Goal: Task Accomplishment & Management: Manage account settings

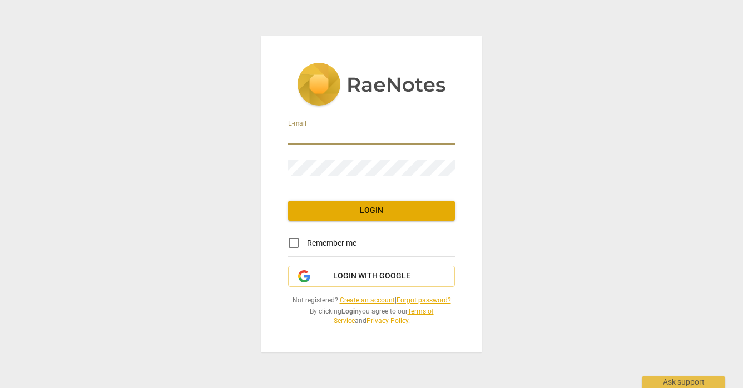
click at [323, 137] on input "email" at bounding box center [371, 136] width 167 height 16
type input "rwanjiru250@gmail.com"
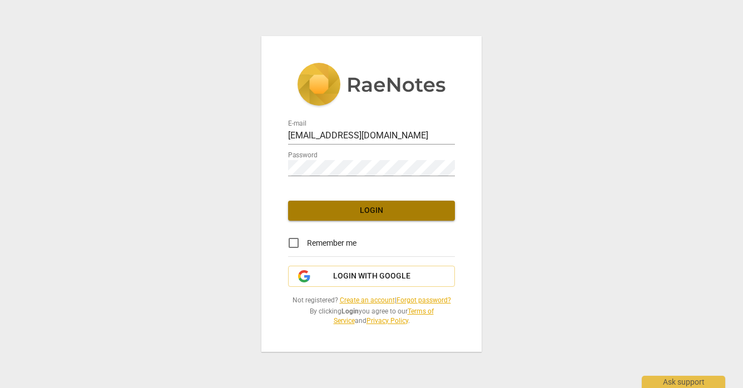
click at [366, 206] on span "Login" at bounding box center [371, 210] width 149 height 11
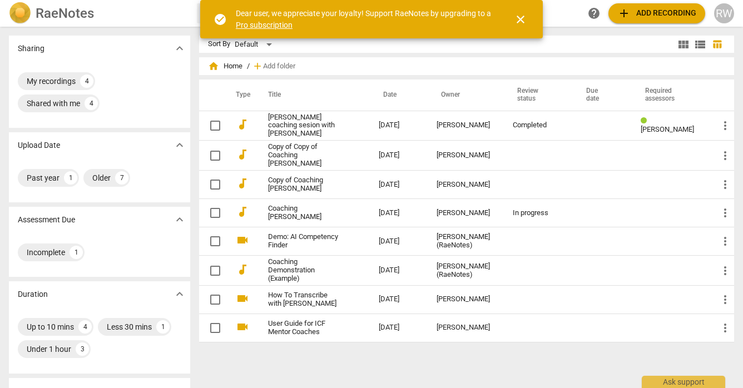
click at [260, 27] on link "Pro subscription" at bounding box center [264, 25] width 57 height 9
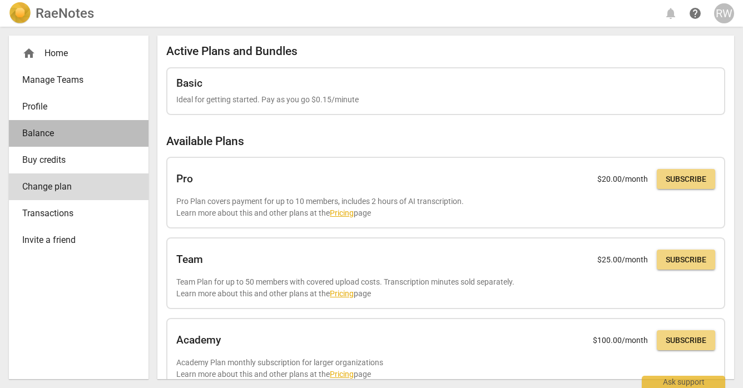
click at [44, 136] on span "Balance" at bounding box center [74, 133] width 104 height 13
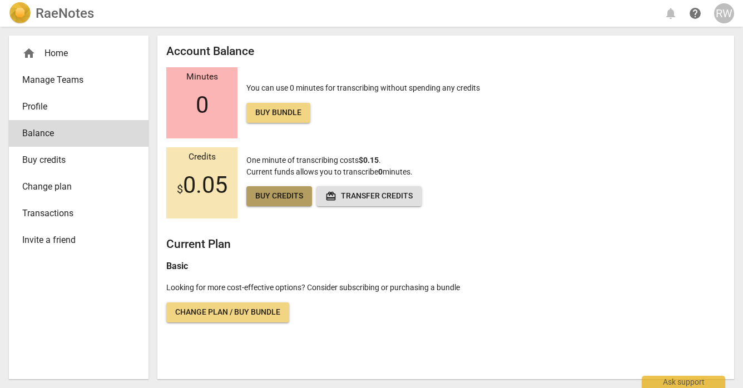
click at [265, 199] on span "Buy credits" at bounding box center [279, 196] width 48 height 11
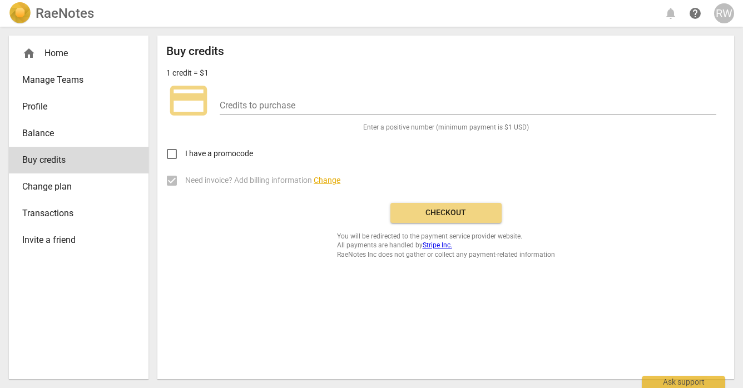
click at [436, 207] on span "Checkout" at bounding box center [445, 212] width 93 height 11
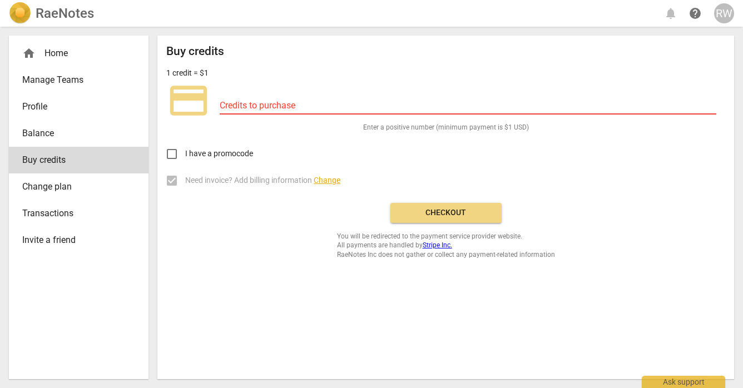
click at [194, 112] on span "credit_card" at bounding box center [188, 100] width 44 height 44
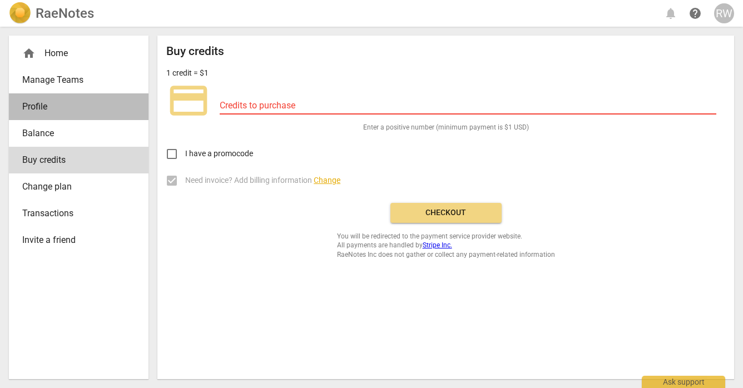
click at [42, 108] on span "Profile" at bounding box center [74, 106] width 104 height 13
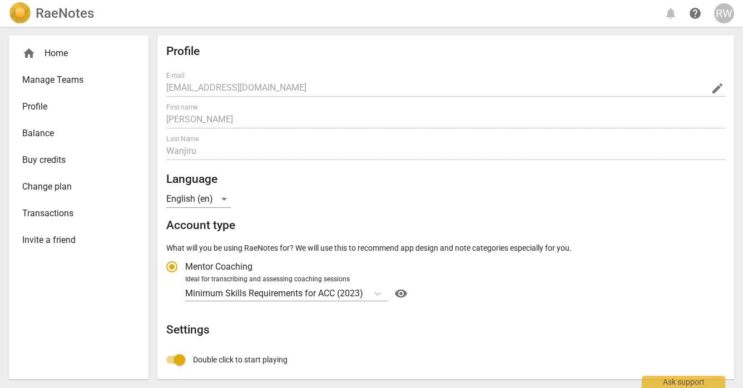
radio input "false"
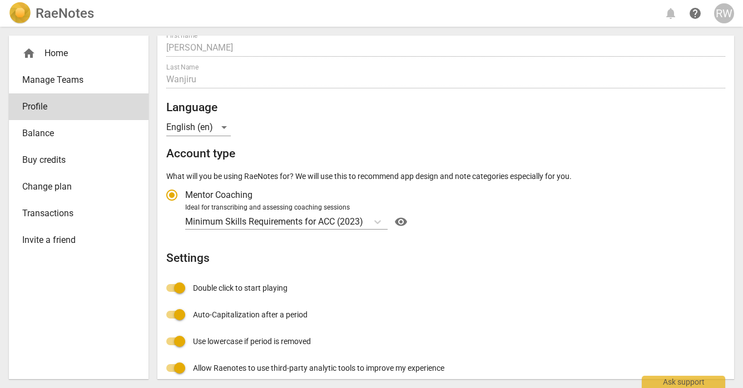
scroll to position [75, 0]
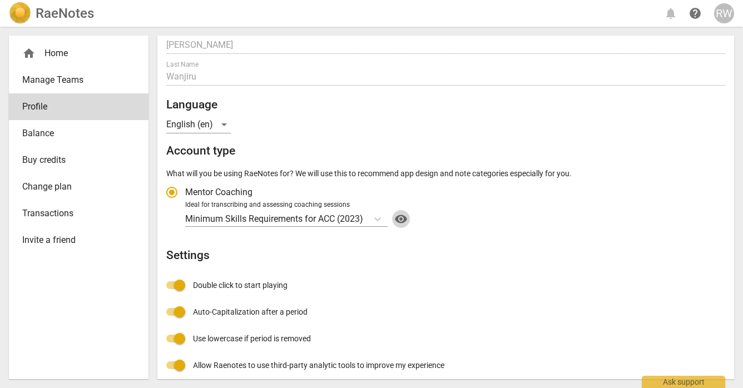
click at [402, 221] on span "visibility" at bounding box center [401, 218] width 18 height 13
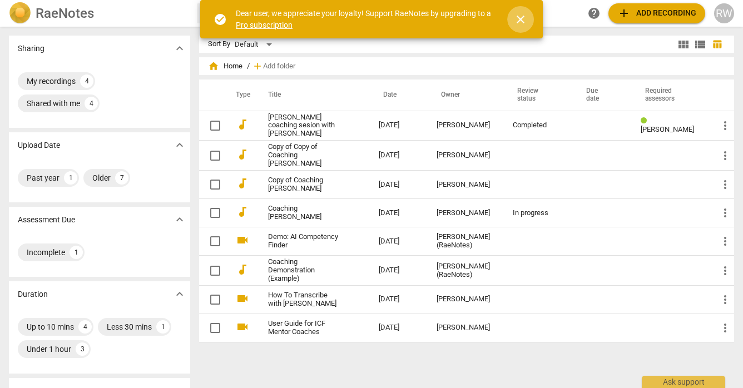
click at [521, 21] on span "close" at bounding box center [520, 19] width 13 height 13
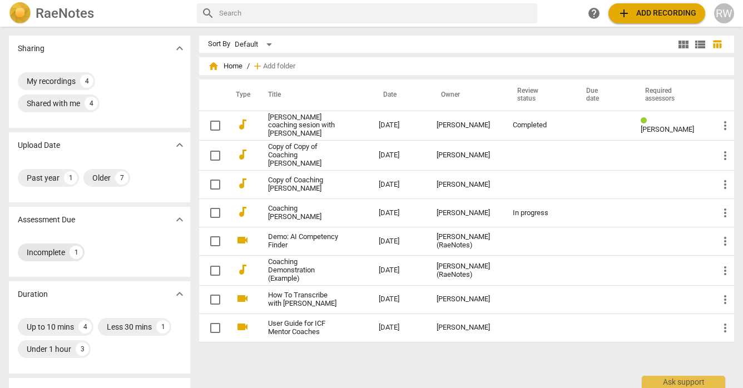
click at [56, 253] on div "Incomplete" at bounding box center [46, 252] width 38 height 11
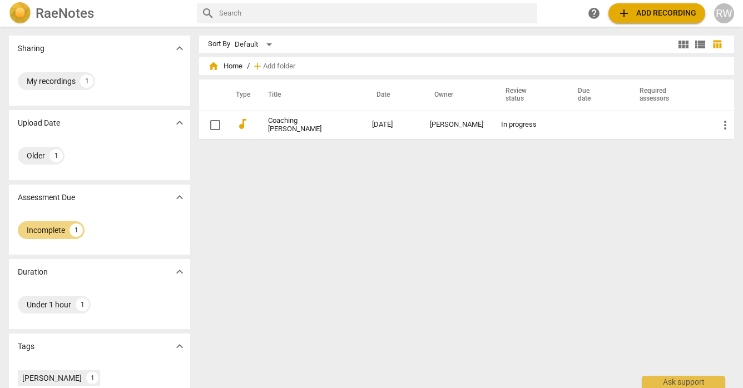
click at [41, 124] on p "Upload Date" at bounding box center [39, 123] width 42 height 12
click at [234, 66] on span "home Home" at bounding box center [225, 66] width 34 height 11
click at [634, 11] on span "add Add recording" at bounding box center [656, 13] width 79 height 13
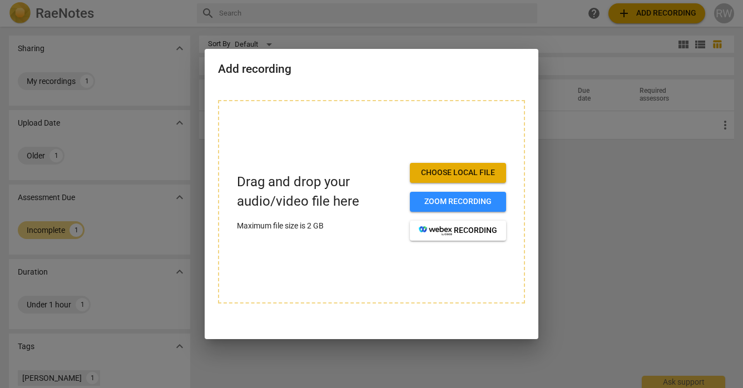
click at [607, 16] on div at bounding box center [371, 194] width 743 height 388
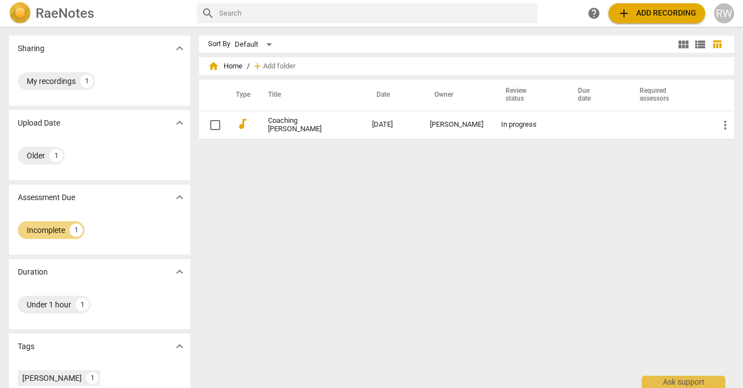
scroll to position [92, 0]
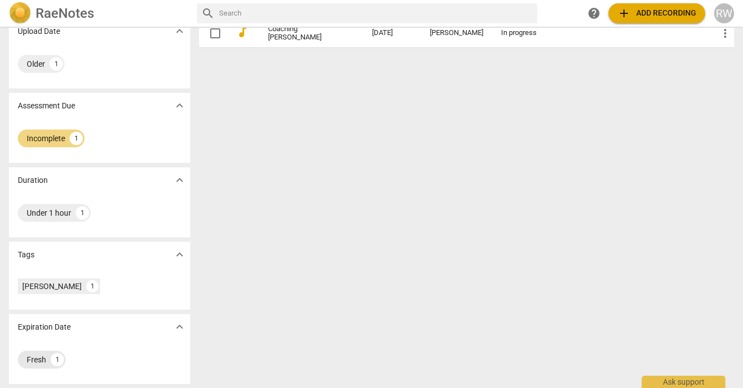
click at [56, 361] on div "1" at bounding box center [57, 359] width 13 height 13
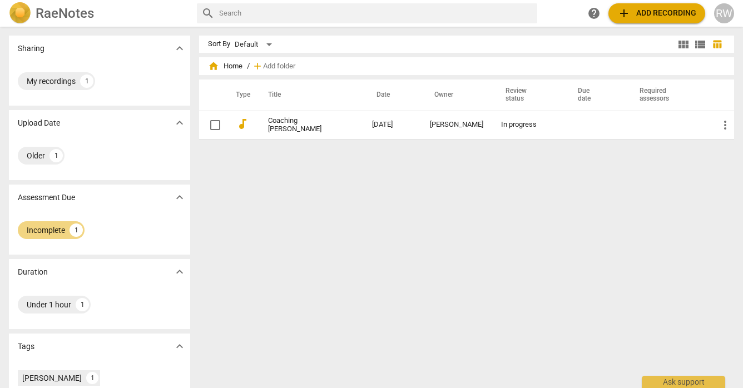
click at [232, 70] on span "home Home" at bounding box center [225, 66] width 34 height 11
click at [179, 47] on span "expand_more" at bounding box center [179, 48] width 13 height 13
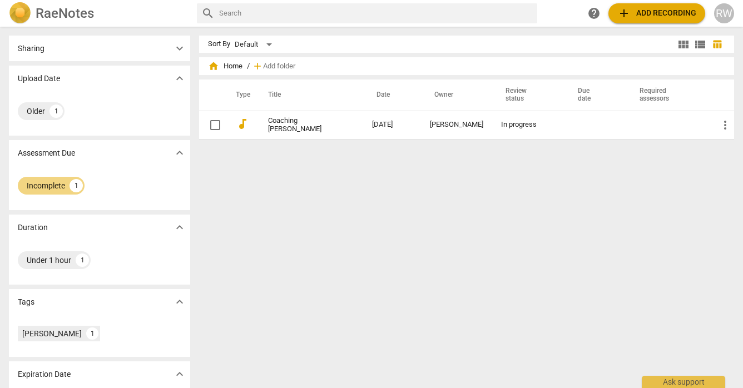
click at [274, 18] on input "text" at bounding box center [376, 13] width 314 height 18
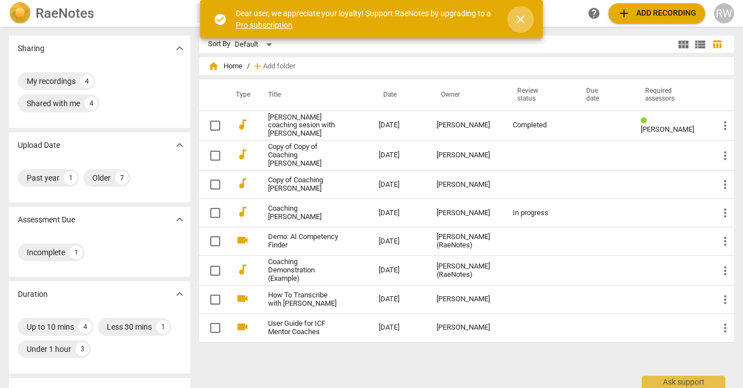
click at [524, 14] on span "close" at bounding box center [520, 19] width 13 height 13
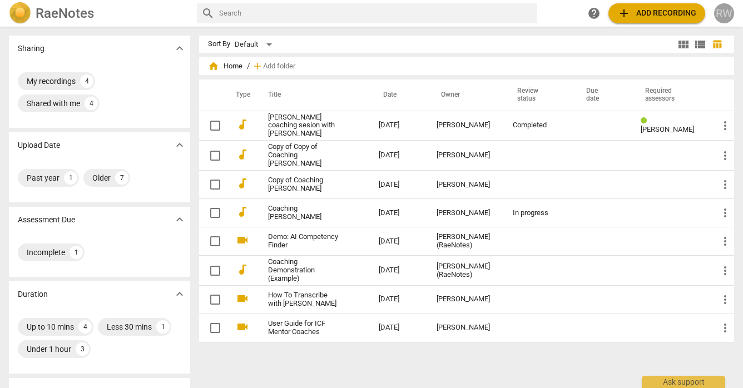
click at [726, 17] on div "RW" at bounding box center [724, 13] width 20 height 20
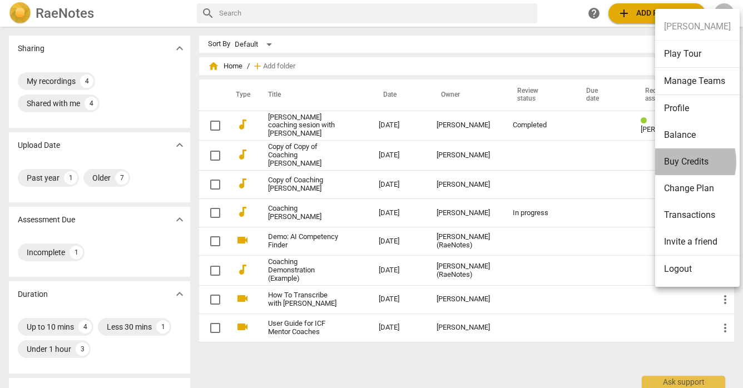
click at [676, 161] on li "Buy Credits" at bounding box center [697, 161] width 85 height 27
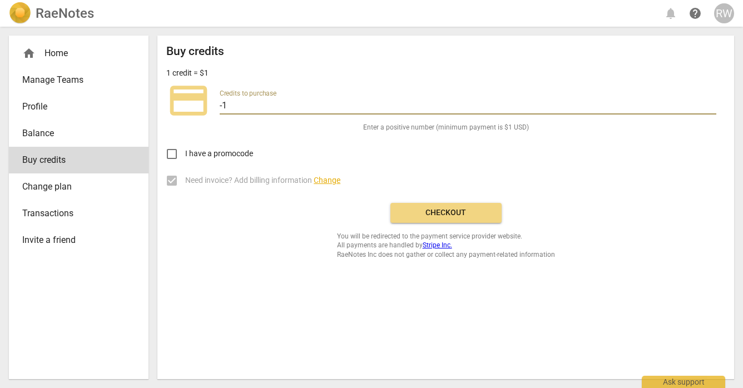
click at [711, 107] on input "-1" at bounding box center [468, 106] width 497 height 16
click at [712, 98] on input "-1" at bounding box center [468, 106] width 497 height 16
click at [712, 107] on input "-2" at bounding box center [468, 106] width 497 height 16
type input "-1"
click at [712, 102] on input "-1" at bounding box center [468, 106] width 497 height 16
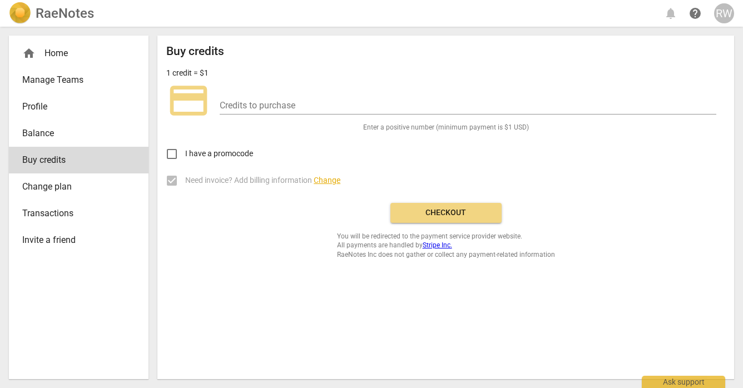
click at [180, 98] on span "credit_card" at bounding box center [188, 100] width 44 height 44
click at [171, 157] on input "I have a promocode" at bounding box center [171, 154] width 27 height 27
checkbox input "false"
click at [330, 180] on span "Change" at bounding box center [327, 180] width 27 height 9
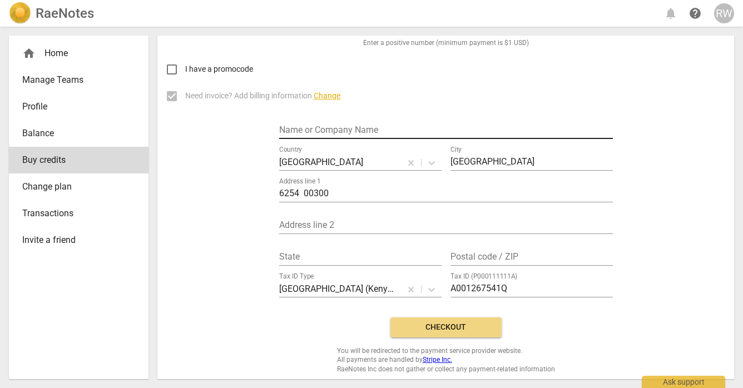
scroll to position [87, 0]
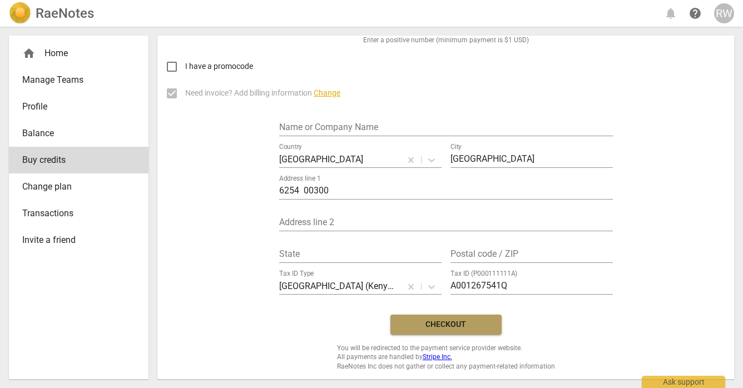
click at [424, 323] on span "Checkout" at bounding box center [445, 324] width 93 height 11
click at [433, 326] on span "Checkout" at bounding box center [445, 324] width 93 height 11
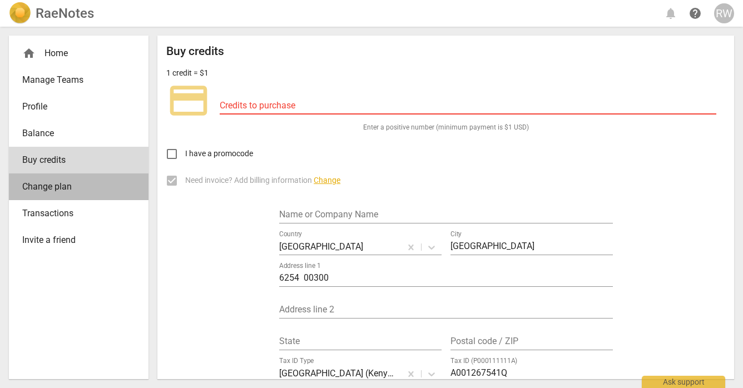
click at [48, 187] on span "Change plan" at bounding box center [74, 186] width 104 height 13
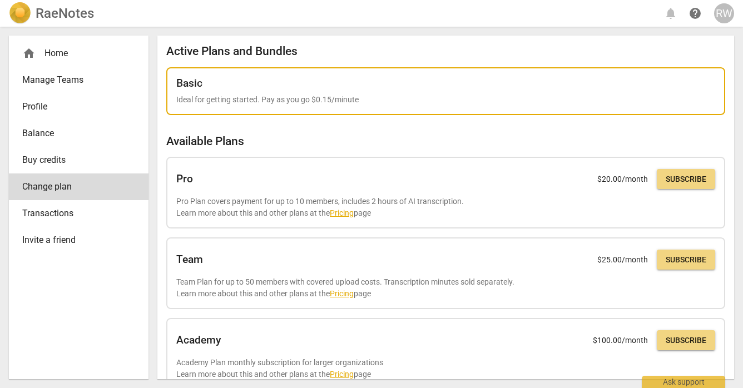
click at [186, 85] on h2 "Basic" at bounding box center [189, 83] width 26 height 12
click at [186, 104] on p "Ideal for getting started. Pay as you go $0.15/minute" at bounding box center [445, 100] width 539 height 12
click at [202, 104] on p "Ideal for getting started. Pay as you go $0.15/minute" at bounding box center [445, 100] width 539 height 12
click at [195, 95] on p "Ideal for getting started. Pay as you go $0.15/minute" at bounding box center [445, 100] width 539 height 12
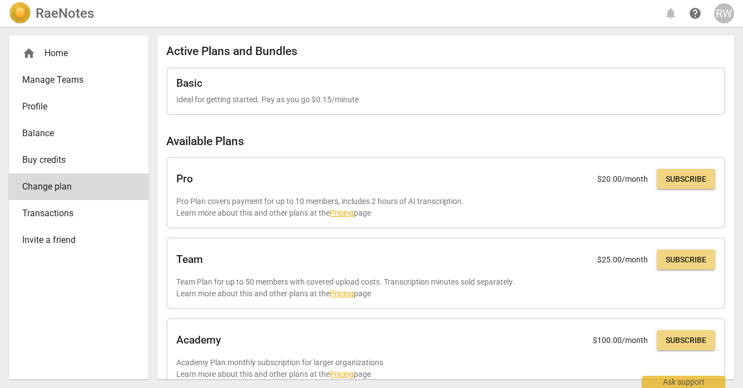
click at [57, 210] on span "Transactions" at bounding box center [74, 213] width 104 height 13
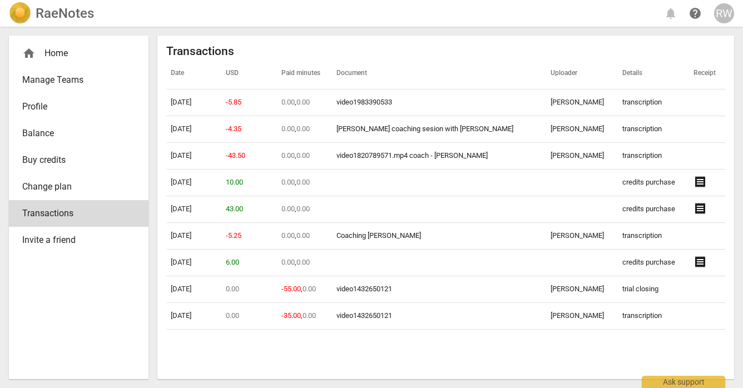
click at [53, 190] on span "Change plan" at bounding box center [74, 186] width 104 height 13
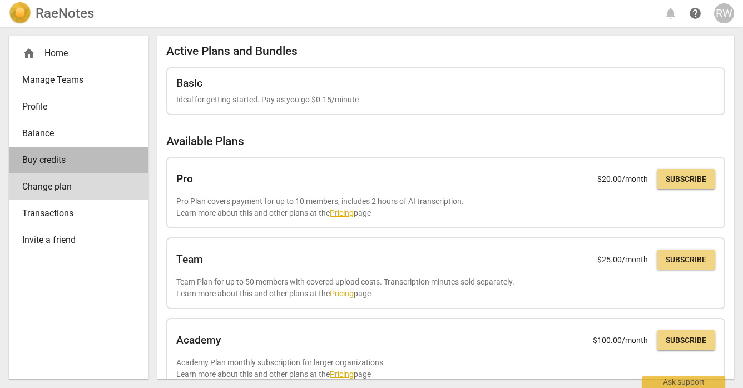
click at [47, 159] on span "Buy credits" at bounding box center [74, 159] width 104 height 13
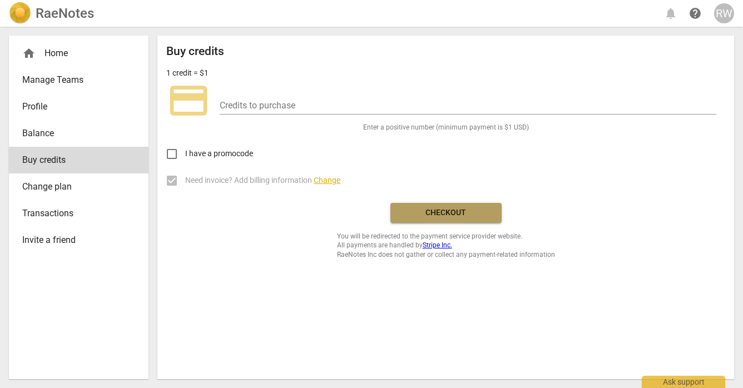
click at [444, 209] on span "Checkout" at bounding box center [445, 212] width 93 height 11
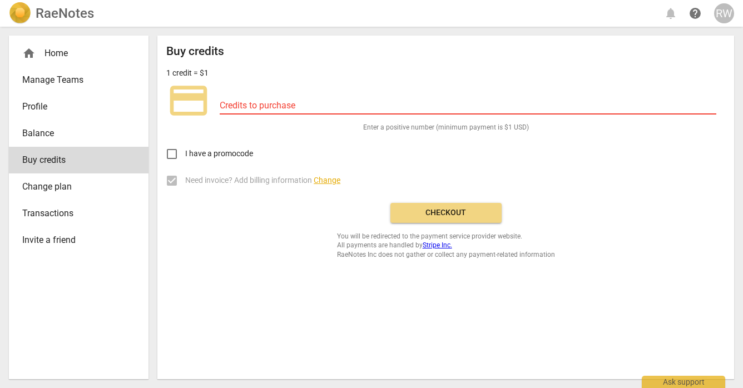
click at [220, 106] on input "number" at bounding box center [468, 106] width 497 height 16
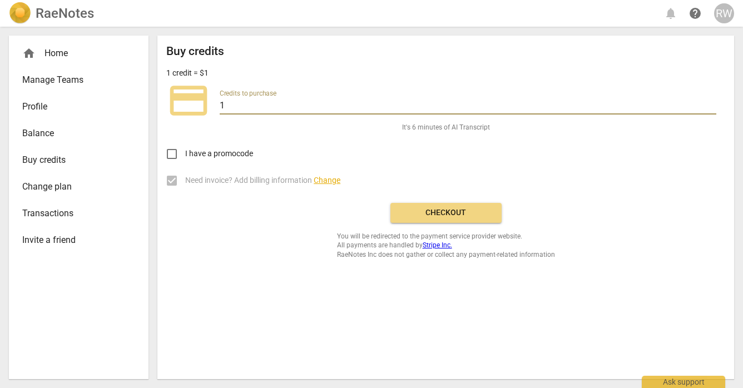
type input "1"
click at [56, 163] on span "Buy credits" at bounding box center [74, 159] width 104 height 13
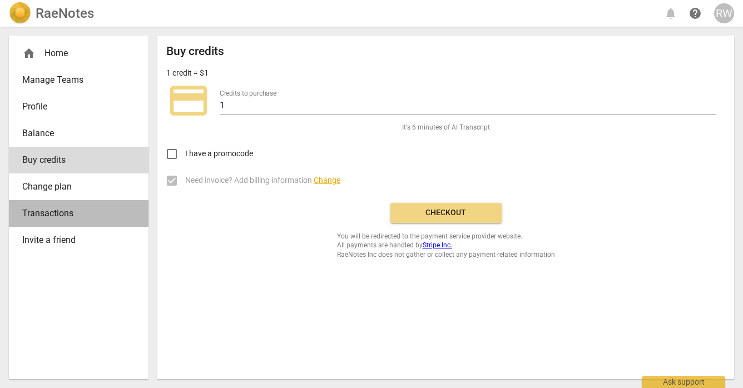
click at [53, 214] on span "Transactions" at bounding box center [74, 213] width 104 height 13
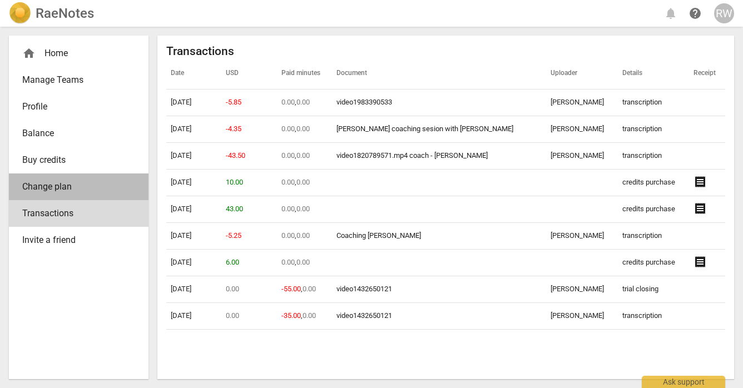
click at [54, 187] on span "Change plan" at bounding box center [74, 186] width 104 height 13
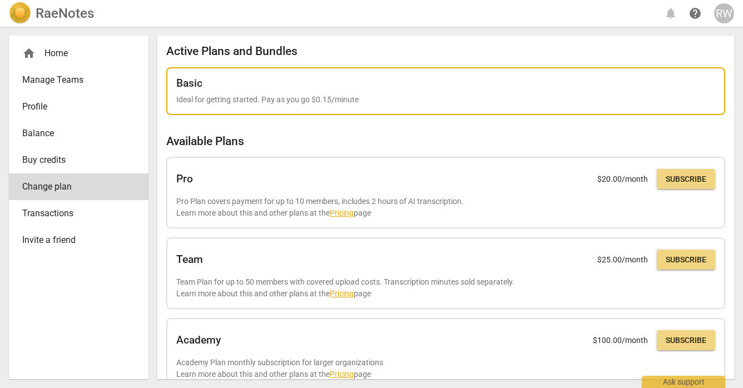
click at [192, 84] on h2 "Basic" at bounding box center [189, 83] width 26 height 12
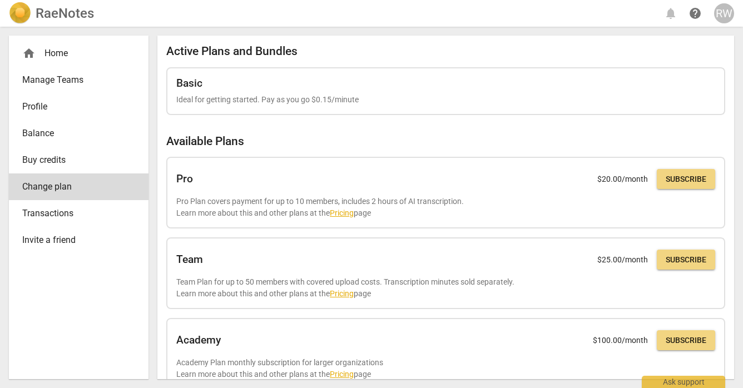
click at [60, 160] on span "Buy credits" at bounding box center [74, 159] width 104 height 13
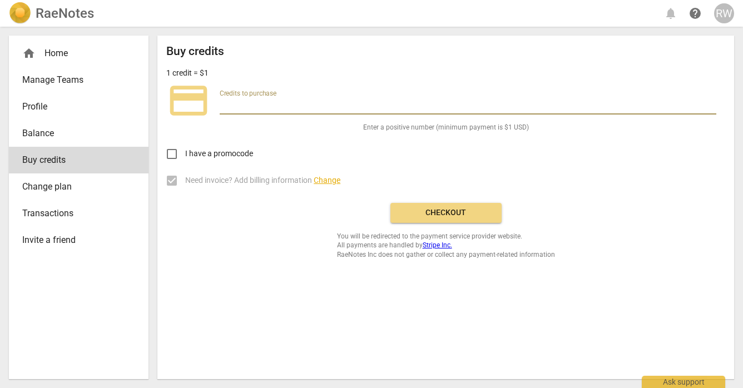
click at [221, 105] on input "number" at bounding box center [468, 106] width 497 height 16
type input "1"
click at [713, 103] on input "1" at bounding box center [468, 106] width 497 height 16
type input "1"
type input "2"
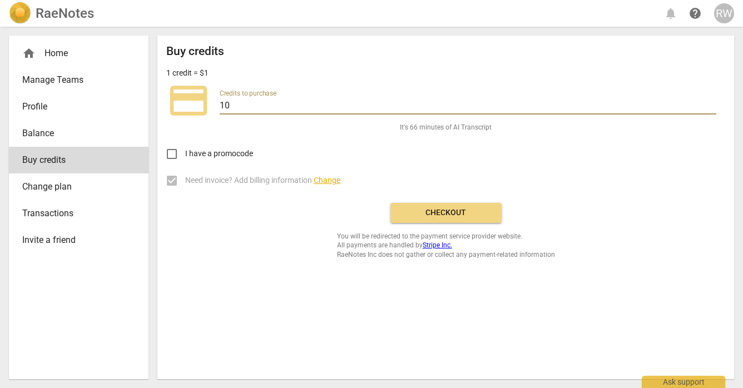
type input "10"
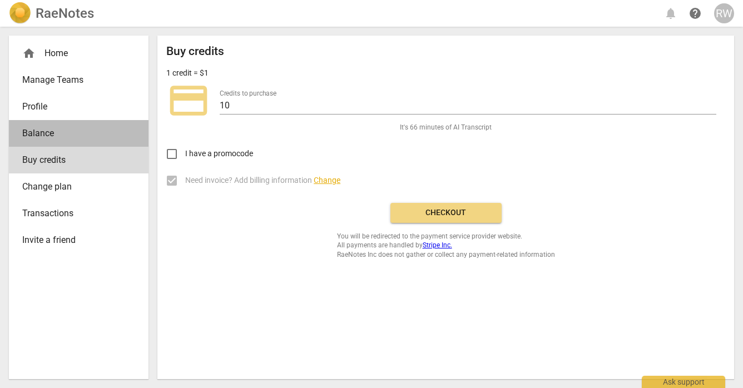
click at [39, 132] on span "Balance" at bounding box center [74, 133] width 104 height 13
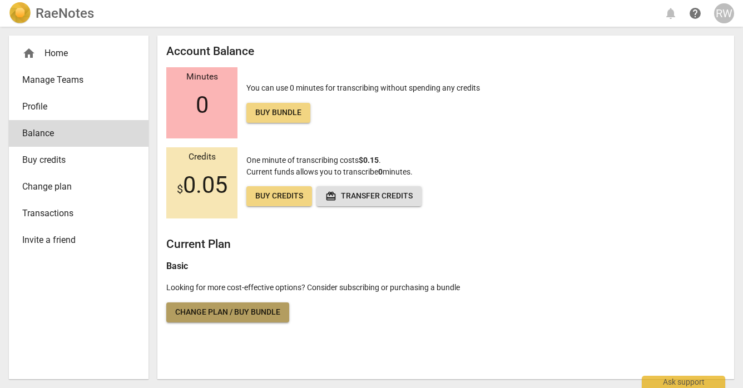
click at [246, 311] on span "Change plan / Buy bundle" at bounding box center [227, 312] width 105 height 11
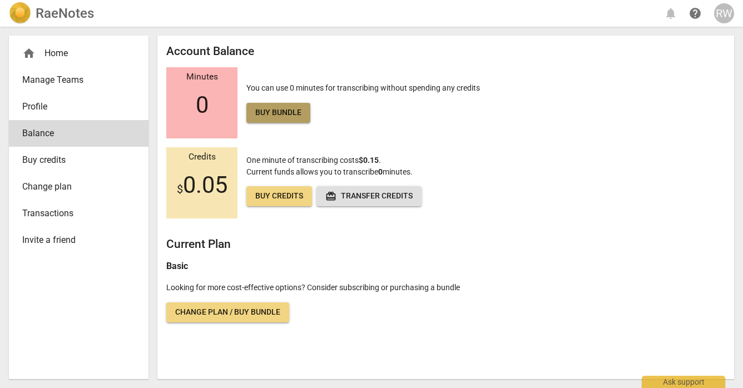
click at [264, 110] on span "Buy bundle" at bounding box center [278, 112] width 46 height 11
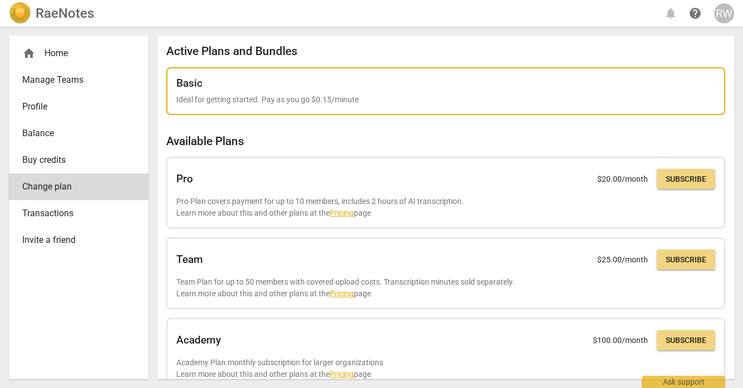
click at [270, 101] on p "Ideal for getting started. Pay as you go $0.15/minute" at bounding box center [445, 100] width 539 height 12
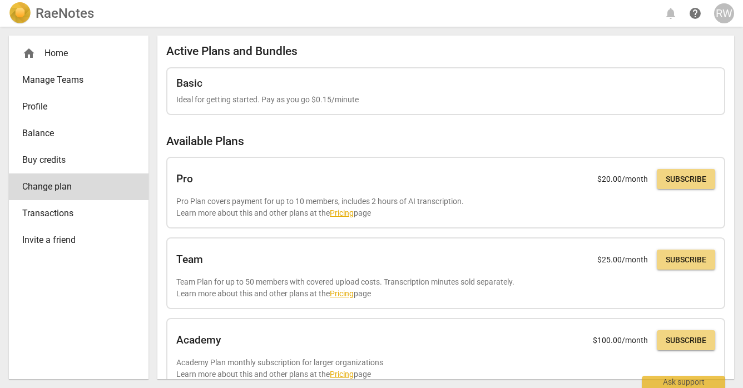
click at [47, 53] on div "home Home" at bounding box center [74, 53] width 104 height 13
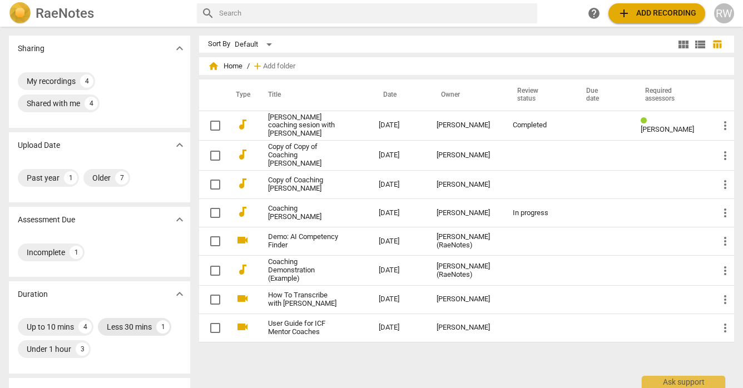
click at [145, 326] on div "Less 30 mins" at bounding box center [129, 326] width 45 height 11
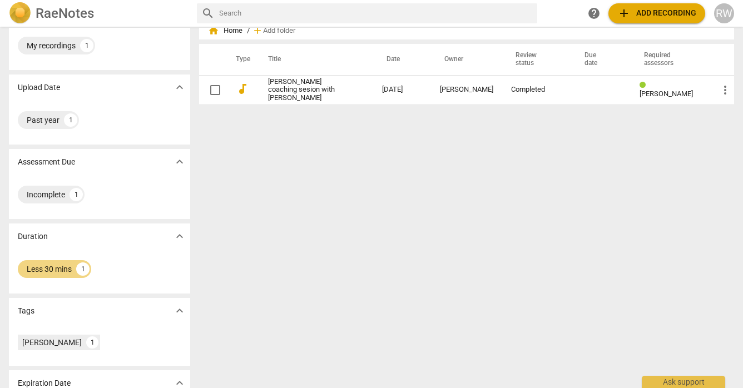
scroll to position [92, 0]
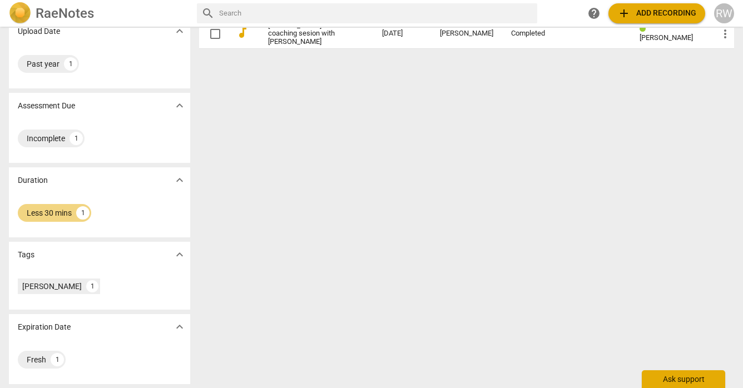
click at [695, 383] on div "Ask support" at bounding box center [683, 379] width 83 height 18
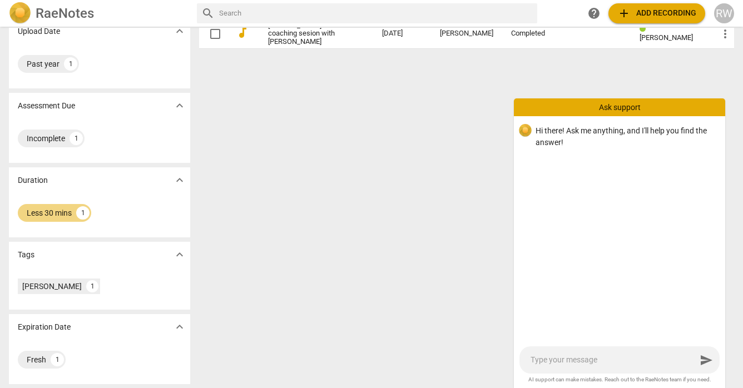
click at [477, 209] on div "Sort By Default view_module view_list table_chart home Home / add Add folder Ty…" at bounding box center [471, 116] width 544 height 344
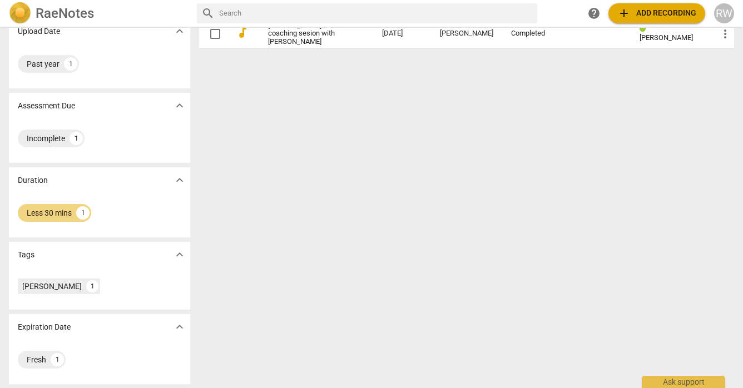
scroll to position [0, 0]
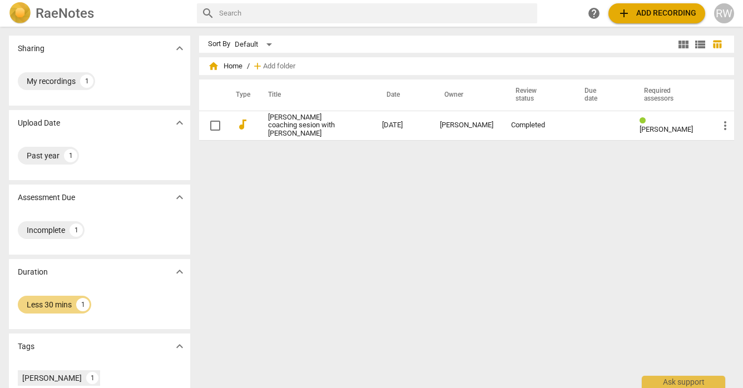
click at [239, 67] on span "home Home" at bounding box center [225, 66] width 34 height 11
click at [238, 67] on span "home Home" at bounding box center [225, 66] width 34 height 11
click at [179, 47] on span "expand_more" at bounding box center [179, 48] width 13 height 13
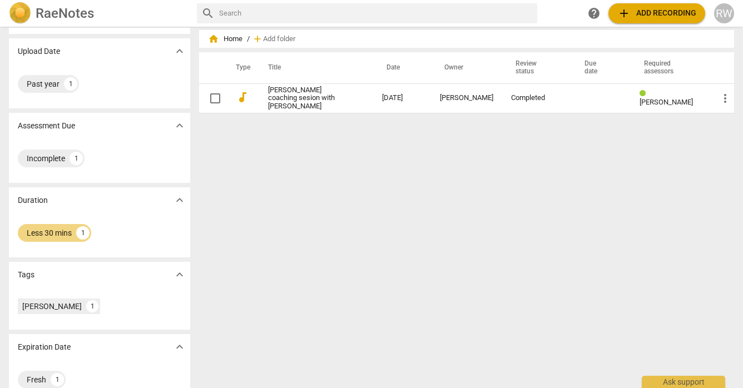
scroll to position [47, 0]
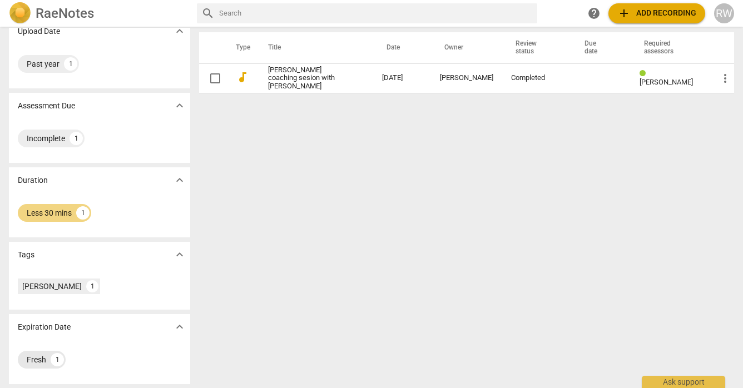
click at [43, 362] on div "Fresh" at bounding box center [36, 359] width 19 height 11
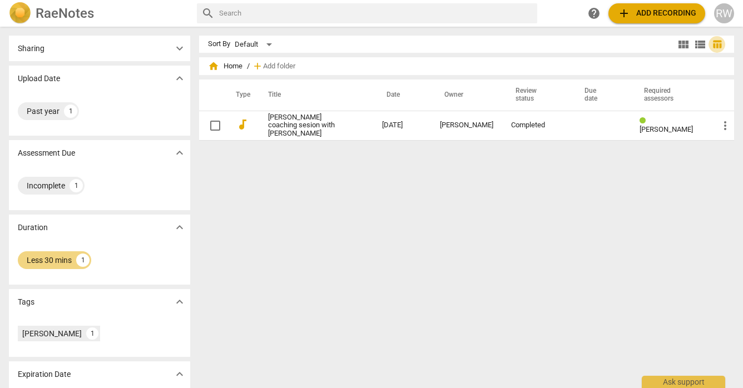
click at [714, 45] on span "table_chart" at bounding box center [717, 44] width 11 height 11
click at [684, 50] on span "view_module" at bounding box center [683, 44] width 13 height 13
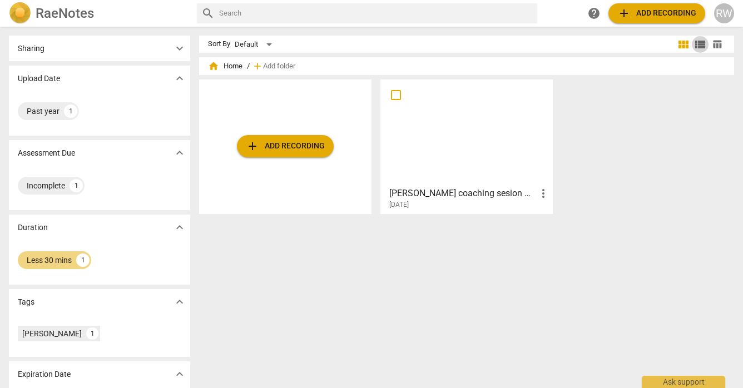
click at [696, 46] on span "view_list" at bounding box center [699, 44] width 13 height 13
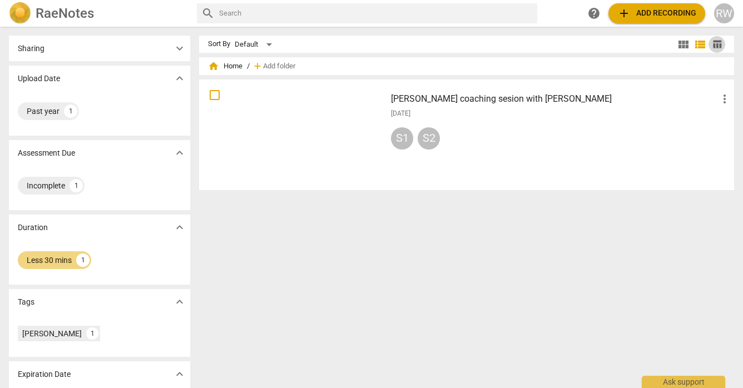
click at [713, 44] on span "table_chart" at bounding box center [717, 44] width 11 height 11
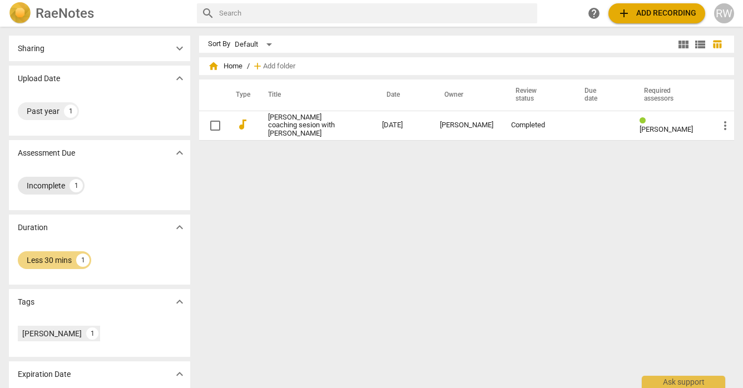
click at [78, 189] on div "1" at bounding box center [76, 185] width 13 height 13
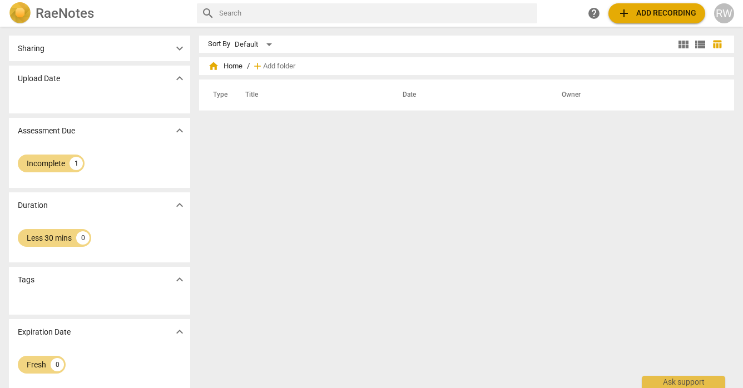
click at [179, 82] on span "expand_more" at bounding box center [179, 78] width 13 height 13
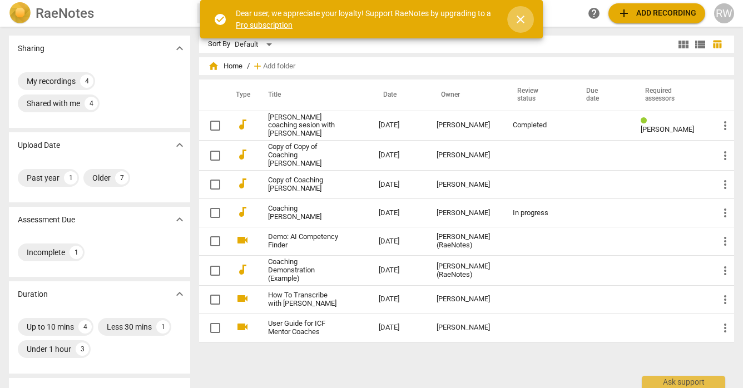
click at [524, 20] on span "close" at bounding box center [520, 19] width 13 height 13
click at [520, 24] on span "close" at bounding box center [520, 19] width 13 height 13
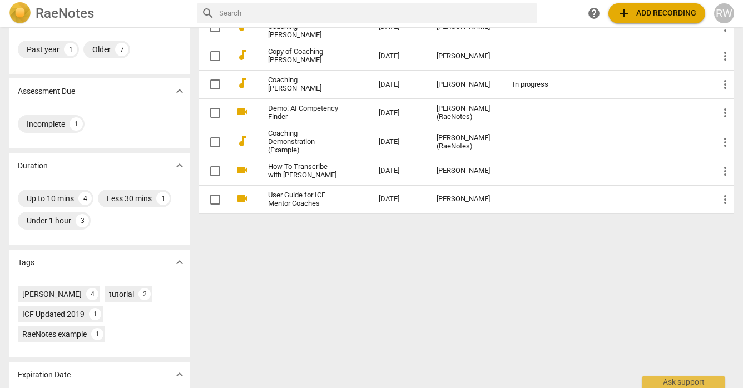
scroll to position [176, 0]
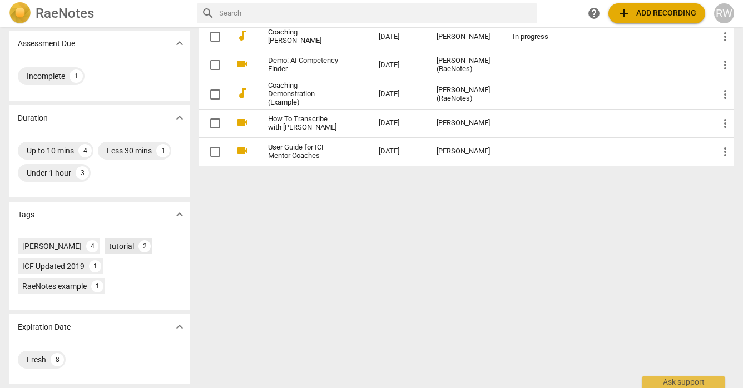
click at [138, 249] on div "2" at bounding box center [144, 246] width 12 height 12
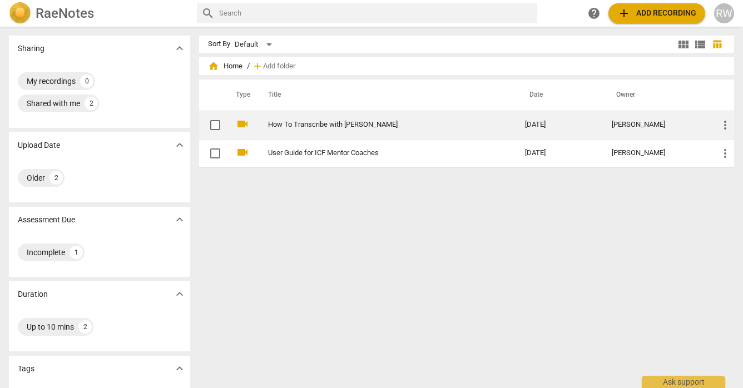
click at [280, 128] on link "How To Transcribe with [PERSON_NAME]" at bounding box center [376, 125] width 217 height 8
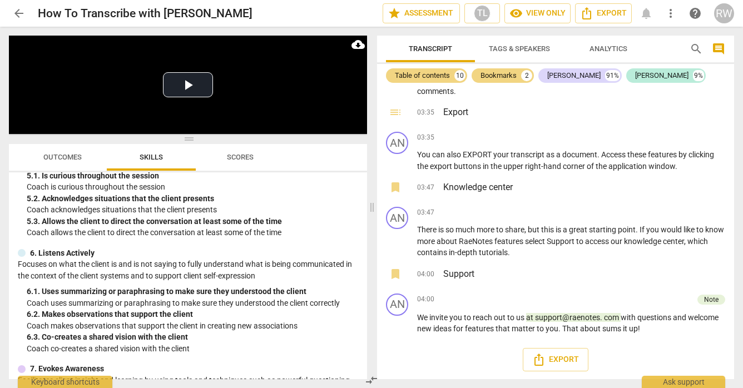
scroll to position [401, 0]
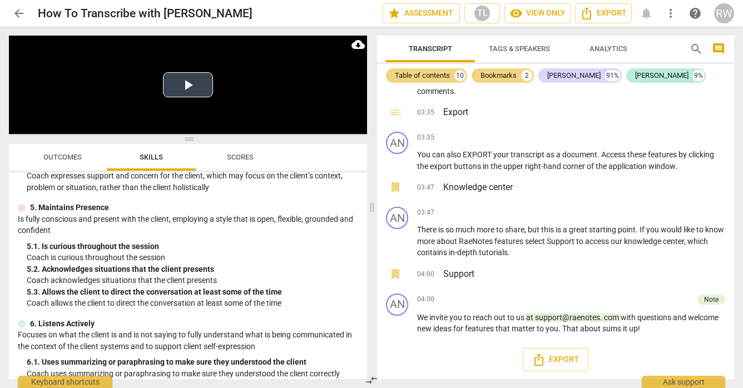
click at [190, 87] on button "Play Video" at bounding box center [188, 84] width 50 height 25
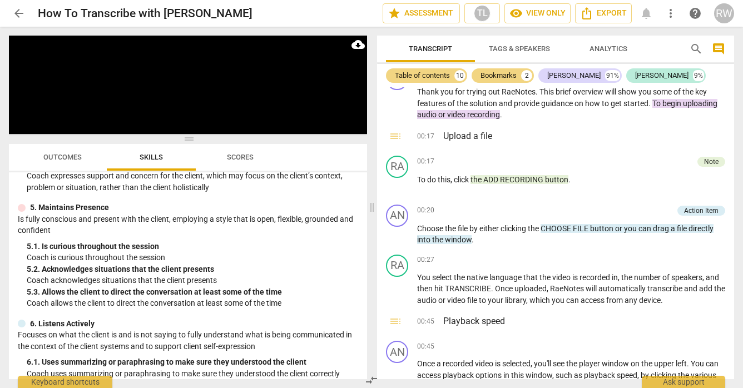
scroll to position [319, 0]
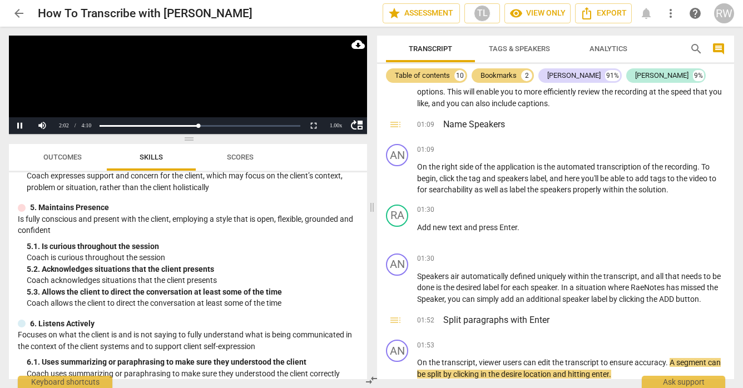
click at [274, 114] on video at bounding box center [188, 85] width 358 height 98
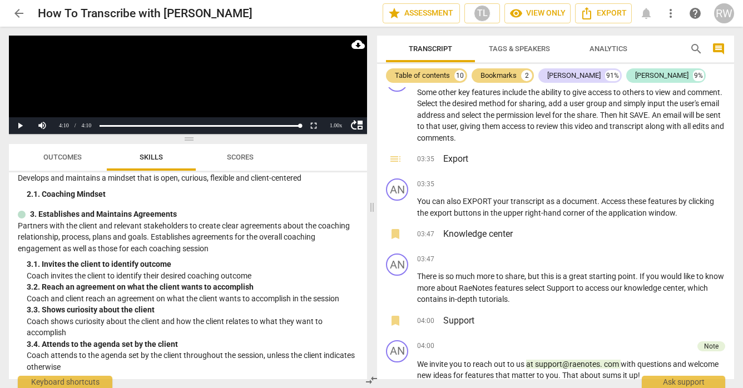
scroll to position [38, 0]
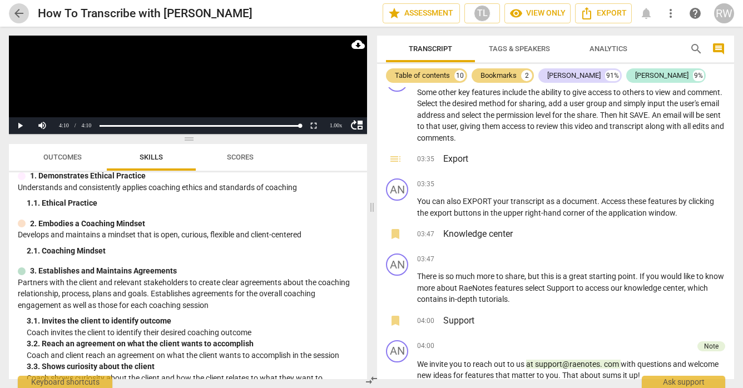
click at [18, 14] on span "arrow_back" at bounding box center [18, 13] width 13 height 13
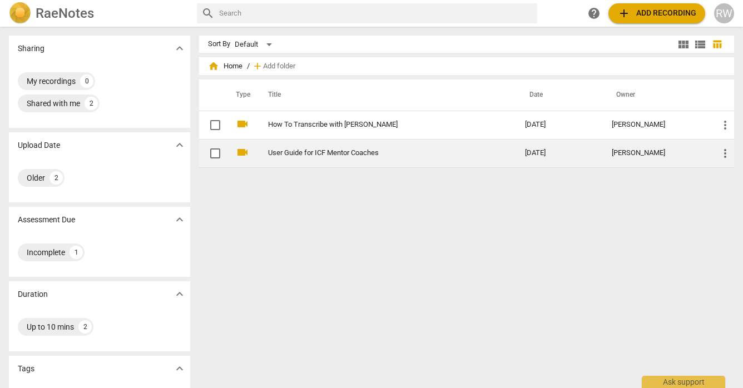
click at [277, 156] on link "User Guide for ICF Mentor Coaches" at bounding box center [376, 153] width 217 height 8
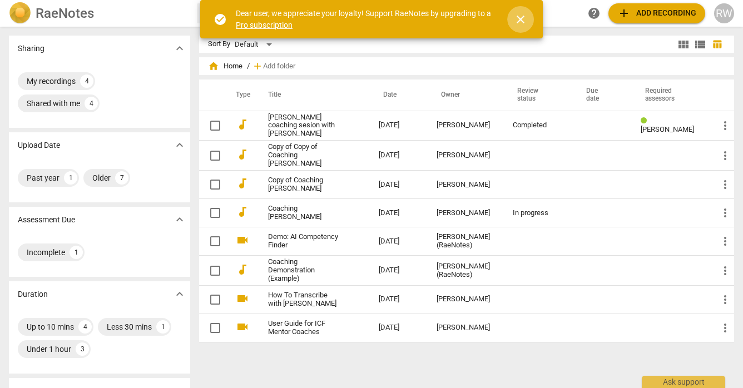
click at [523, 18] on span "close" at bounding box center [520, 19] width 13 height 13
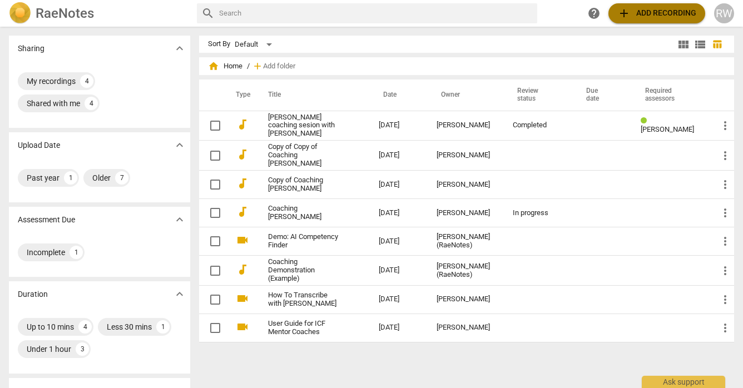
click at [647, 12] on span "add Add recording" at bounding box center [656, 13] width 79 height 13
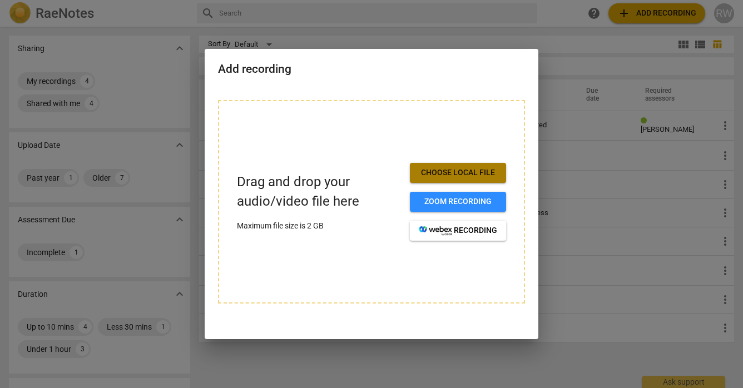
click at [444, 170] on span "Choose local file" at bounding box center [458, 172] width 78 height 11
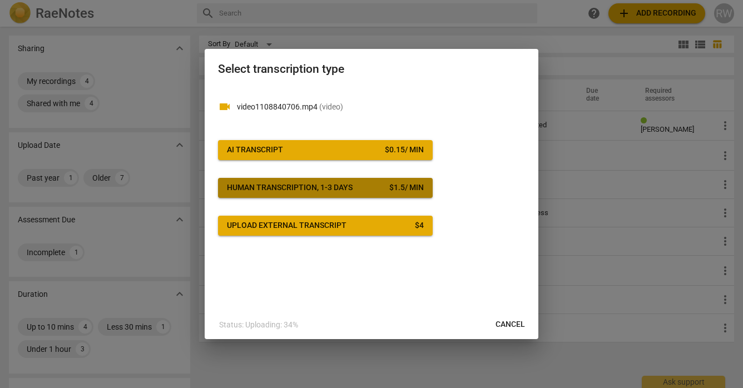
click at [242, 189] on div "Human transcription, 1-3 days" at bounding box center [290, 187] width 126 height 11
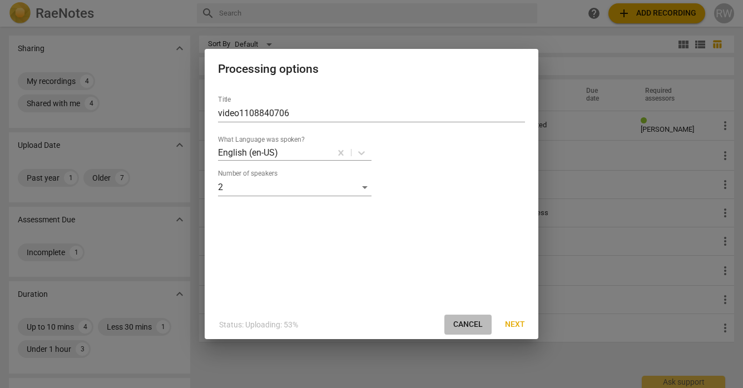
click at [468, 328] on span "Cancel" at bounding box center [467, 324] width 29 height 11
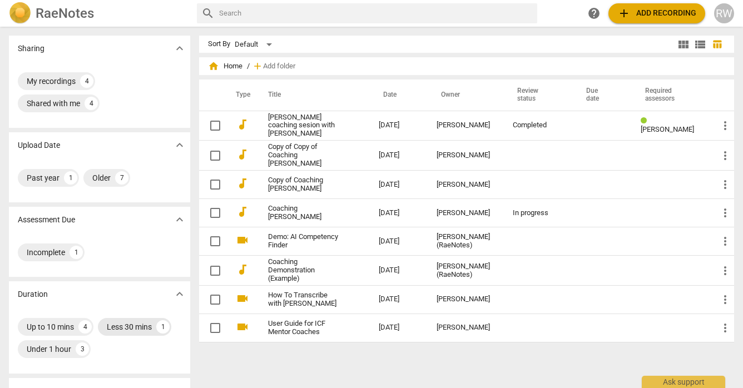
click at [117, 328] on div "Less 30 mins" at bounding box center [129, 326] width 45 height 11
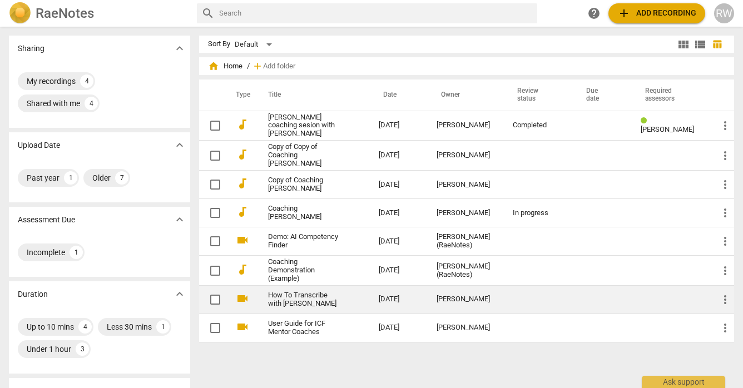
click at [306, 300] on link "How To Transcribe with [PERSON_NAME]" at bounding box center [303, 299] width 71 height 17
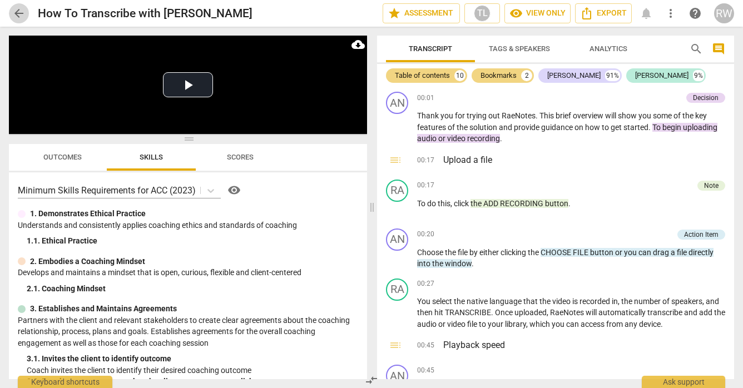
click at [18, 17] on span "arrow_back" at bounding box center [18, 13] width 13 height 13
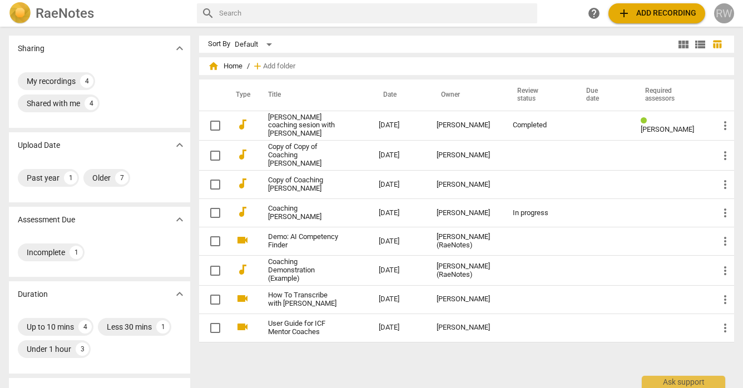
click at [723, 15] on div "RW" at bounding box center [724, 13] width 20 height 20
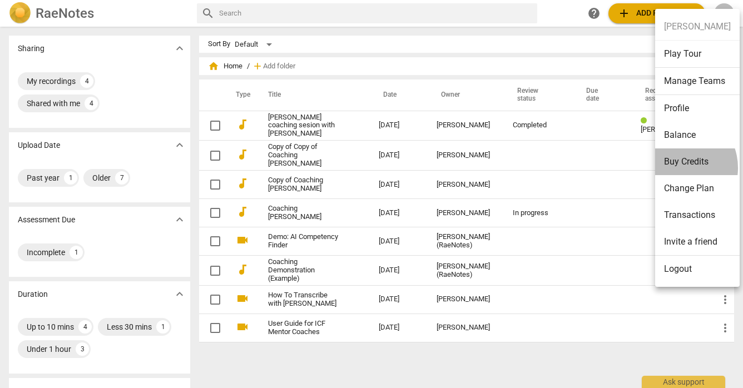
click at [676, 167] on li "Buy Credits" at bounding box center [697, 161] width 85 height 27
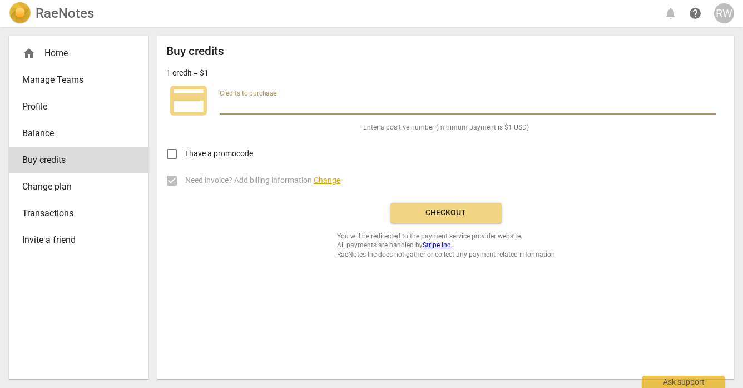
click at [228, 105] on input "number" at bounding box center [468, 106] width 497 height 16
type input "2"
type input "10"
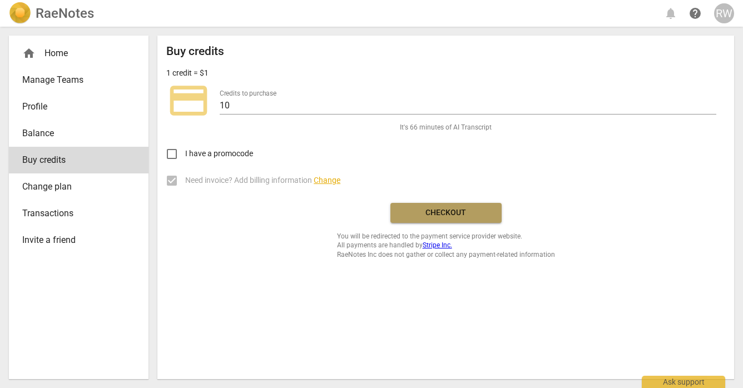
click at [459, 215] on span "Checkout" at bounding box center [445, 212] width 93 height 11
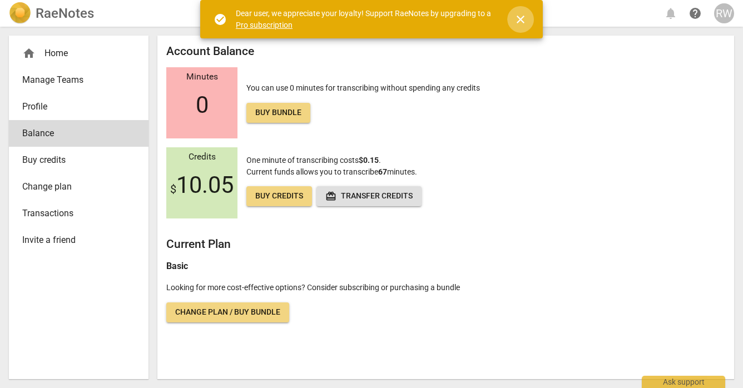
click at [522, 23] on span "close" at bounding box center [520, 19] width 13 height 13
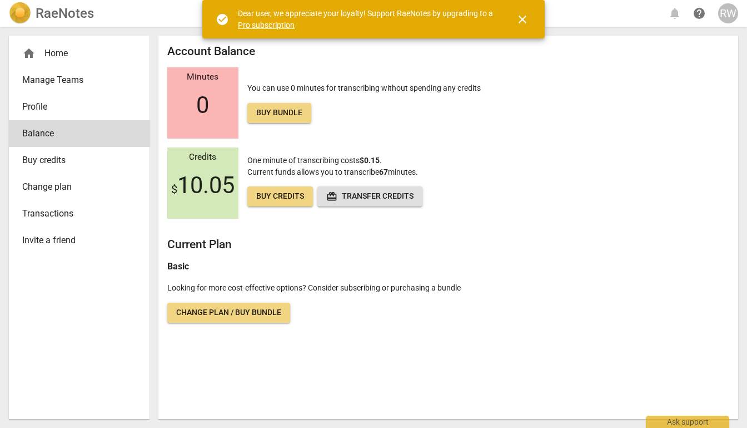
click at [58, 54] on div "home Home" at bounding box center [74, 53] width 105 height 13
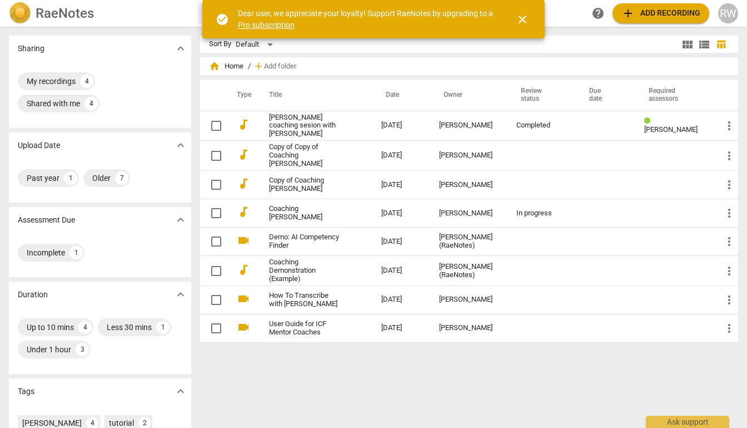
click at [663, 16] on span "add Add recording" at bounding box center [661, 13] width 79 height 13
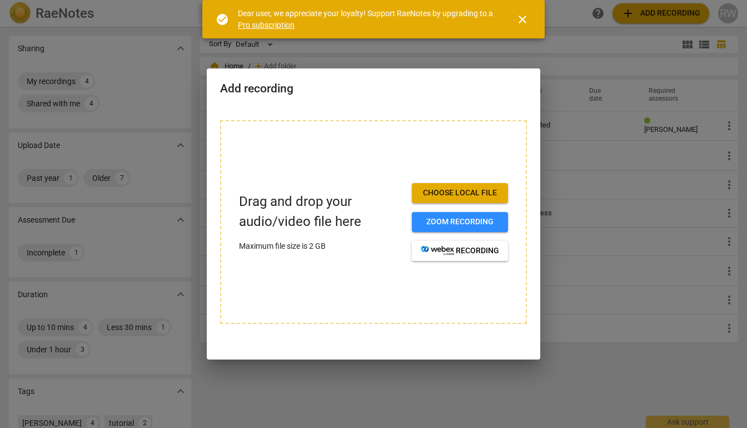
click at [458, 197] on span "Choose local file" at bounding box center [460, 192] width 78 height 11
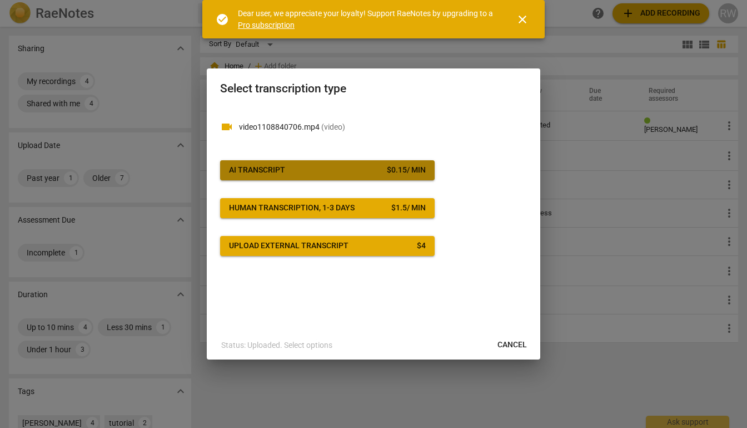
click at [296, 173] on span "AI Transcript $ 0.15 / min" at bounding box center [327, 170] width 197 height 11
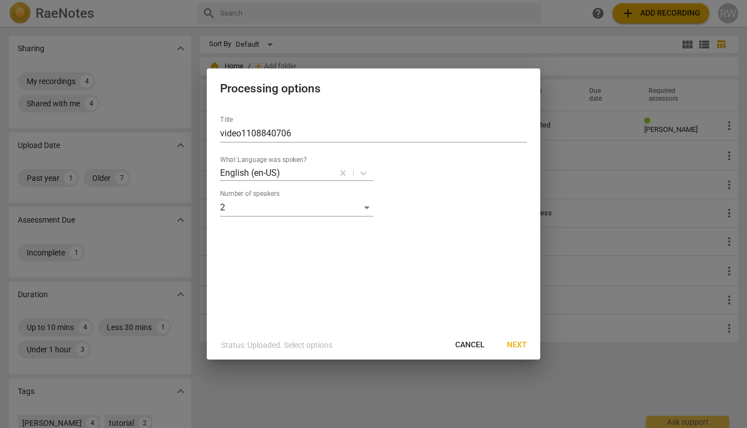
click at [518, 349] on span "Next" at bounding box center [517, 344] width 20 height 11
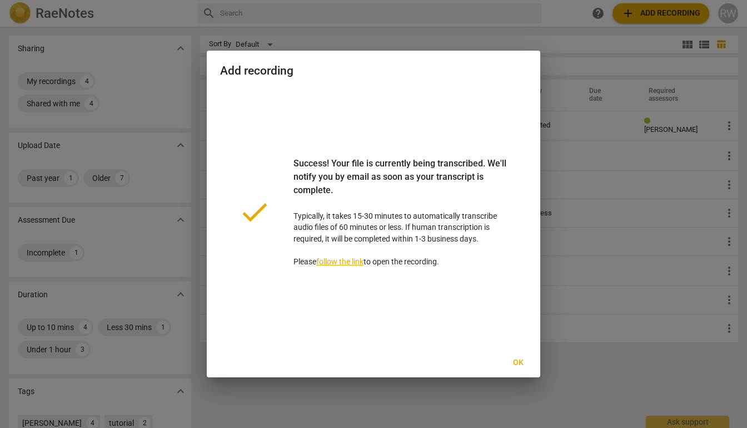
click at [356, 264] on link "follow the link" at bounding box center [339, 261] width 47 height 9
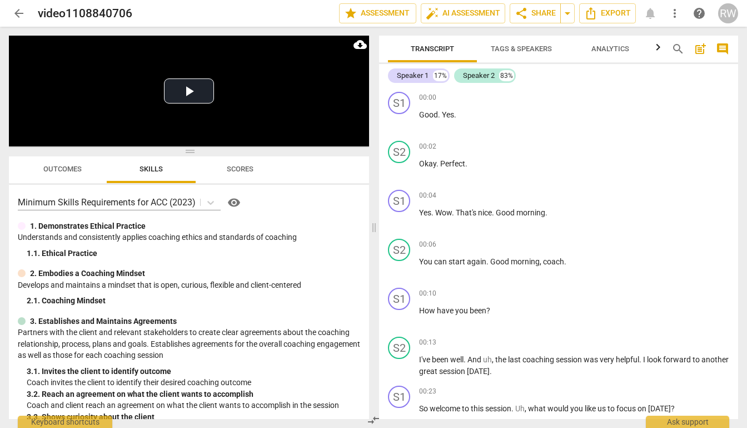
click at [602, 48] on span "Analytics" at bounding box center [611, 48] width 38 height 8
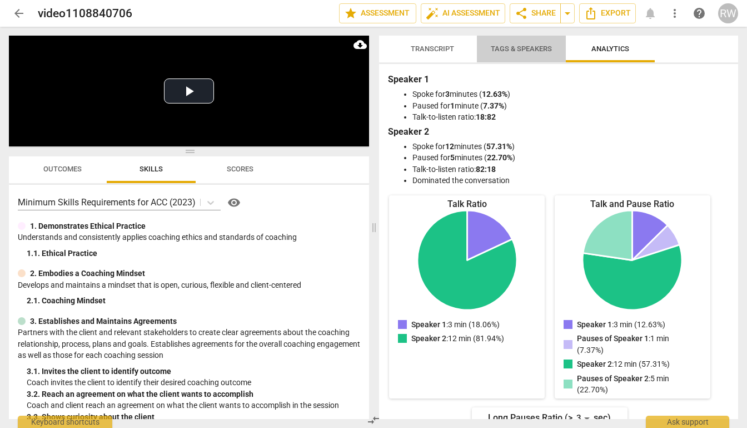
click at [503, 50] on span "Tags & Speakers" at bounding box center [521, 48] width 61 height 8
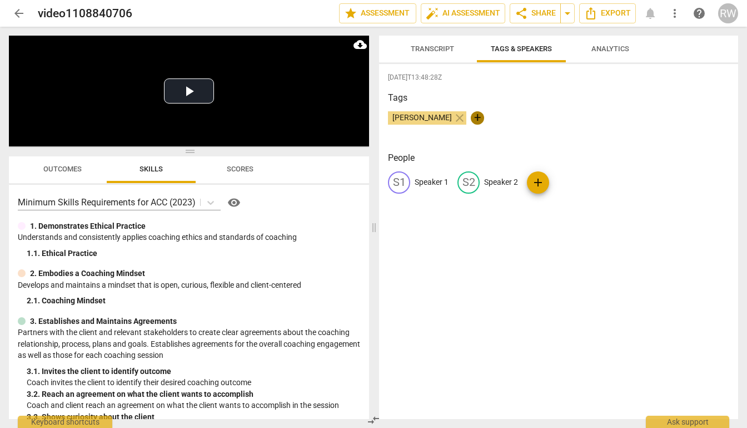
click at [471, 117] on span "+" at bounding box center [477, 117] width 13 height 13
click at [429, 52] on span "Transcript" at bounding box center [432, 48] width 43 height 8
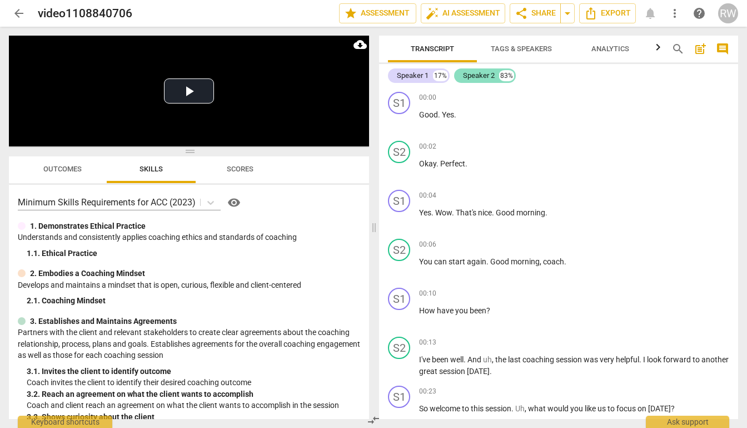
click at [478, 79] on div "Speaker 2" at bounding box center [479, 75] width 32 height 11
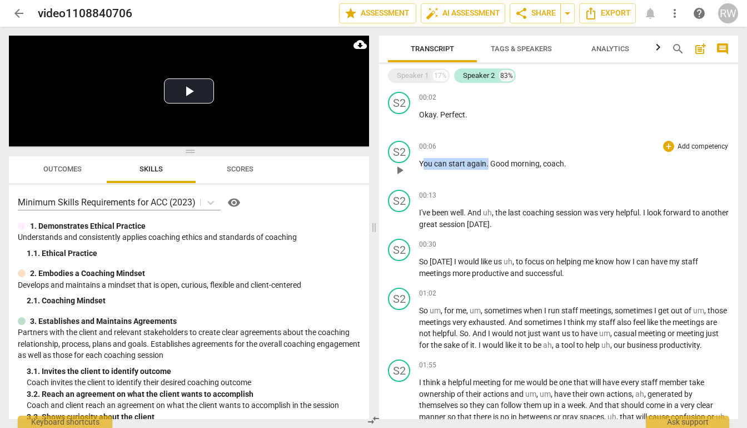
drag, startPoint x: 488, startPoint y: 166, endPoint x: 424, endPoint y: 162, distance: 63.5
click at [424, 162] on p "You can start again . Good morning , coach ." at bounding box center [574, 164] width 310 height 12
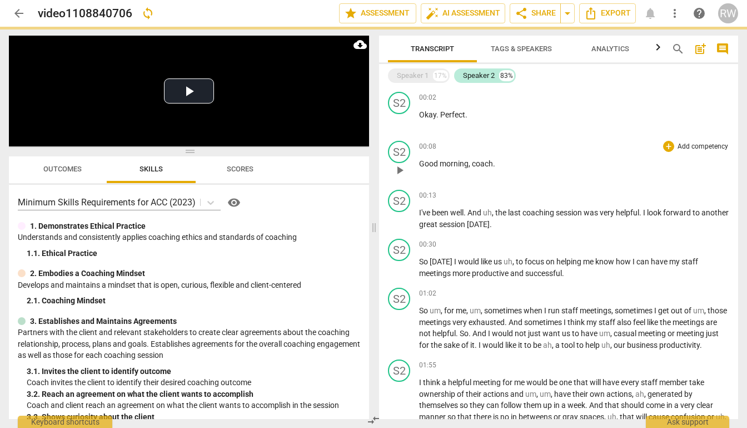
click at [446, 179] on div "00:08 + Add competency keyboard_arrow_right Good morning , coach ." at bounding box center [574, 161] width 310 height 40
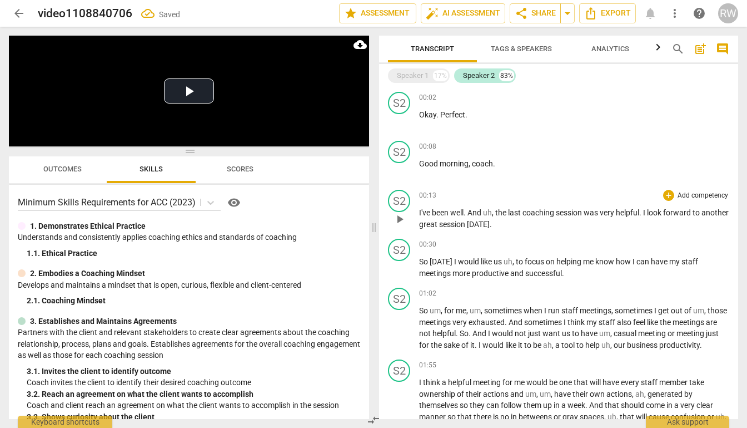
click at [494, 215] on span "," at bounding box center [493, 212] width 3 height 9
click at [483, 215] on span "And" at bounding box center [476, 212] width 16 height 9
click at [484, 214] on span "," at bounding box center [484, 212] width 3 height 9
click at [524, 237] on div "S2 play_arrow pause 00:30 + Add competency keyboard_arrow_right So today I woul…" at bounding box center [558, 258] width 359 height 49
click at [403, 169] on span "play_arrow" at bounding box center [399, 169] width 13 height 13
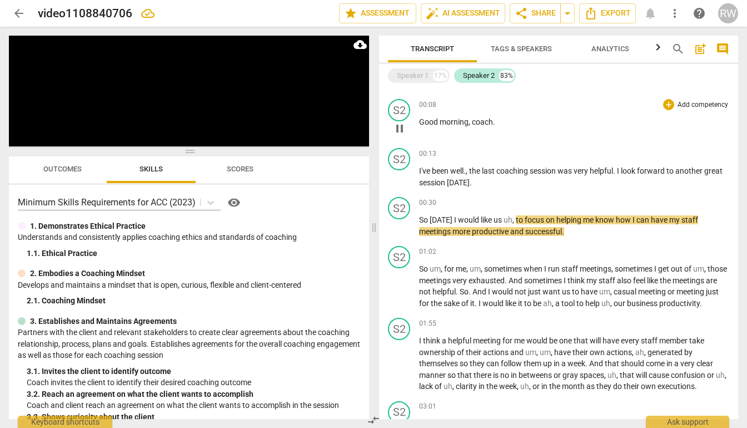
scroll to position [43, 0]
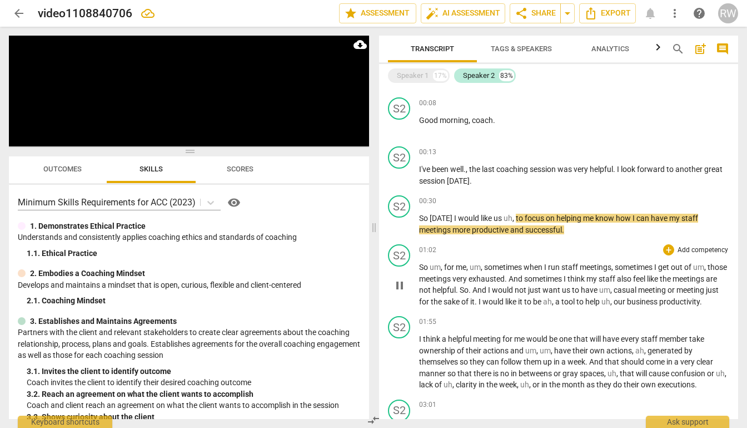
click at [509, 245] on div "01:02 + Add competency keyboard_arrow_right" at bounding box center [574, 249] width 310 height 11
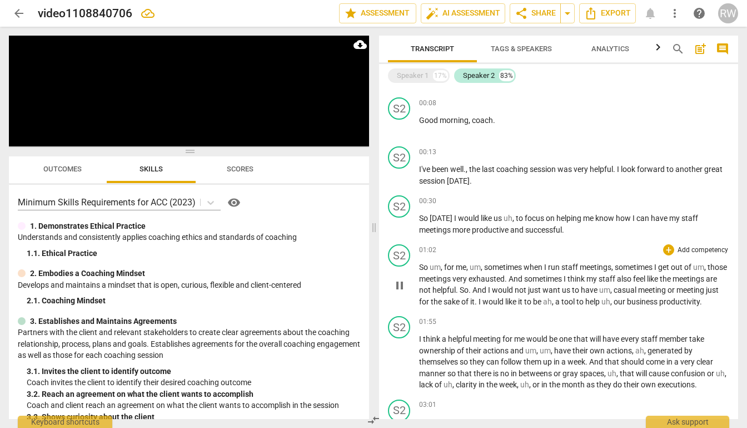
click at [480, 268] on span "um" at bounding box center [475, 266] width 11 height 9
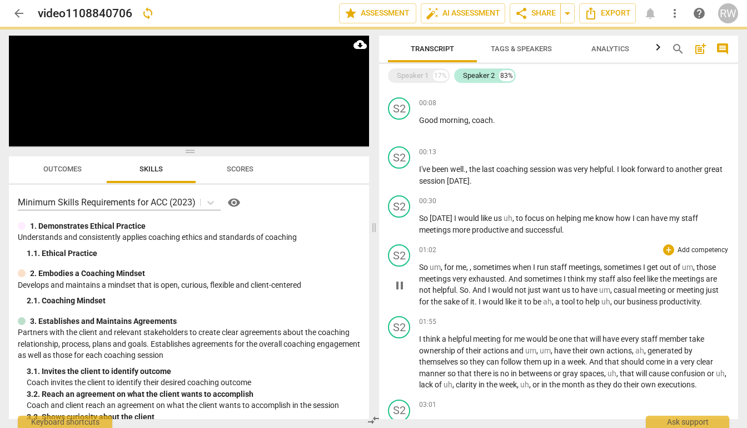
click at [441, 268] on span "," at bounding box center [442, 266] width 3 height 9
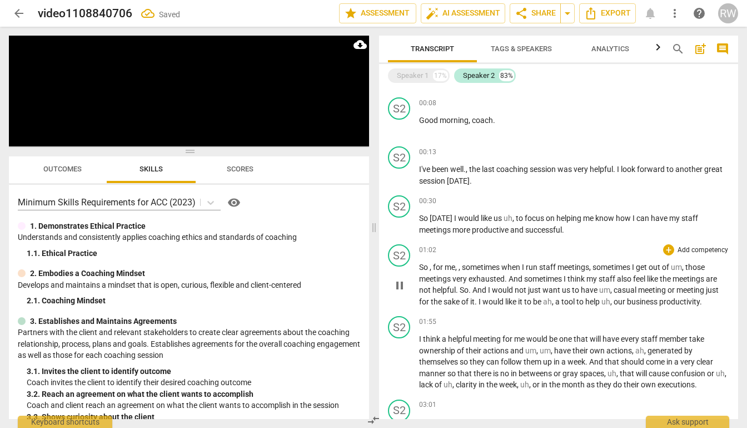
click at [432, 267] on span "," at bounding box center [431, 266] width 3 height 9
drag, startPoint x: 647, startPoint y: 268, endPoint x: 638, endPoint y: 268, distance: 9.5
click at [638, 268] on p "So , for me , , sometimes when I run staff meetings , I get out of um , those m…" at bounding box center [574, 284] width 310 height 46
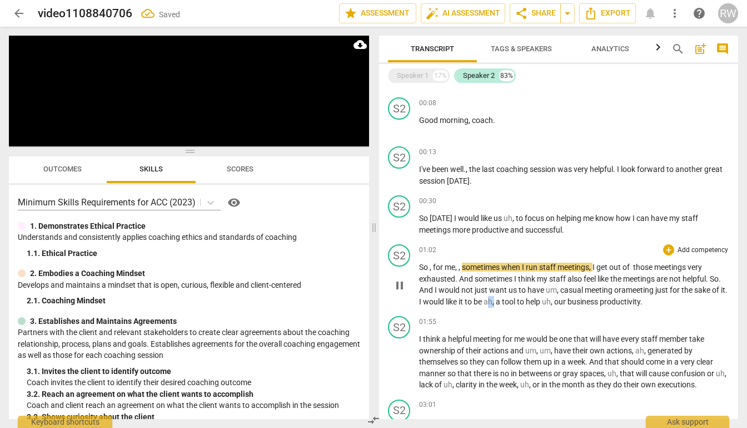
drag, startPoint x: 532, startPoint y: 304, endPoint x: 523, endPoint y: 303, distance: 8.5
click at [523, 303] on p "So , for me , , sometimes when I run staff meetings , I get out of those meetin…" at bounding box center [574, 284] width 310 height 46
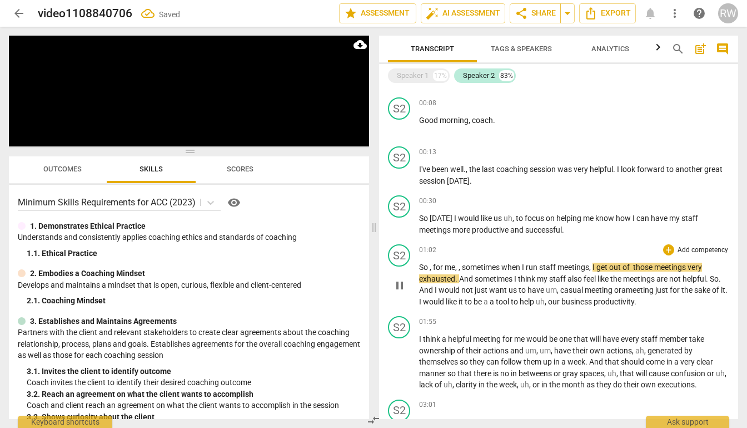
click at [490, 303] on span at bounding box center [489, 301] width 2 height 9
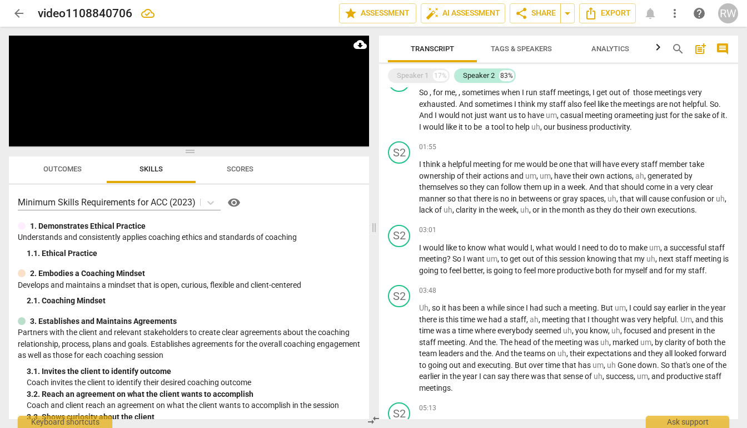
scroll to position [214, 0]
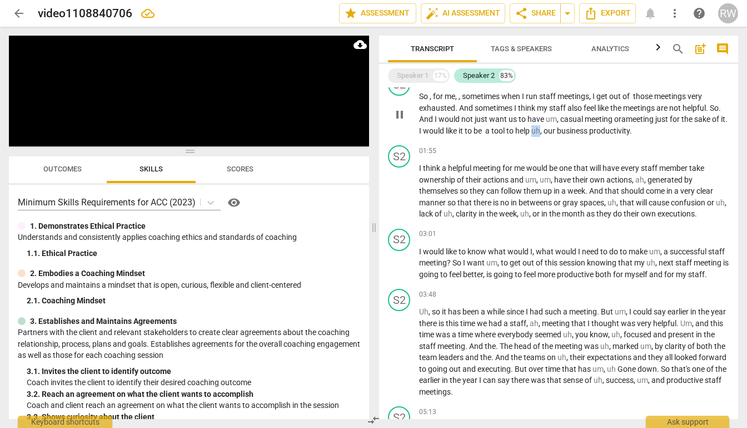
drag, startPoint x: 579, startPoint y: 130, endPoint x: 572, endPoint y: 131, distance: 7.4
click at [572, 131] on p "So , for me , , sometimes when I run staff meetings , I get out of those meetin…" at bounding box center [574, 114] width 310 height 46
drag, startPoint x: 544, startPoint y: 217, endPoint x: 536, endPoint y: 216, distance: 9.0
click at [536, 216] on p "I think a helpful meeting for me would be one that will have every staff member…" at bounding box center [574, 190] width 310 height 57
drag, startPoint x: 465, startPoint y: 214, endPoint x: 458, endPoint y: 214, distance: 7.2
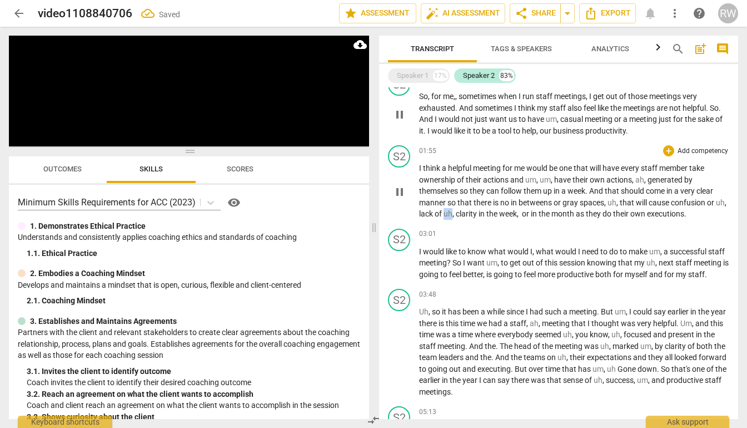
click at [458, 214] on p "I think a helpful meeting for me would be one that will have every staff member…" at bounding box center [574, 190] width 310 height 57
drag, startPoint x: 631, startPoint y: 321, endPoint x: 622, endPoint y: 321, distance: 9.5
click at [622, 321] on p "Uh , so it has been a while since I had such a meeting . But um , I could say e…" at bounding box center [574, 351] width 310 height 91
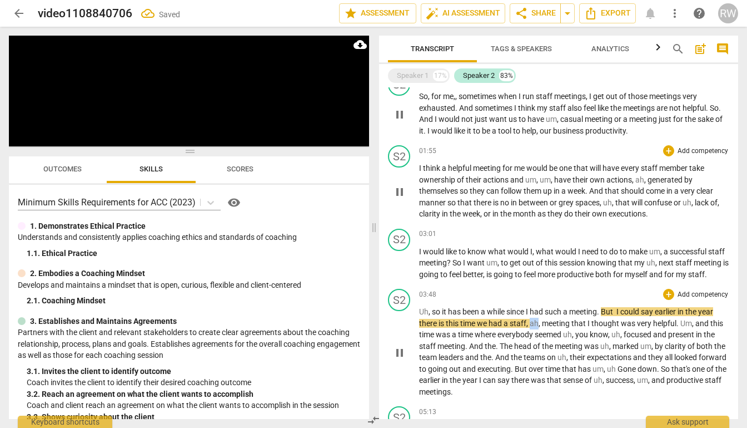
drag, startPoint x: 541, startPoint y: 333, endPoint x: 532, endPoint y: 334, distance: 8.4
click at [532, 334] on p "Uh , so it has been a while since I had such a meeting . But I could say earlie…" at bounding box center [574, 351] width 310 height 91
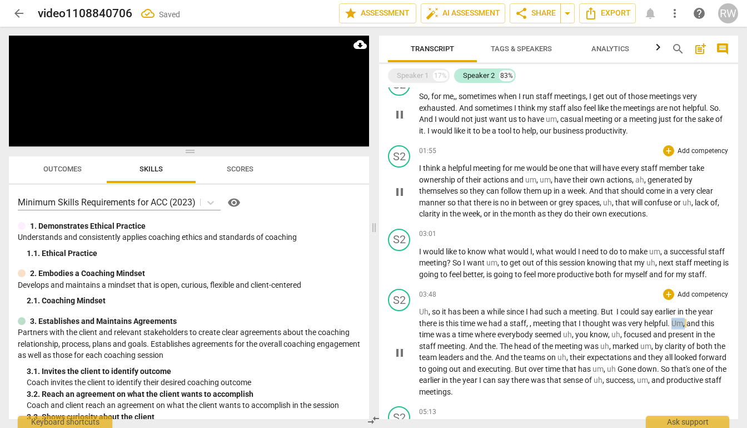
drag, startPoint x: 686, startPoint y: 335, endPoint x: 674, endPoint y: 335, distance: 11.7
click at [674, 335] on p "Uh , so it has been a while since I had such a meeting . But I could say earlie…" at bounding box center [574, 351] width 310 height 91
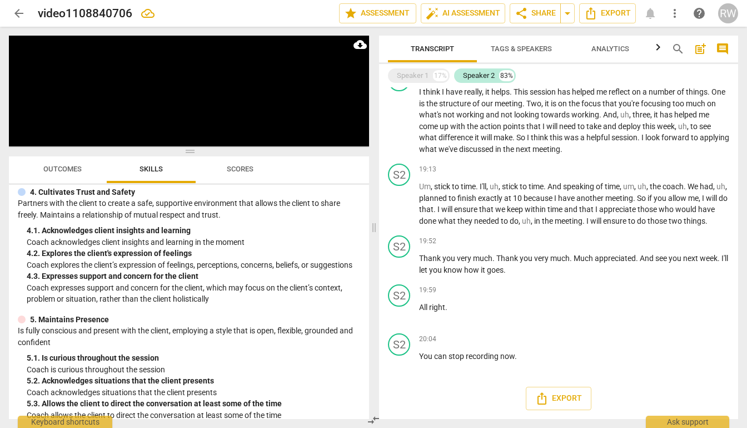
scroll to position [1781, 0]
click at [475, 358] on span "recording" at bounding box center [483, 355] width 34 height 9
drag, startPoint x: 520, startPoint y: 358, endPoint x: 417, endPoint y: 358, distance: 103.4
click at [417, 358] on div "S2 play_arrow pause 20:04 + Add competency keyboard_arrow_right You can stop re…" at bounding box center [558, 353] width 359 height 49
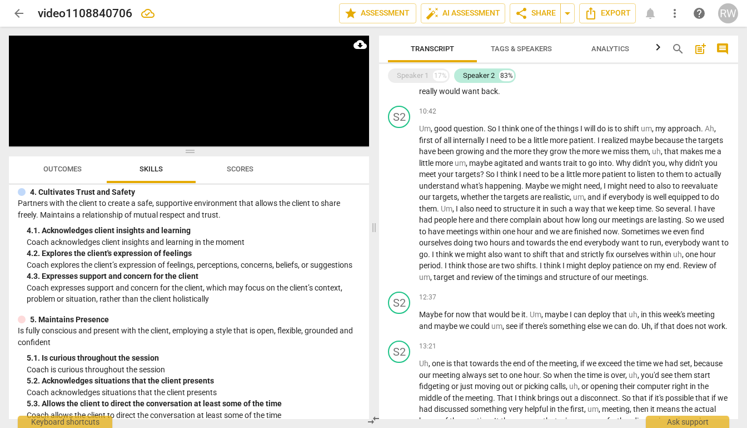
scroll to position [1004, 0]
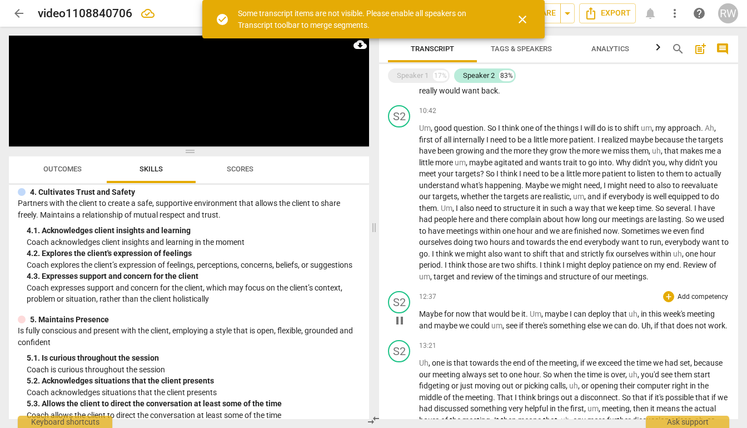
click at [540, 318] on span "Um" at bounding box center [536, 313] width 12 height 9
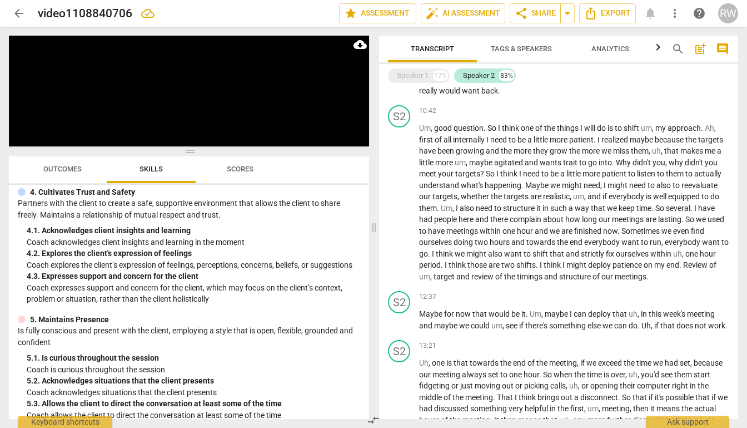
scroll to position [642, 0]
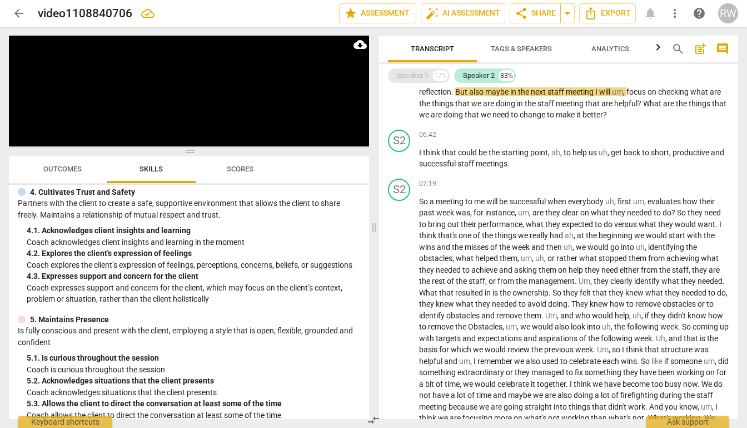
click at [429, 77] on div "Speaker 1 17%" at bounding box center [419, 75] width 62 height 14
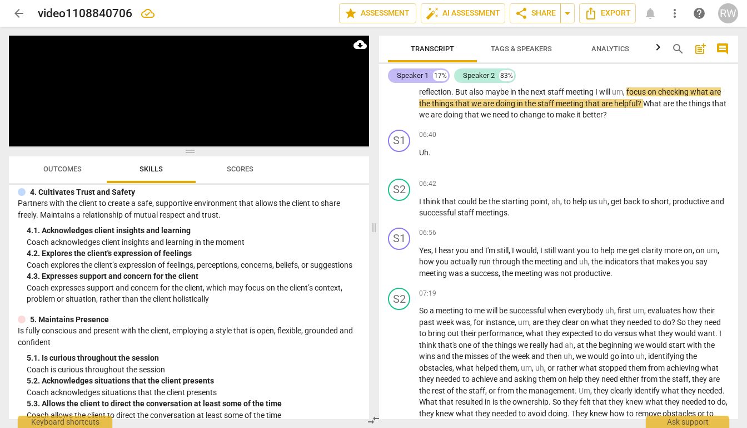
click at [426, 75] on div "Speaker 1" at bounding box center [413, 75] width 32 height 11
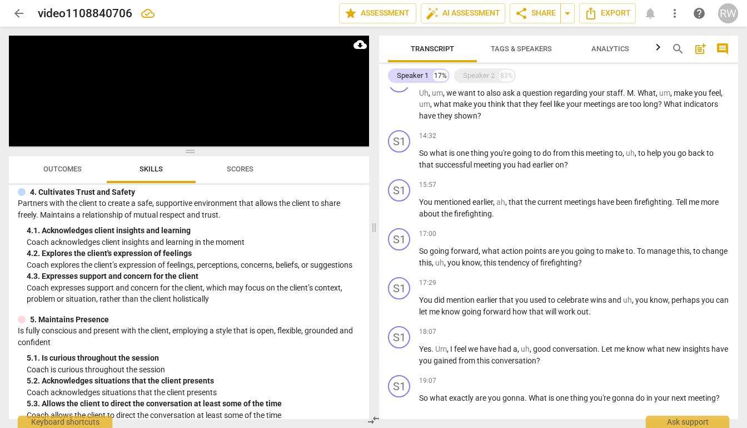
scroll to position [857, 0]
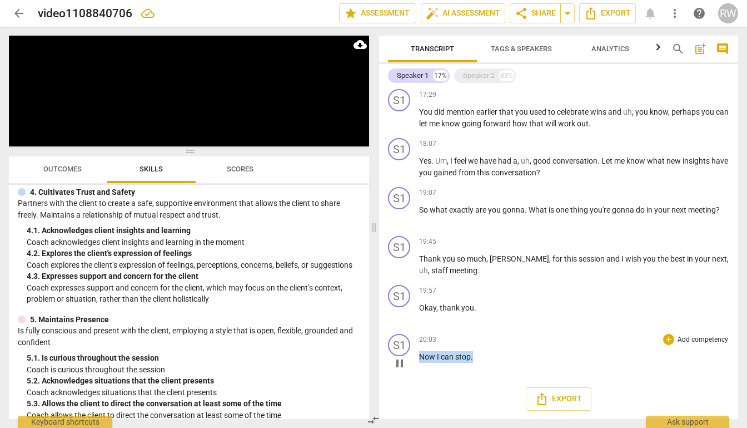
drag, startPoint x: 477, startPoint y: 354, endPoint x: 417, endPoint y: 353, distance: 60.1
click at [417, 353] on div "S1 play_arrow pause 20:03 + Add competency keyboard_arrow_right Now I can stop ." at bounding box center [558, 353] width 359 height 49
click at [428, 351] on p at bounding box center [574, 362] width 310 height 23
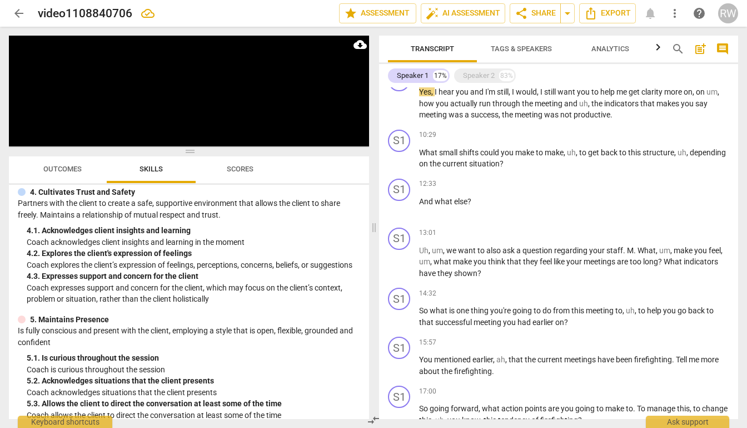
scroll to position [800, 0]
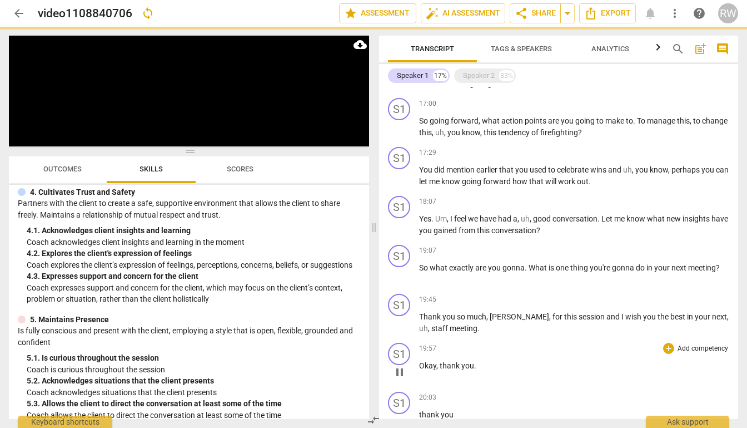
click at [675, 378] on div "19:57 + Add competency keyboard_arrow_right Okay , thank you ." at bounding box center [574, 363] width 310 height 40
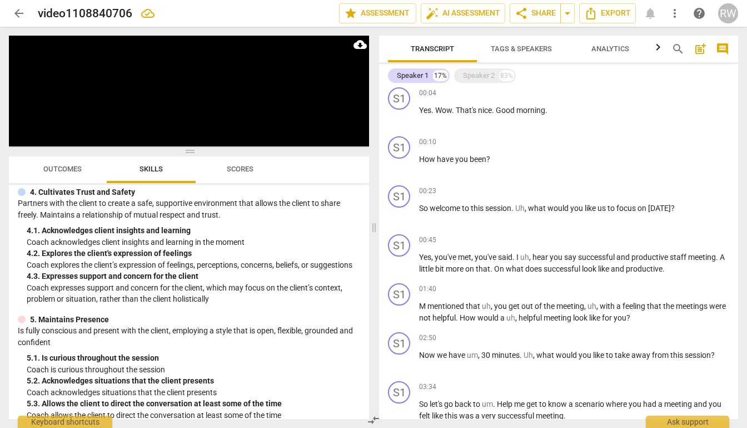
scroll to position [0, 0]
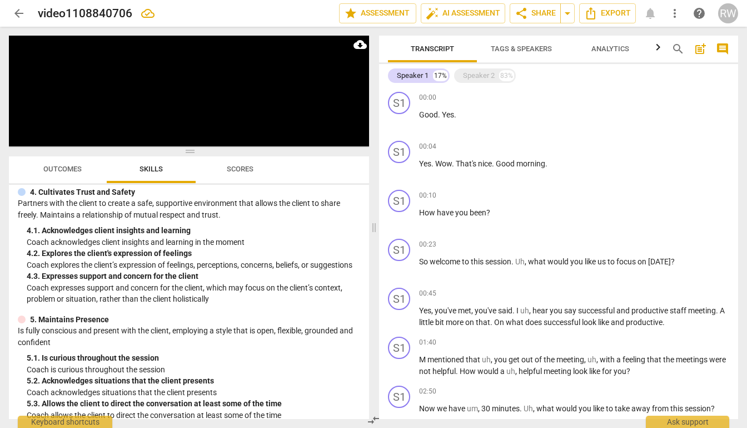
click at [503, 50] on span "Tags & Speakers" at bounding box center [521, 48] width 61 height 8
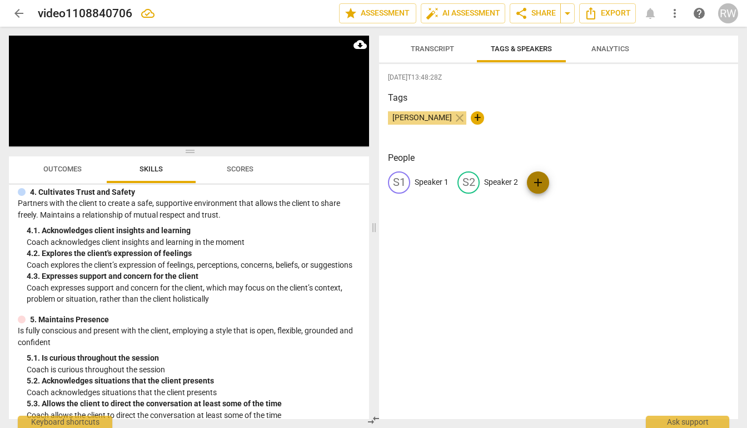
click at [538, 181] on span "add" at bounding box center [538, 182] width 13 height 13
click at [565, 184] on input "text" at bounding box center [598, 182] width 89 height 18
type input "N"
type input "[PERSON_NAME]"
click at [443, 181] on p "Speaker 1" at bounding box center [432, 182] width 34 height 12
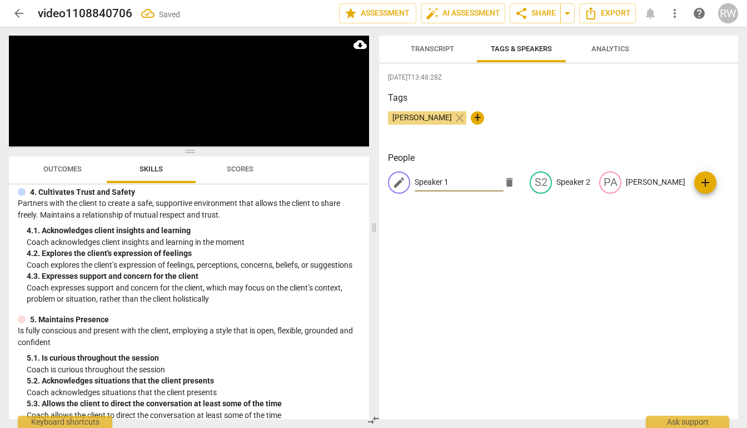
drag, startPoint x: 454, startPoint y: 181, endPoint x: 447, endPoint y: 181, distance: 7.2
click at [450, 182] on input "Speaker 1" at bounding box center [459, 182] width 89 height 18
type input "S"
type input "[PERSON_NAME]"
click at [542, 241] on div "2025-09-30T13:48:28Z Tags Ruth Wanjiru close + People edit Ruth Wanjiru delete …" at bounding box center [558, 241] width 359 height 355
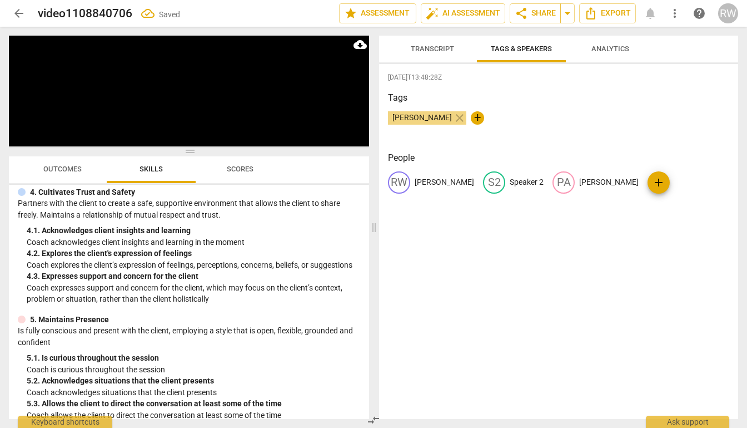
click at [584, 244] on div "2025-09-30T13:48:28Z Tags Ruth Wanjiru close + People RW Ruth Wanjiru S2 Speake…" at bounding box center [558, 241] width 359 height 355
click at [652, 183] on span "add" at bounding box center [658, 182] width 13 height 13
click at [467, 259] on div "2025-09-30T13:48:28Z Tags Ruth Wanjiru close + People RW Ruth Wanjiru S2 Speake…" at bounding box center [558, 241] width 359 height 355
click at [600, 49] on span "Analytics" at bounding box center [611, 48] width 38 height 8
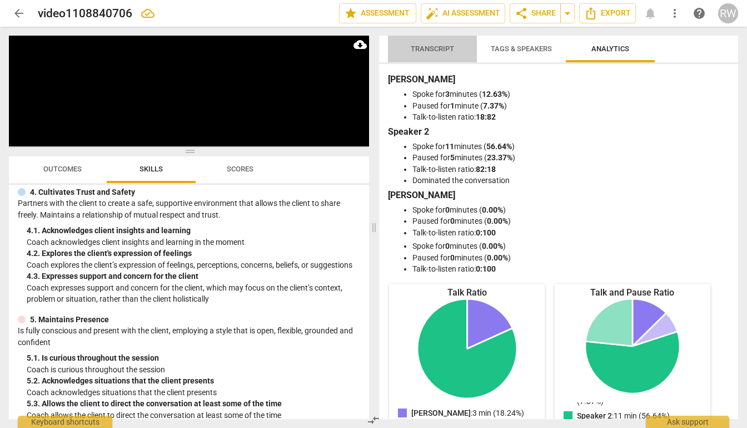
click at [445, 49] on span "Transcript" at bounding box center [432, 48] width 43 height 8
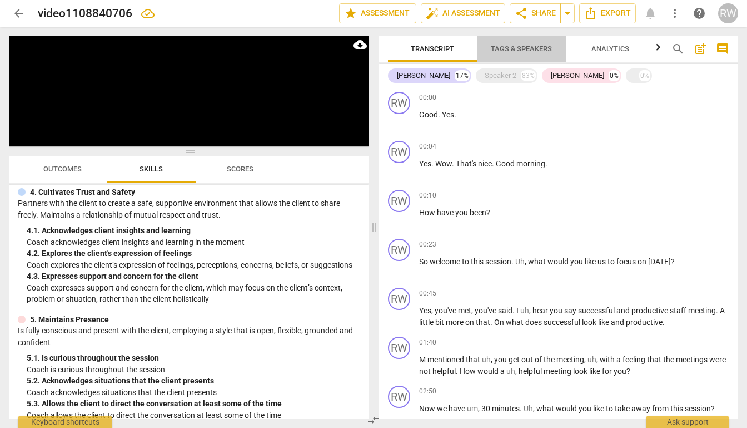
click at [525, 47] on span "Tags & Speakers" at bounding box center [521, 48] width 61 height 8
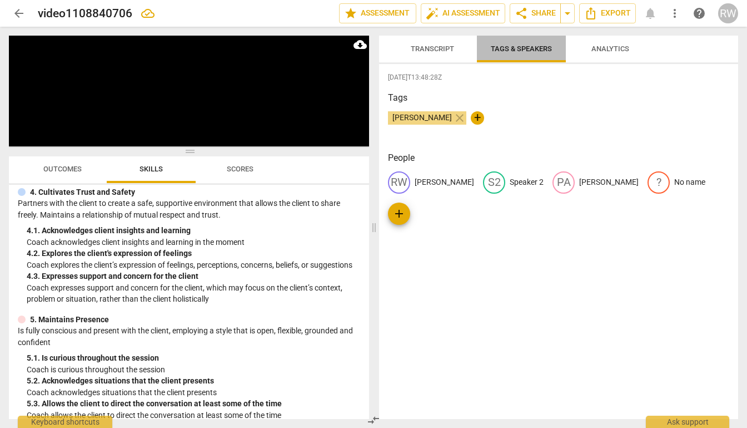
click at [510, 52] on span "Tags & Speakers" at bounding box center [521, 48] width 61 height 8
click at [600, 50] on span "Analytics" at bounding box center [611, 48] width 38 height 8
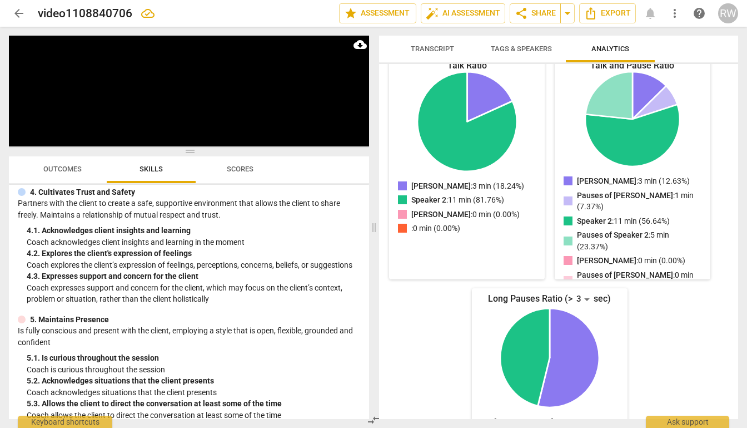
scroll to position [288, 0]
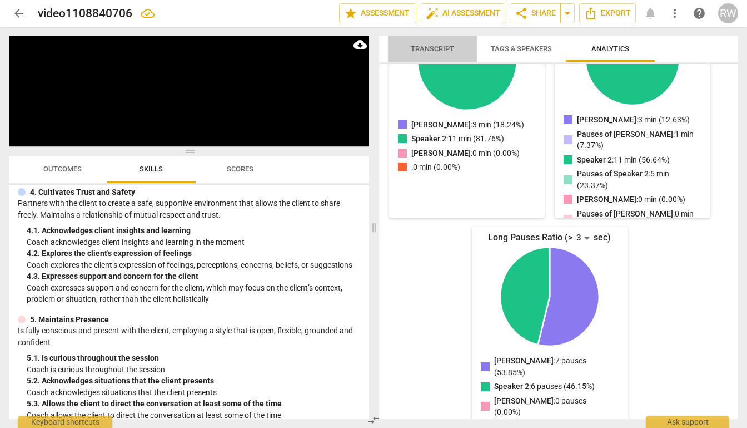
click at [428, 47] on span "Transcript" at bounding box center [432, 48] width 43 height 8
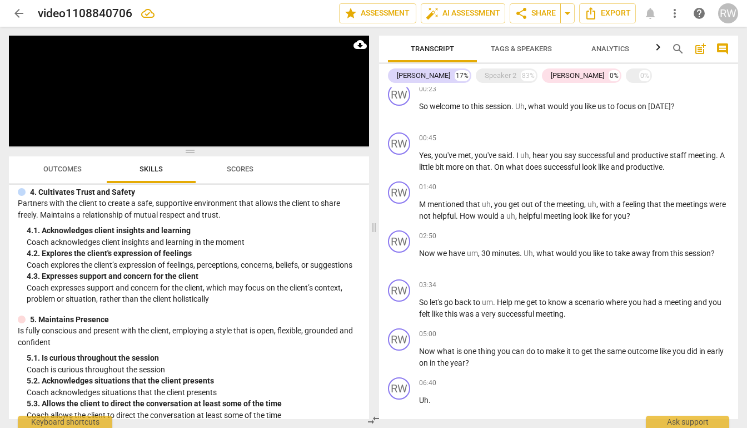
scroll to position [157, 0]
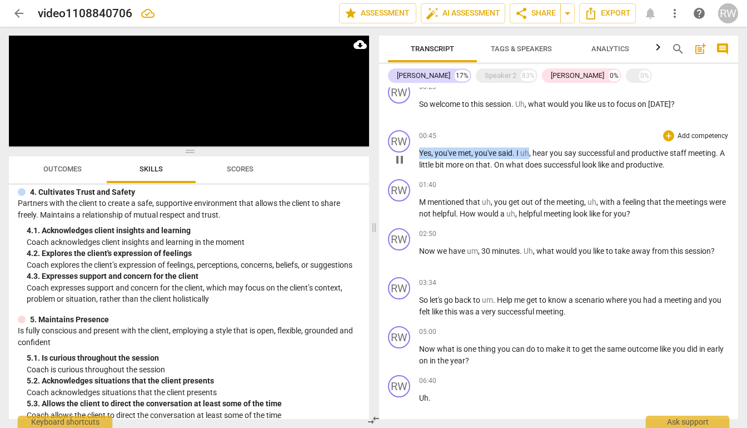
drag, startPoint x: 531, startPoint y: 153, endPoint x: 419, endPoint y: 152, distance: 112.3
click at [419, 152] on p "Yes , you've met , you've said . I uh , hear you say successful and productive …" at bounding box center [574, 158] width 310 height 23
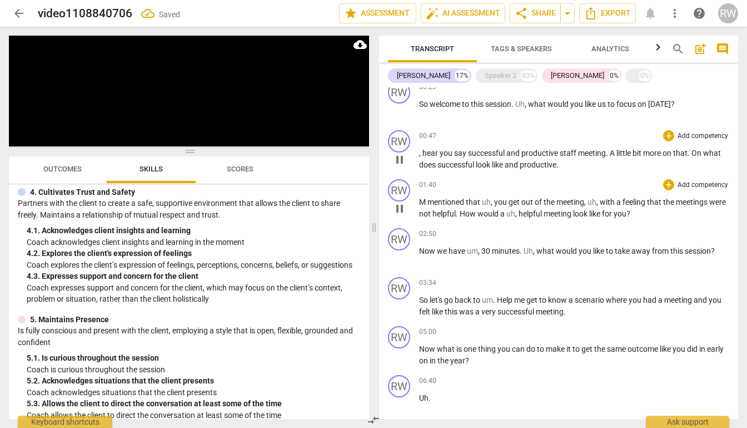
click at [605, 201] on span "with" at bounding box center [608, 201] width 17 height 9
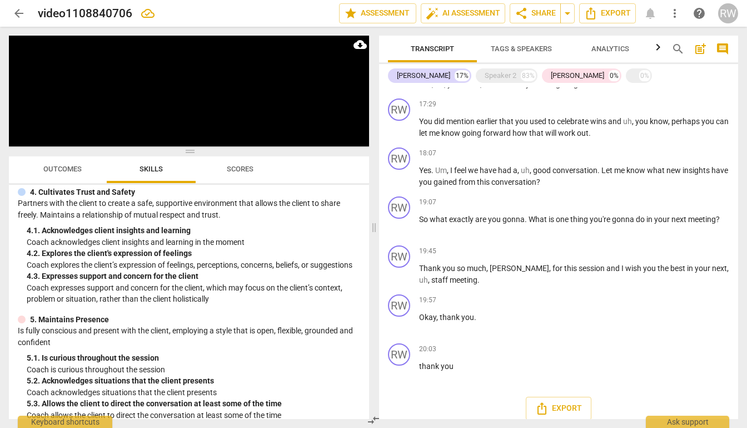
scroll to position [857, 0]
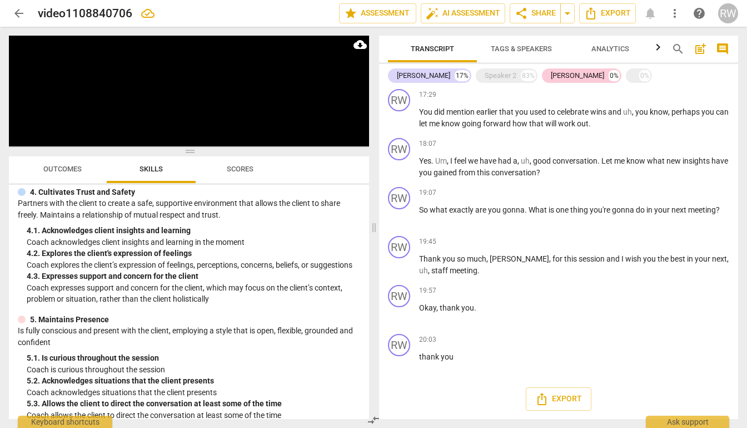
click at [551, 72] on div "[PERSON_NAME]" at bounding box center [577, 75] width 53 height 11
click at [551, 75] on div "[PERSON_NAME]" at bounding box center [577, 75] width 53 height 11
click at [442, 356] on span "you" at bounding box center [447, 356] width 13 height 9
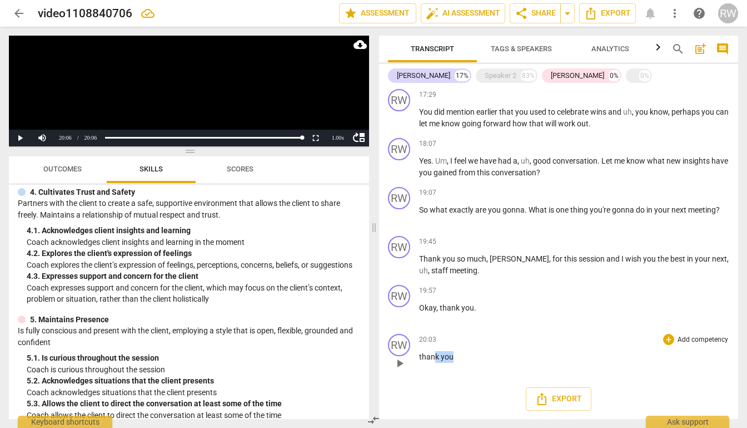
drag, startPoint x: 456, startPoint y: 360, endPoint x: 436, endPoint y: 356, distance: 20.4
click at [436, 356] on p "thank you" at bounding box center [574, 357] width 310 height 12
click at [568, 395] on span "Export" at bounding box center [559, 398] width 47 height 13
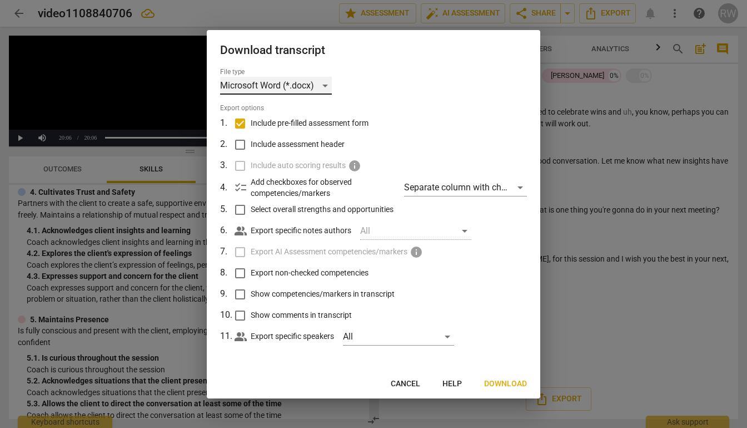
click at [326, 87] on div "Microsoft Word (*.docx)" at bounding box center [276, 86] width 112 height 18
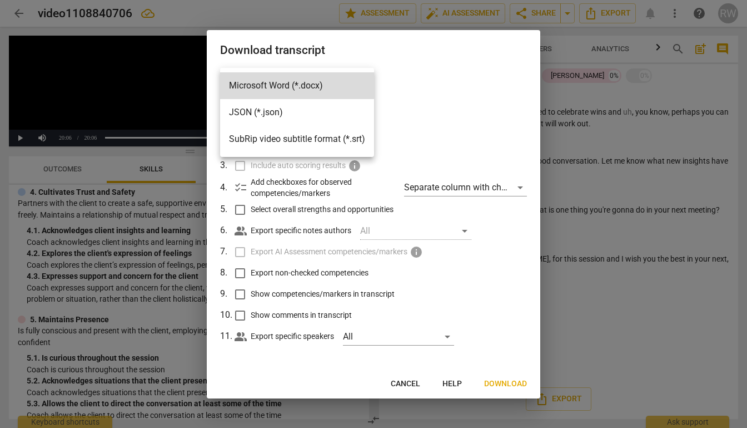
click at [406, 78] on div at bounding box center [373, 214] width 747 height 428
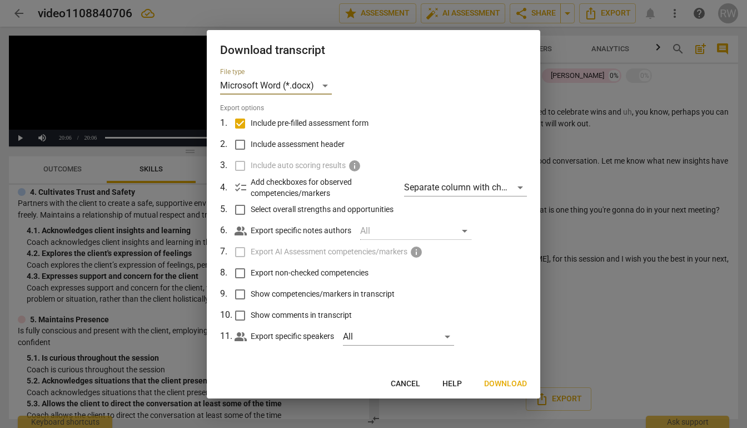
click at [243, 147] on input "Include assessment header" at bounding box center [240, 144] width 21 height 21
checkbox input "true"
click at [517, 188] on div "Separate column with check marks" at bounding box center [465, 188] width 123 height 18
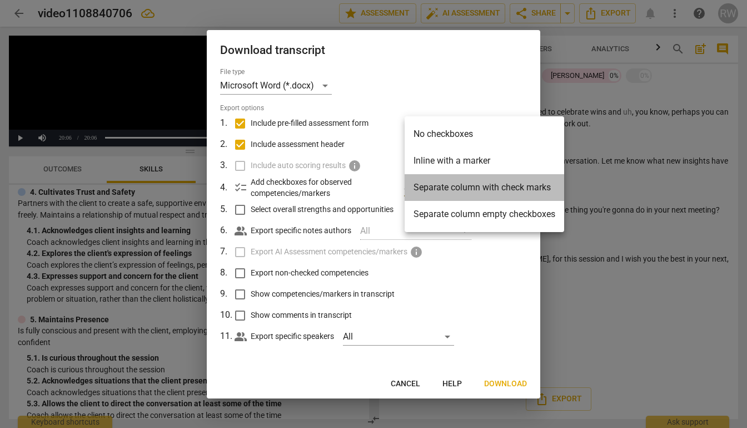
click at [468, 192] on li "Separate column with check marks" at bounding box center [485, 187] width 160 height 27
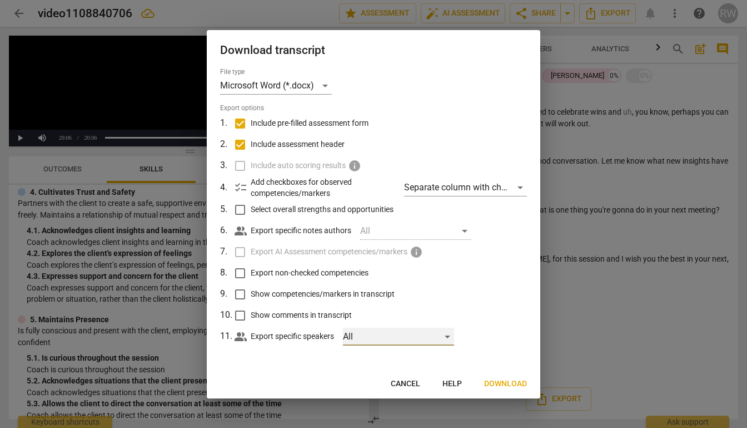
click at [449, 338] on div "All" at bounding box center [398, 337] width 111 height 18
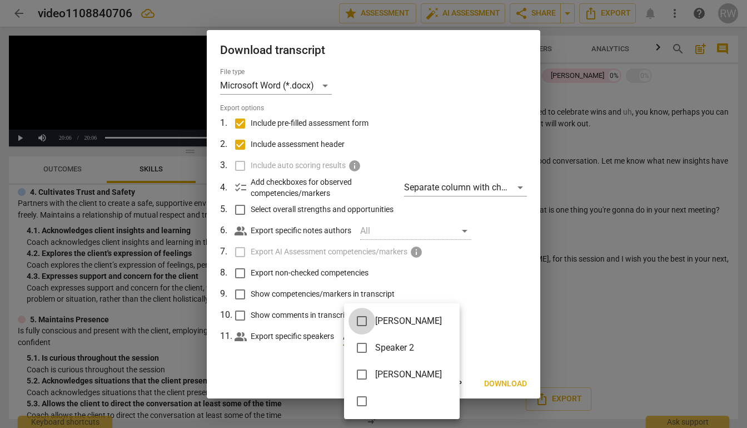
click at [363, 323] on input "checkbox" at bounding box center [362, 321] width 27 height 27
checkbox input "true"
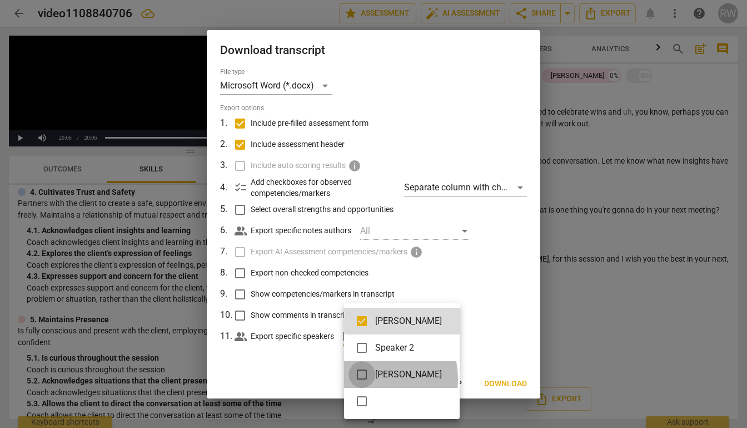
click at [364, 379] on input "checkbox" at bounding box center [362, 374] width 27 height 27
checkbox input "true"
click at [519, 335] on div at bounding box center [373, 214] width 747 height 428
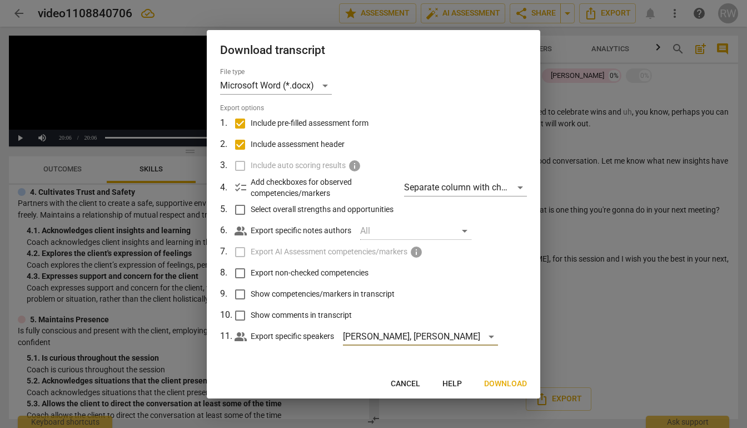
click at [592, 340] on div at bounding box center [373, 214] width 747 height 428
checkbox input "false"
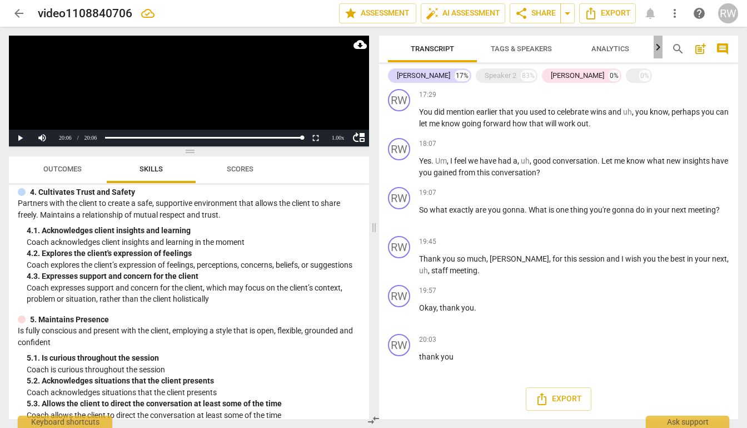
click at [661, 51] on icon "button" at bounding box center [658, 47] width 13 height 13
click at [722, 51] on span "comment" at bounding box center [722, 48] width 13 height 13
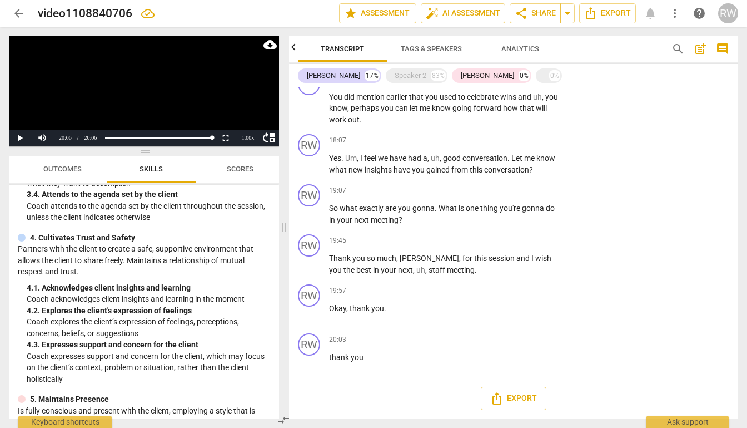
scroll to position [348, 0]
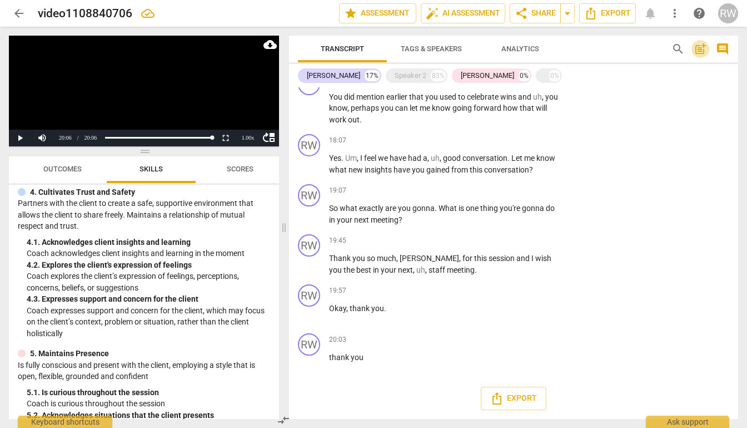
click at [698, 50] on span "post_add" at bounding box center [700, 48] width 13 height 13
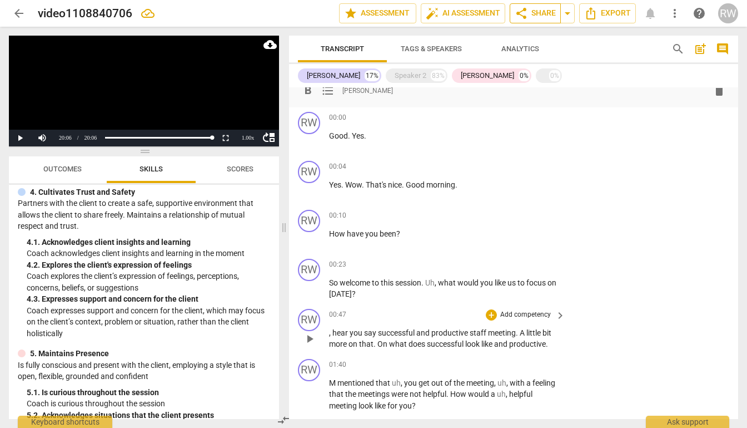
click at [522, 14] on span "share" at bounding box center [521, 13] width 13 height 13
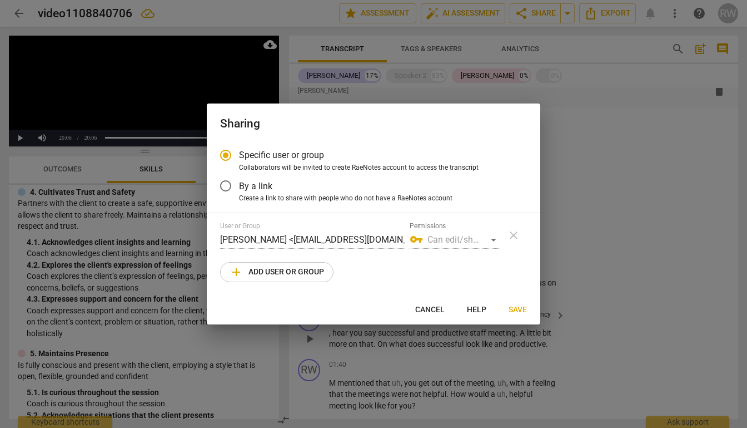
click at [492, 241] on div "vpn_key Can edit/share" at bounding box center [455, 240] width 91 height 18
click at [519, 311] on span "Save" at bounding box center [518, 309] width 18 height 11
radio input "false"
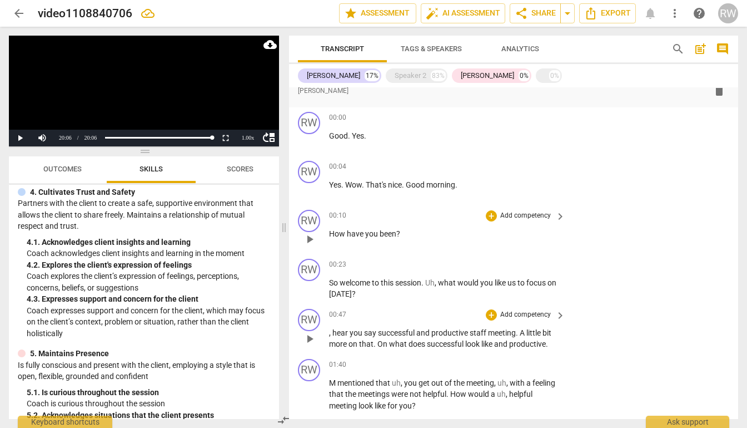
scroll to position [0, 0]
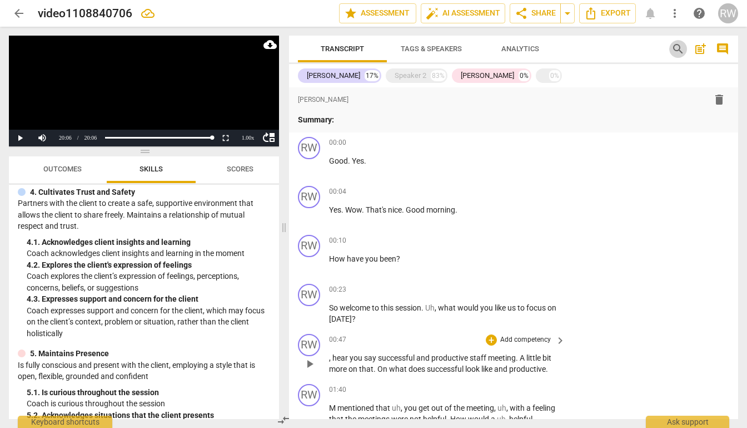
click at [677, 51] on span "search" at bounding box center [678, 48] width 13 height 13
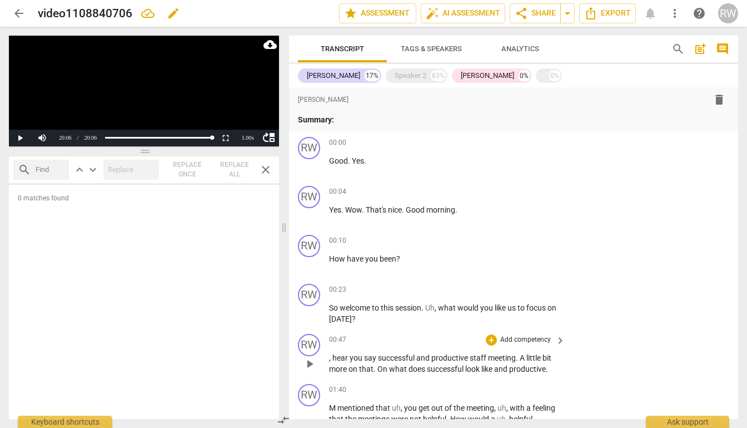
click at [124, 17] on h2 "video1108840706" at bounding box center [85, 14] width 95 height 14
click at [170, 14] on span "edit" at bounding box center [173, 13] width 13 height 13
click at [135, 14] on input "video1108840706" at bounding box center [164, 13] width 252 height 21
drag, startPoint x: 135, startPoint y: 14, endPoint x: 39, endPoint y: 12, distance: 96.2
click at [39, 12] on input "video1108840706" at bounding box center [164, 13] width 252 height 21
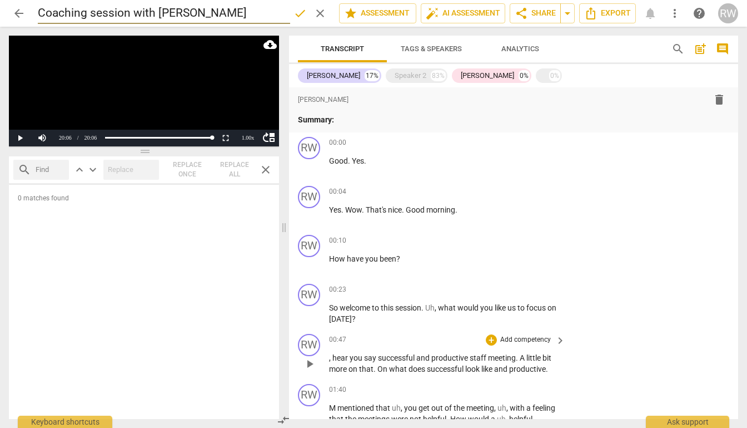
type input "Coaching session with [PERSON_NAME]"
click at [257, 164] on span "close" at bounding box center [266, 169] width 18 height 13
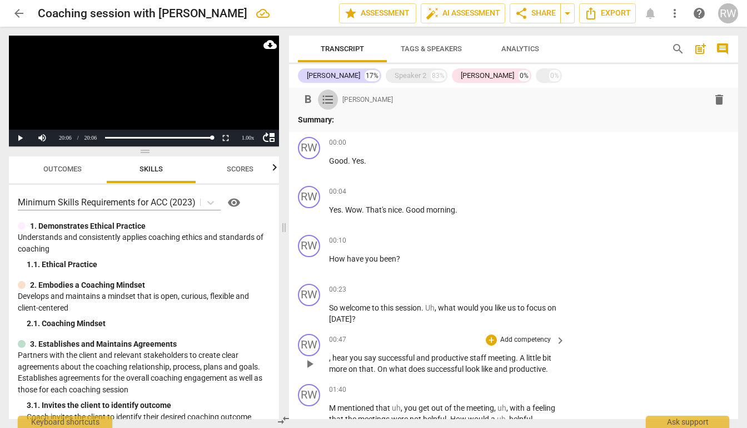
click at [333, 105] on span "format_list_bulleted" at bounding box center [327, 99] width 13 height 13
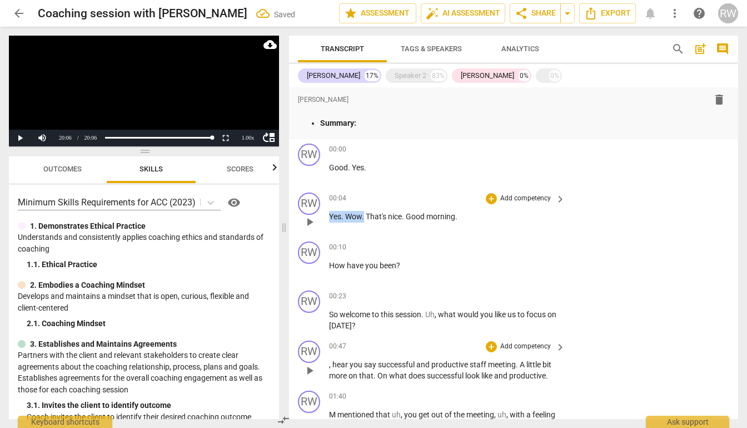
drag, startPoint x: 364, startPoint y: 216, endPoint x: 330, endPoint y: 214, distance: 34.0
click at [330, 214] on p "Yes . Wow . That's nice . Good morning ." at bounding box center [444, 217] width 231 height 12
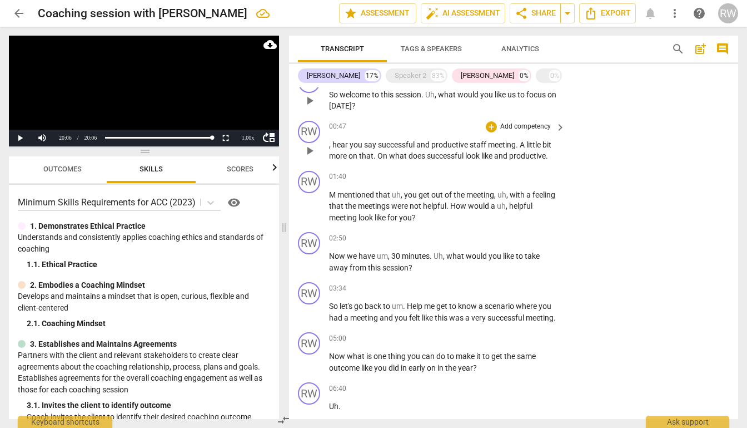
scroll to position [218, 0]
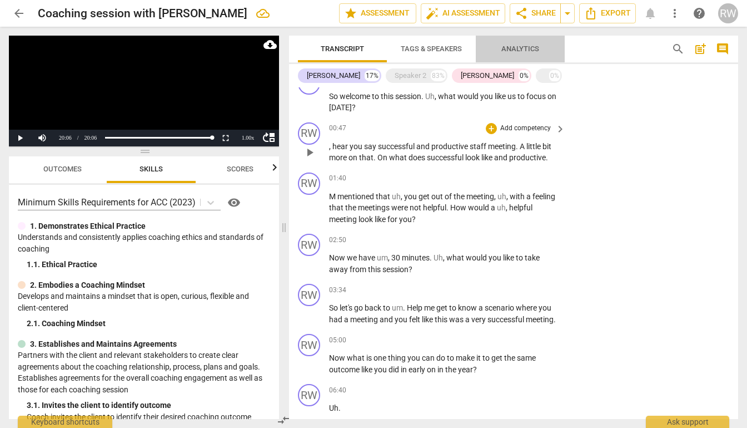
click at [518, 51] on span "Analytics" at bounding box center [521, 48] width 38 height 8
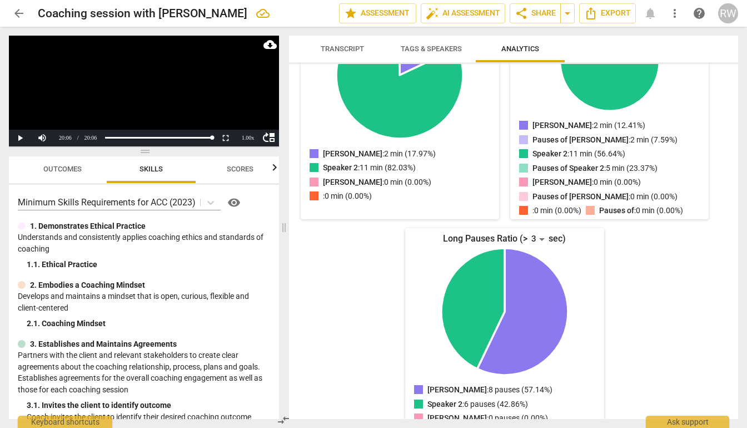
scroll to position [301, 0]
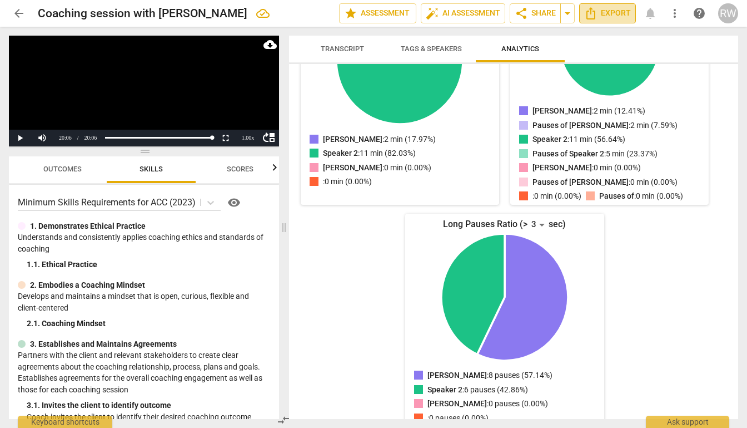
click at [611, 14] on span "Export" at bounding box center [607, 13] width 47 height 13
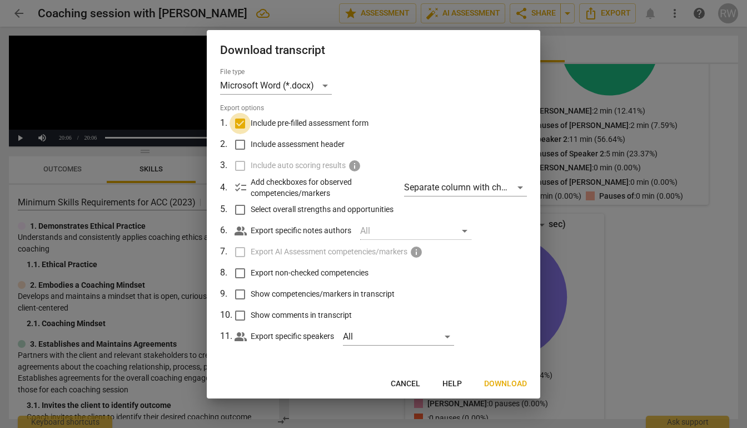
click at [237, 123] on input "Include pre-filled assessment form" at bounding box center [240, 123] width 21 height 21
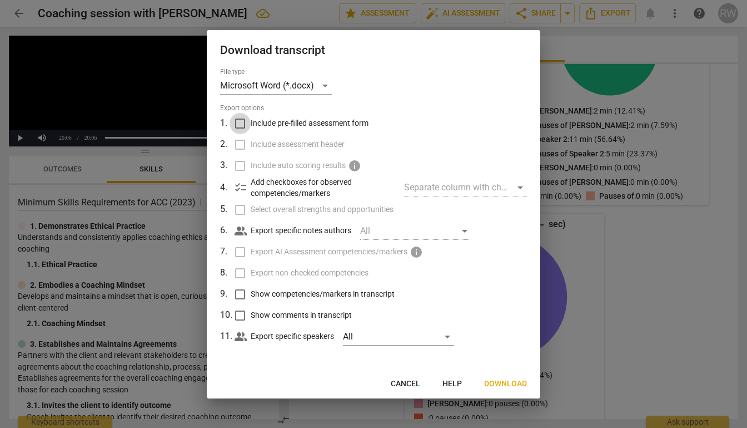
click at [244, 128] on input "Include pre-filled assessment form" at bounding box center [240, 123] width 21 height 21
checkbox input "true"
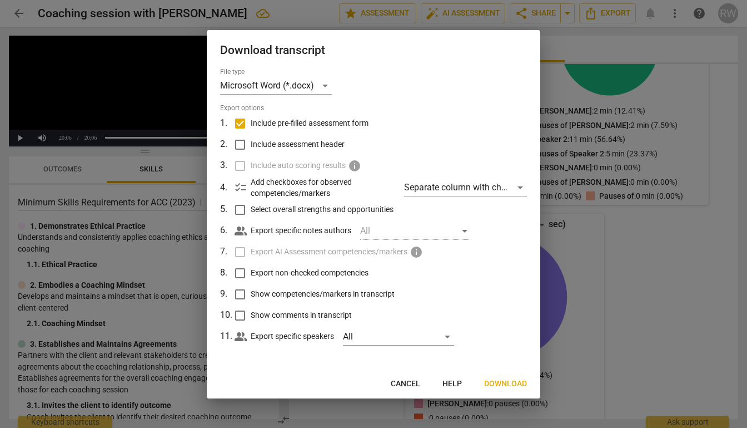
click at [500, 386] on span "Download" at bounding box center [505, 383] width 43 height 11
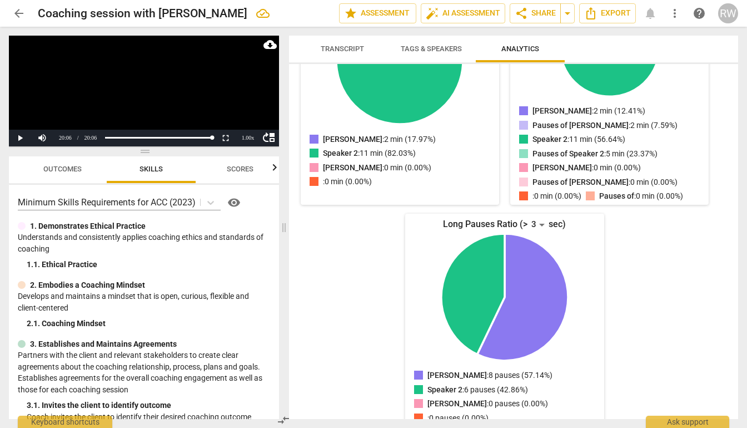
click at [350, 44] on span "Transcript" at bounding box center [342, 48] width 43 height 8
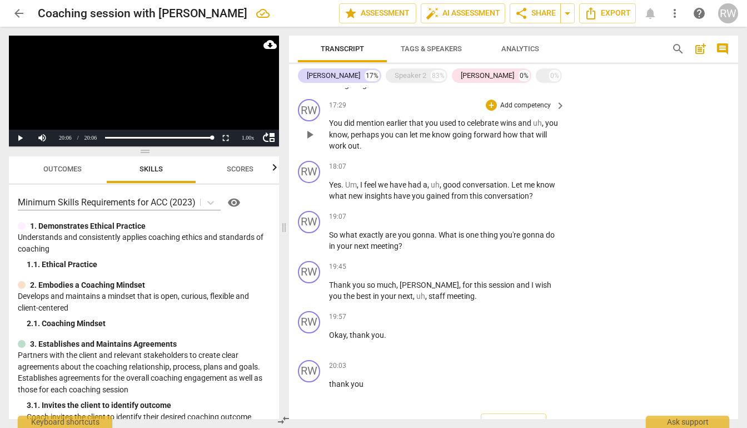
scroll to position [995, 0]
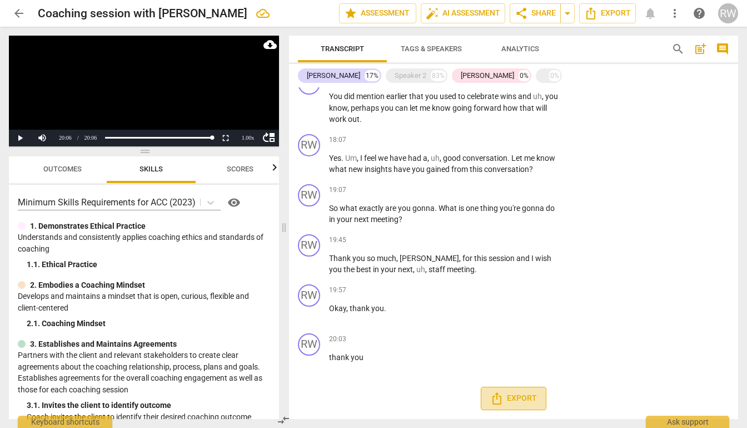
click at [523, 400] on span "Export" at bounding box center [513, 397] width 47 height 13
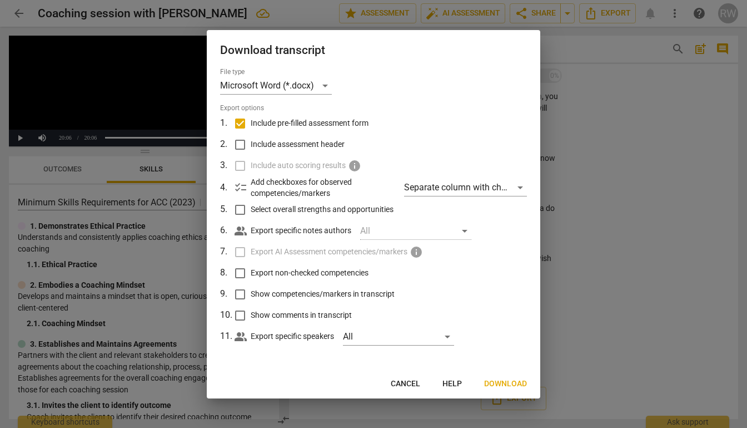
click at [672, 165] on div at bounding box center [373, 214] width 747 height 428
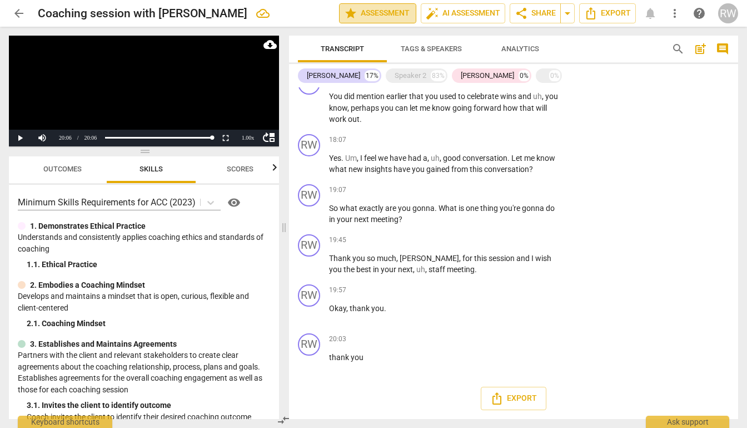
click at [375, 16] on span "star Assessment" at bounding box center [377, 13] width 67 height 13
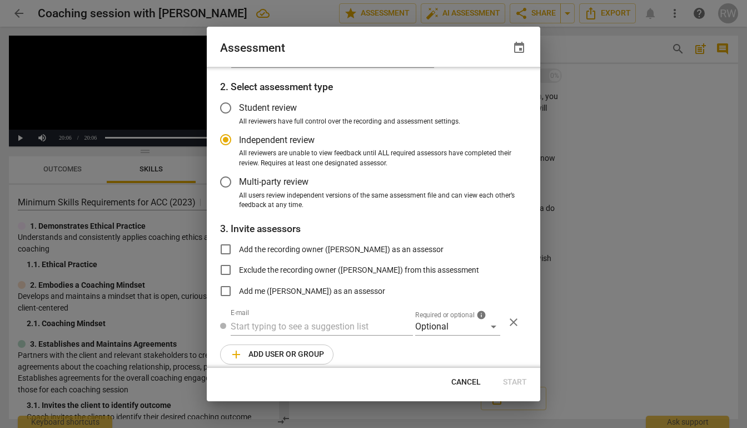
scroll to position [44, 0]
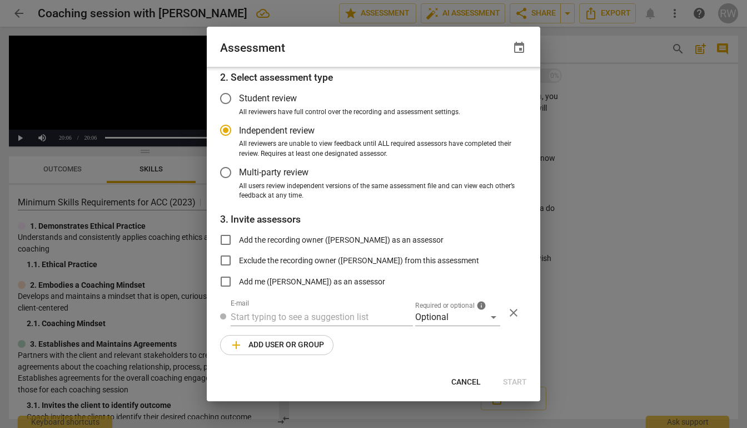
click at [230, 132] on input "Independent review" at bounding box center [225, 130] width 27 height 27
click at [490, 319] on div "Optional" at bounding box center [457, 317] width 85 height 18
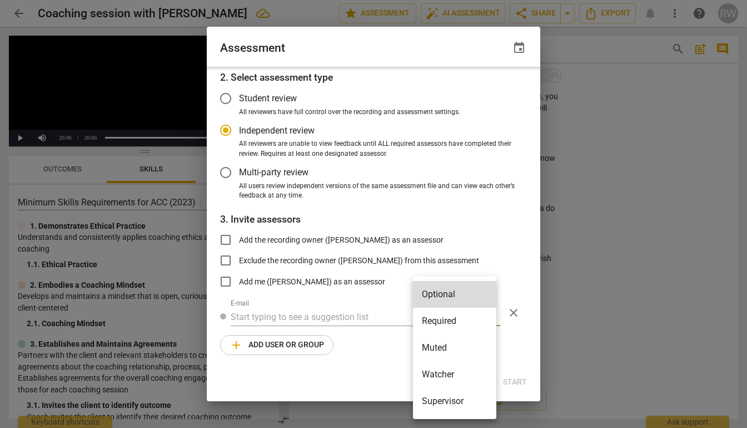
click at [519, 276] on div at bounding box center [373, 214] width 747 height 428
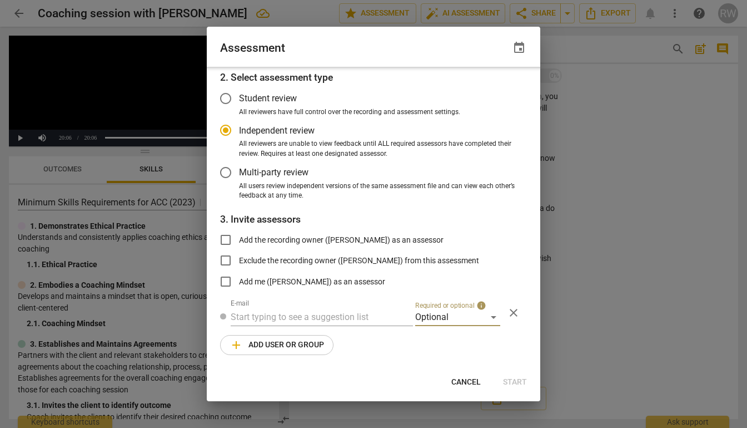
radio input "false"
click at [227, 100] on input "Student review" at bounding box center [225, 98] width 27 height 27
click at [465, 378] on span "Cancel" at bounding box center [466, 381] width 29 height 11
radio input "false"
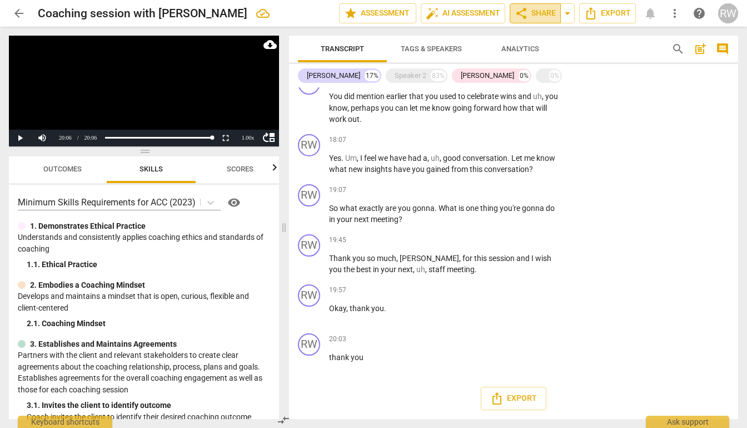
click at [528, 17] on span "share Share" at bounding box center [535, 13] width 41 height 13
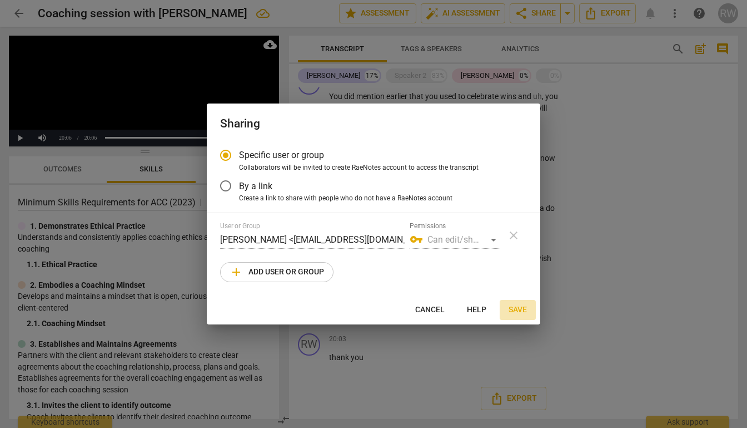
click at [515, 310] on span "Save" at bounding box center [518, 309] width 18 height 11
radio input "false"
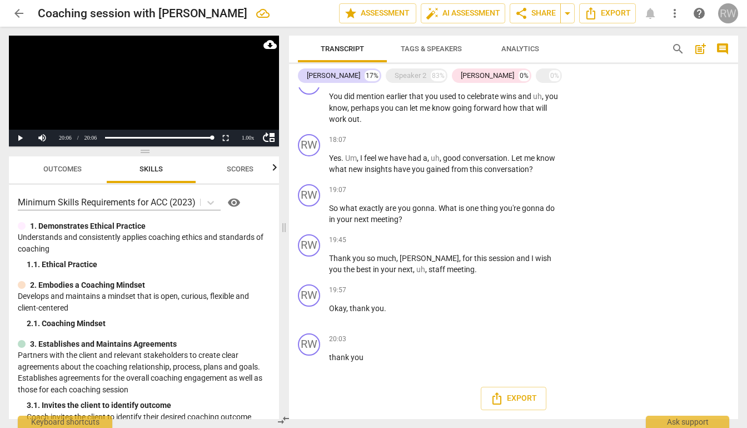
click at [731, 14] on div "RW" at bounding box center [728, 13] width 20 height 20
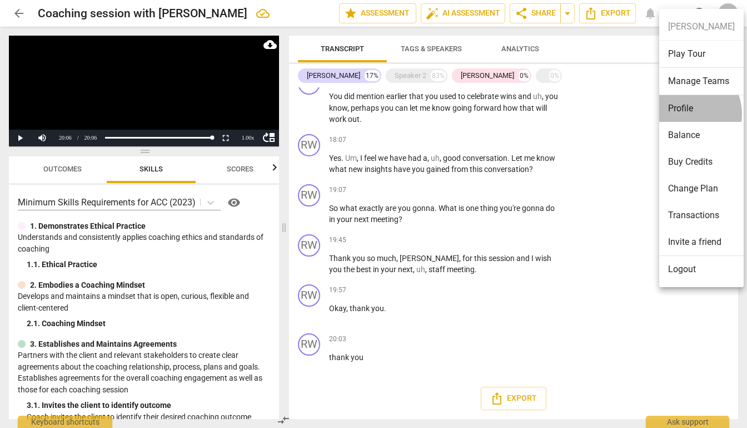
click at [685, 113] on li "Profile" at bounding box center [702, 108] width 85 height 27
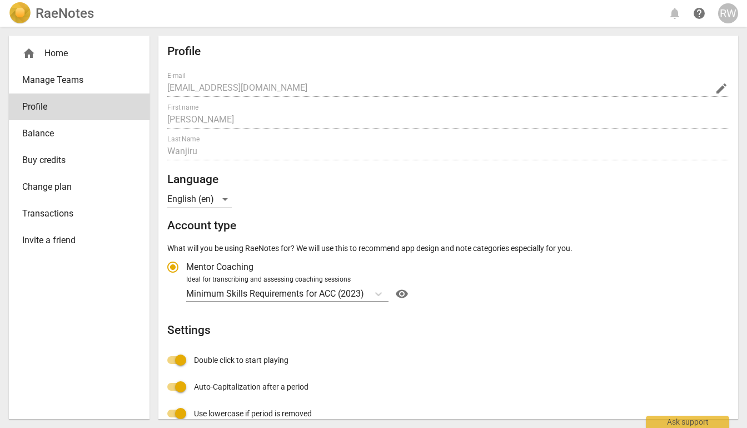
radio input "false"
click at [37, 136] on span "Balance" at bounding box center [74, 133] width 105 height 13
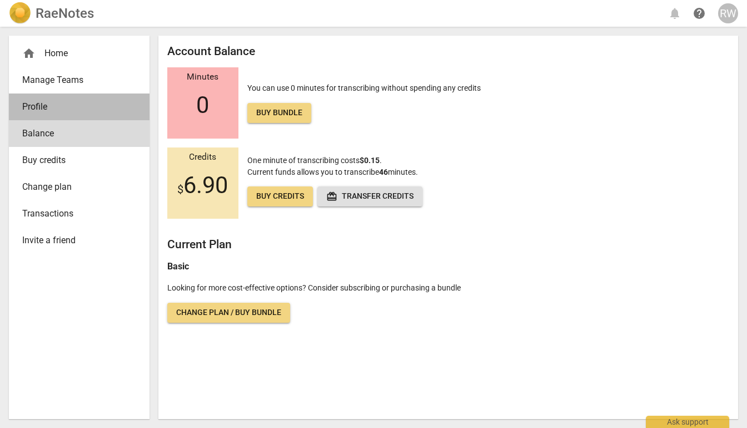
click at [42, 104] on span "Profile" at bounding box center [74, 106] width 105 height 13
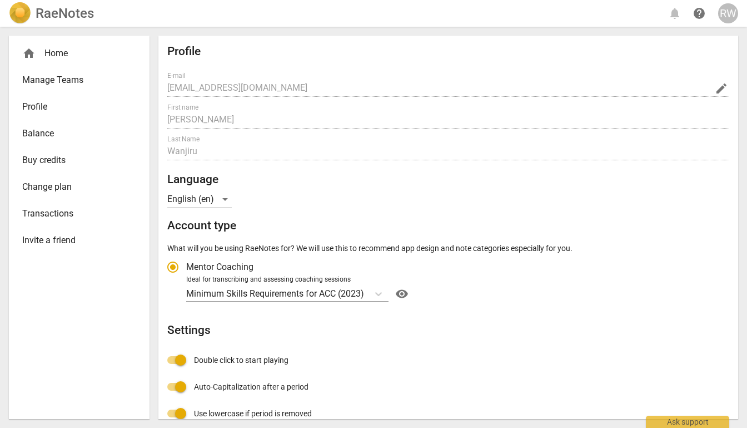
radio input "false"
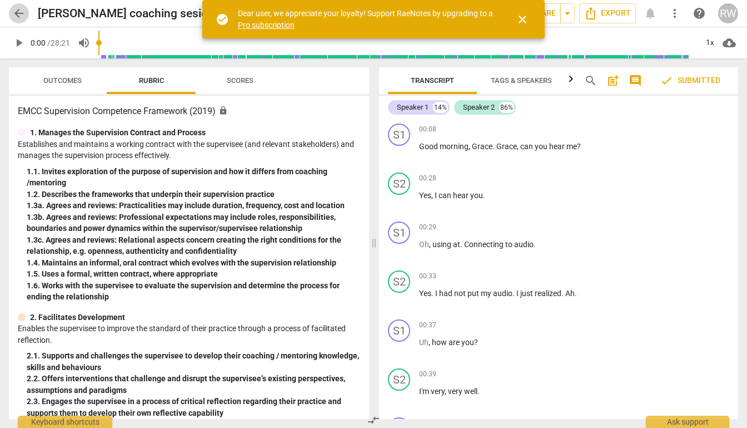
click at [18, 15] on span "arrow_back" at bounding box center [18, 13] width 13 height 13
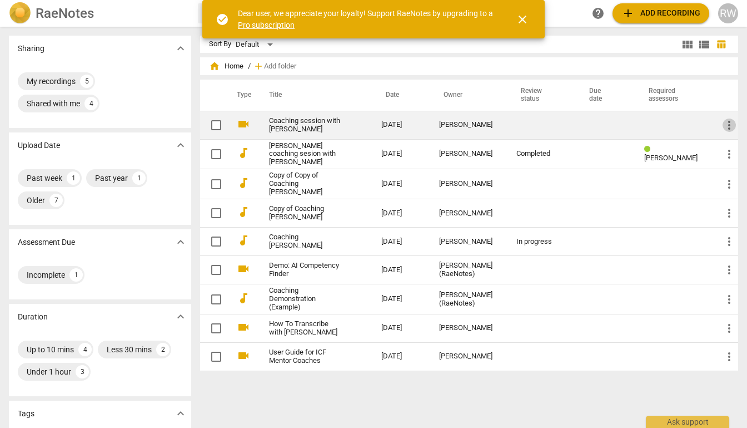
click at [725, 124] on span "more_vert" at bounding box center [729, 124] width 13 height 13
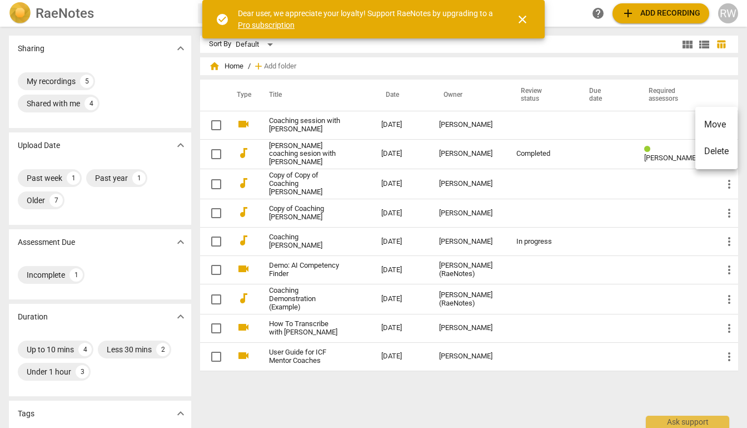
click at [660, 127] on div at bounding box center [373, 214] width 747 height 428
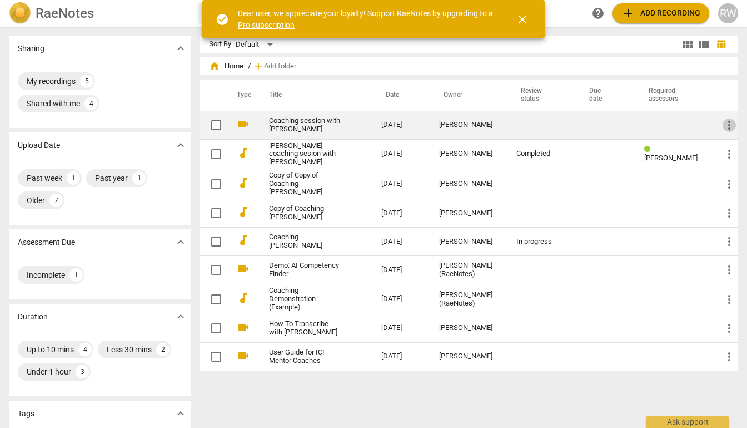
click at [727, 130] on span "more_vert" at bounding box center [729, 124] width 13 height 13
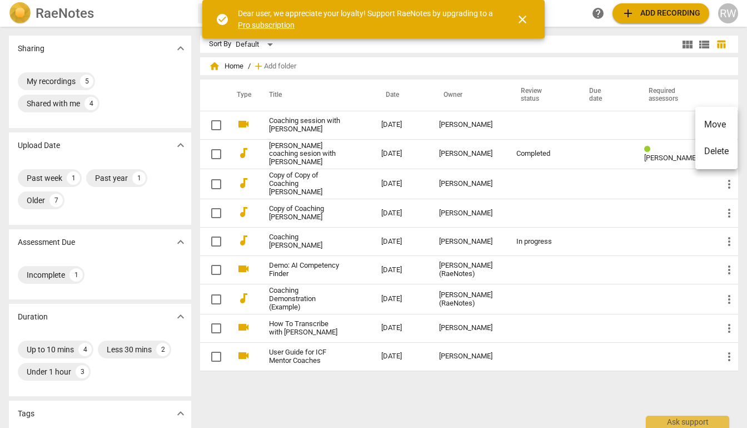
click at [597, 137] on div at bounding box center [373, 214] width 747 height 428
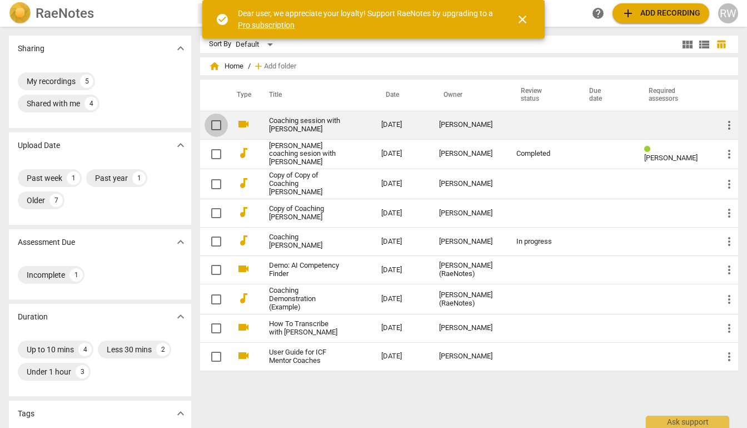
click at [214, 126] on input "checkbox" at bounding box center [216, 124] width 23 height 13
checkbox input "false"
click at [389, 130] on td "[DATE]" at bounding box center [402, 125] width 58 height 28
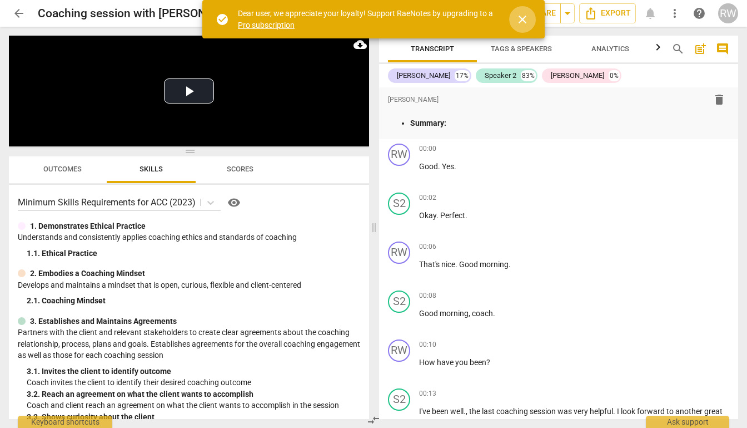
click at [526, 19] on span "close" at bounding box center [522, 19] width 13 height 13
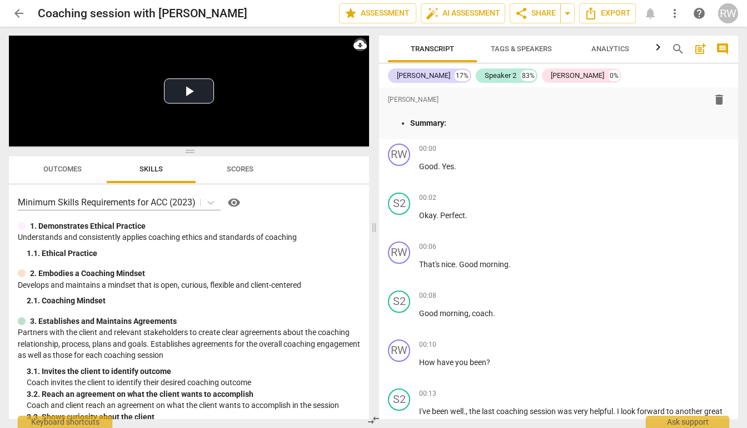
click at [358, 48] on span "cloud_download" at bounding box center [360, 44] width 13 height 13
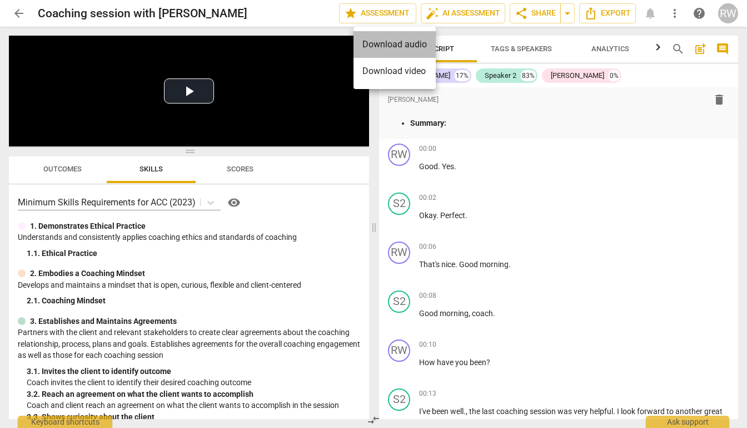
click at [375, 47] on li "Download audio" at bounding box center [395, 44] width 82 height 27
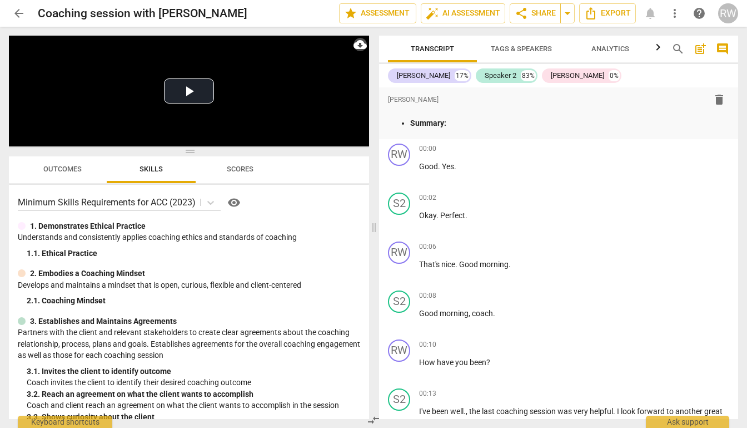
click at [360, 47] on span "cloud_download" at bounding box center [360, 44] width 13 height 13
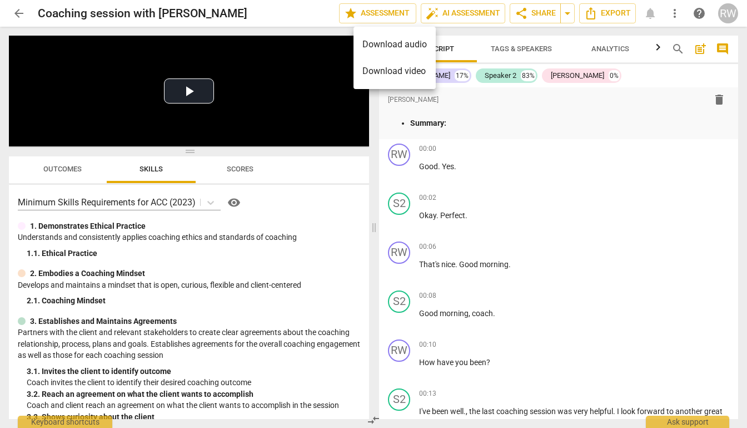
click at [369, 49] on li "Download audio" at bounding box center [395, 44] width 82 height 27
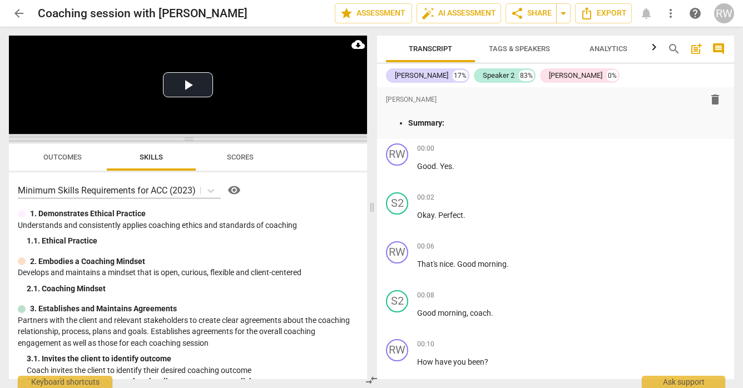
click at [201, 140] on span at bounding box center [188, 139] width 358 height 7
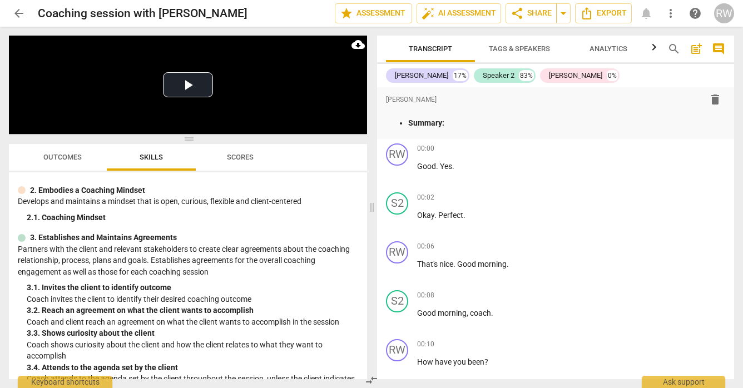
scroll to position [107, 0]
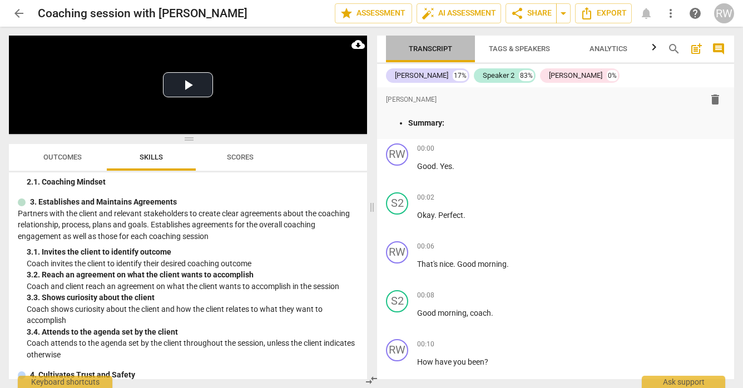
click at [437, 49] on span "Transcript" at bounding box center [430, 48] width 43 height 8
click at [434, 49] on span "Transcript" at bounding box center [430, 48] width 43 height 8
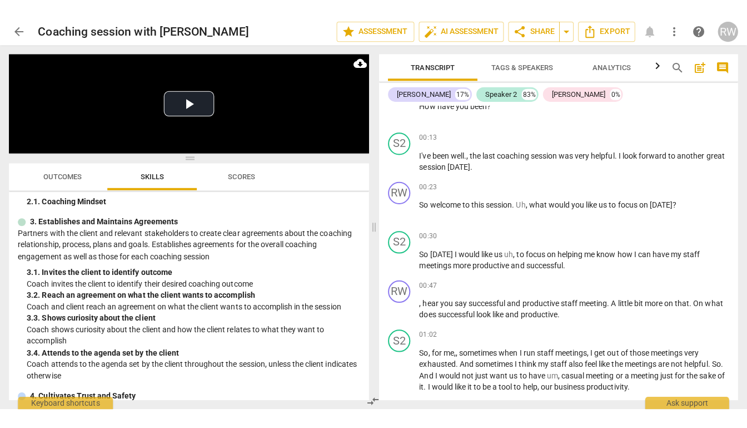
scroll to position [288, 0]
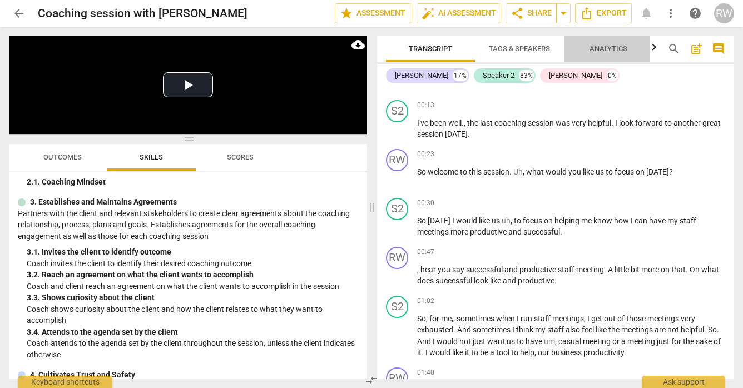
click at [615, 48] on span "Analytics" at bounding box center [608, 48] width 38 height 8
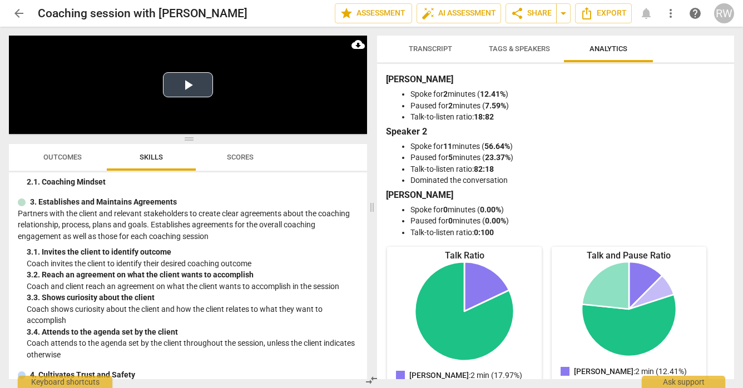
click at [189, 90] on button "Play Video" at bounding box center [188, 84] width 50 height 25
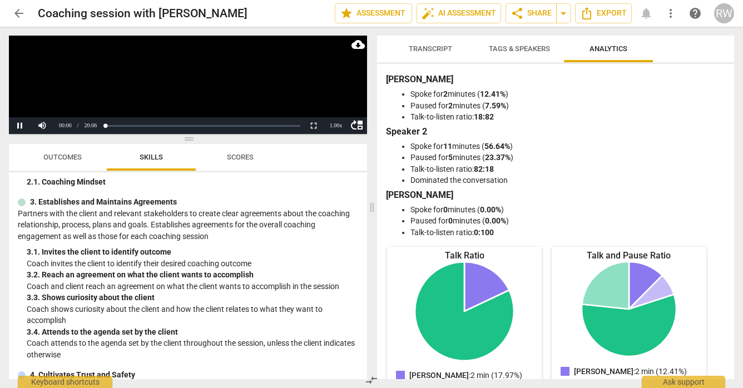
click at [189, 90] on video at bounding box center [188, 85] width 358 height 98
click at [361, 47] on span "cloud_download" at bounding box center [357, 44] width 13 height 13
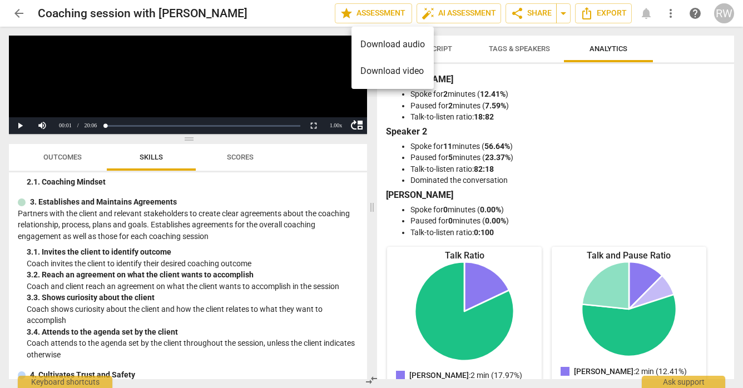
click at [180, 98] on div at bounding box center [371, 194] width 743 height 388
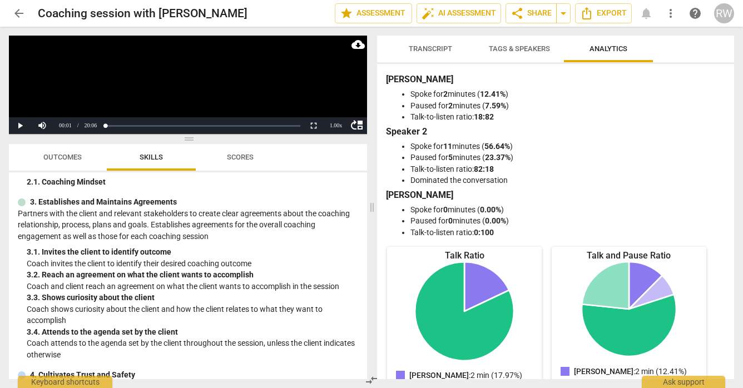
click at [364, 45] on span "cloud_download" at bounding box center [357, 44] width 13 height 13
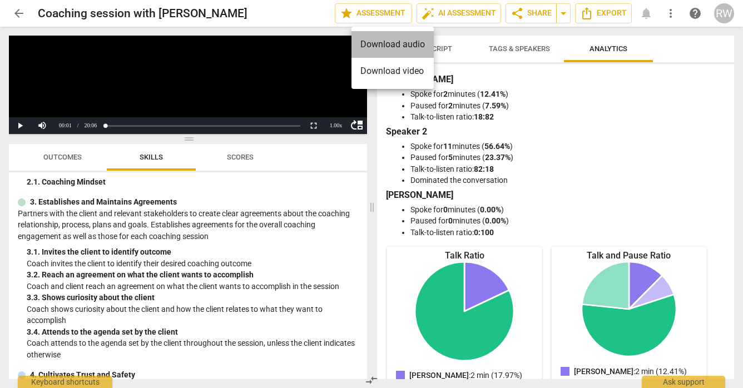
click at [381, 44] on li "Download audio" at bounding box center [392, 44] width 82 height 27
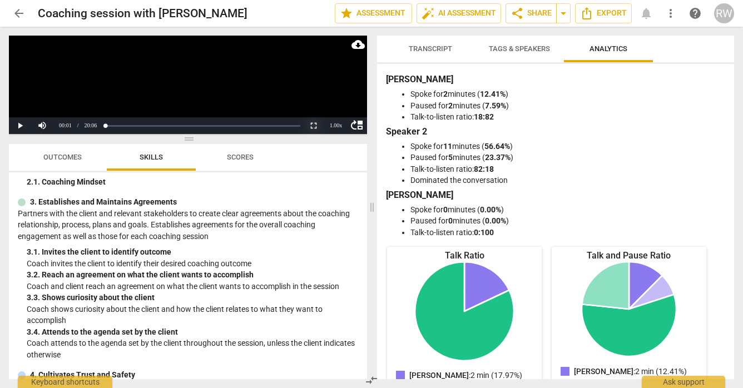
click at [316, 128] on button "Non-Fullscreen" at bounding box center [314, 125] width 22 height 17
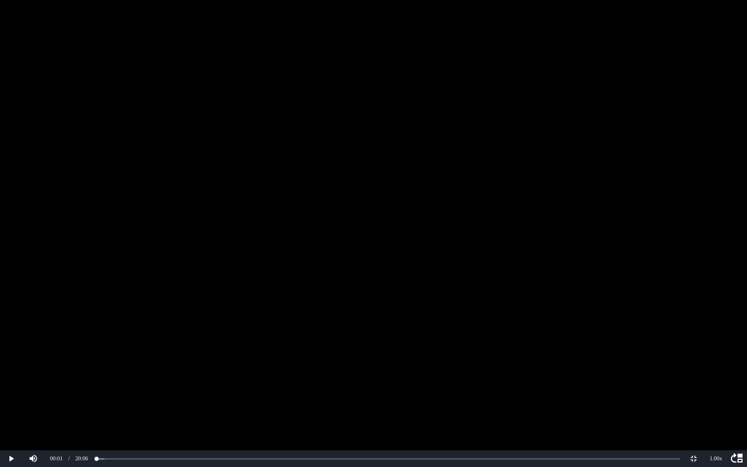
click at [469, 315] on video at bounding box center [373, 233] width 747 height 467
click at [19, 19] on video at bounding box center [373, 233] width 747 height 467
click at [693, 388] on button "Non-Fullscreen" at bounding box center [694, 458] width 22 height 17
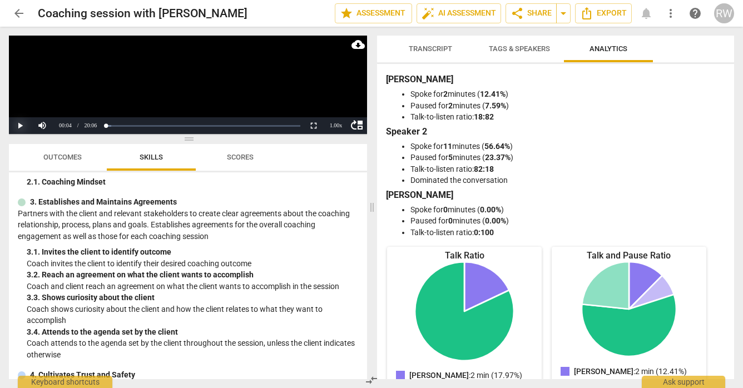
click at [21, 124] on button "Play" at bounding box center [20, 125] width 22 height 17
click at [19, 128] on button "Pause" at bounding box center [20, 125] width 22 height 17
click at [18, 15] on span "arrow_back" at bounding box center [18, 13] width 13 height 13
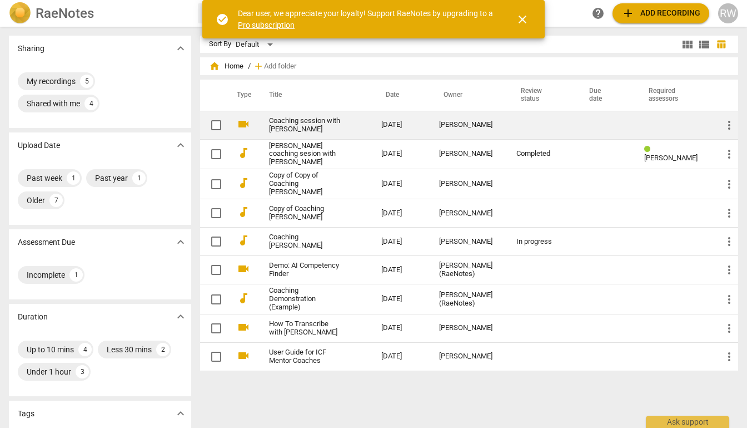
click at [724, 128] on span "more_vert" at bounding box center [729, 124] width 13 height 13
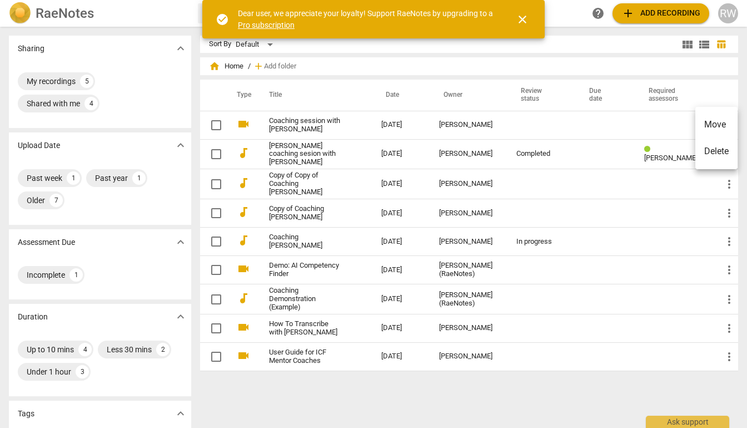
click at [456, 171] on div at bounding box center [373, 214] width 747 height 428
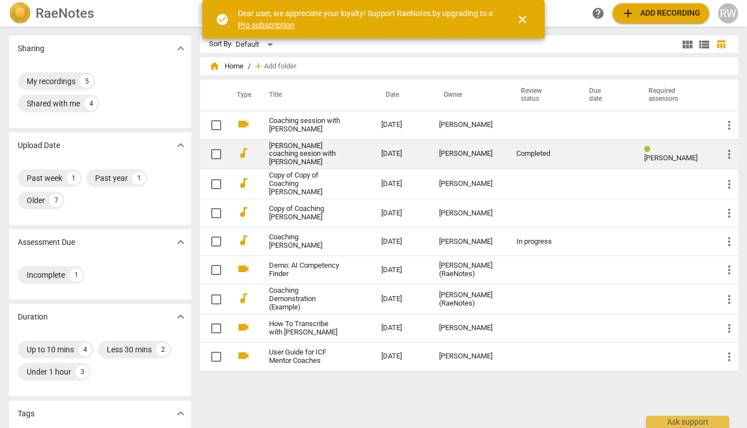
click at [651, 155] on span "[PERSON_NAME]" at bounding box center [671, 157] width 53 height 8
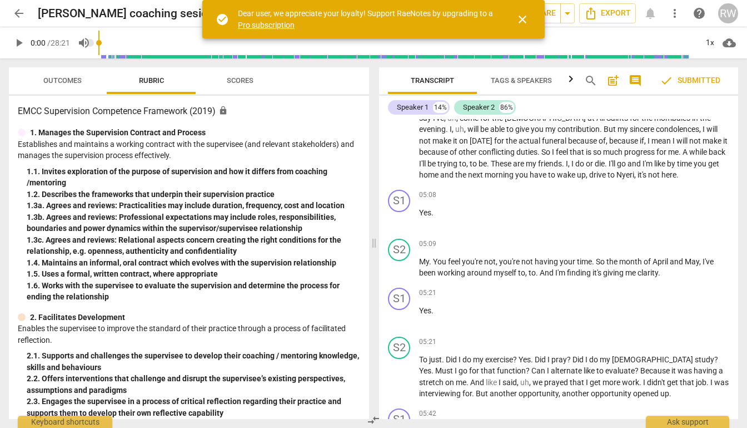
scroll to position [1543, 0]
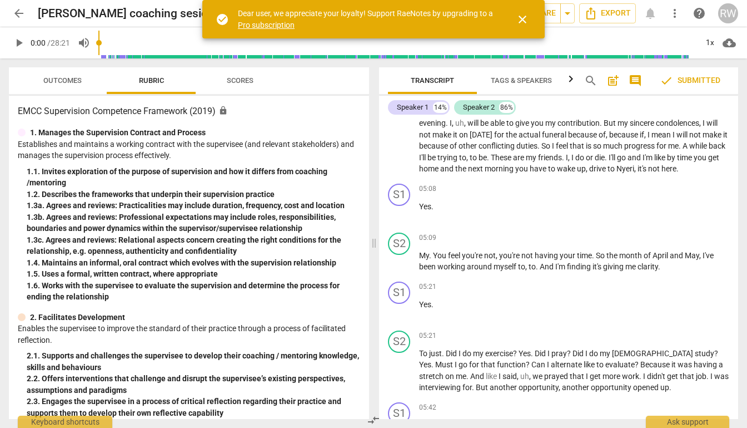
click at [523, 20] on span "close" at bounding box center [522, 19] width 13 height 13
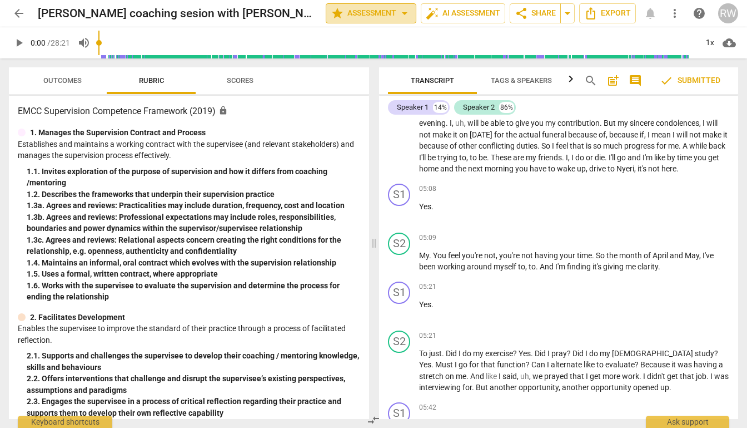
click at [374, 11] on span "star Assessment arrow_drop_down" at bounding box center [371, 13] width 81 height 13
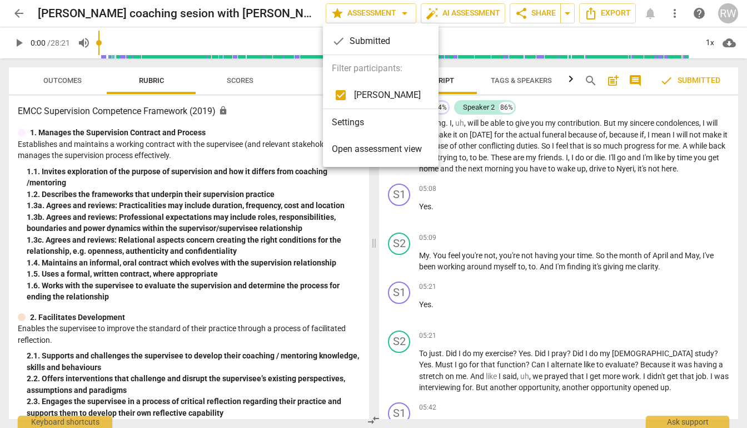
click at [373, 95] on span "[PERSON_NAME]" at bounding box center [387, 94] width 67 height 13
checkbox input "false"
click at [366, 149] on span "Open assessment view" at bounding box center [377, 148] width 90 height 13
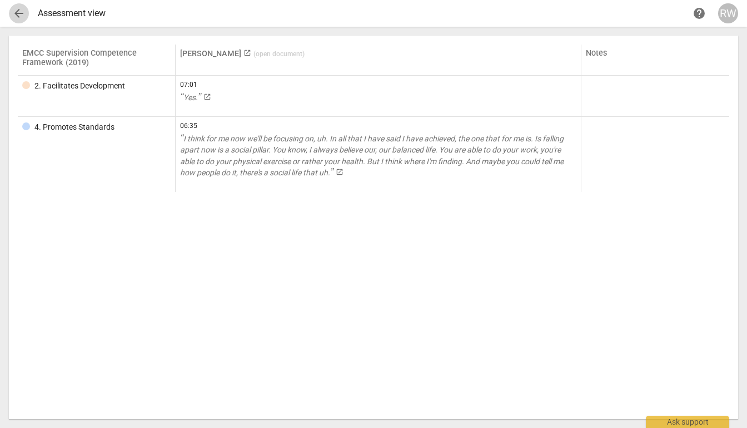
click at [16, 13] on span "arrow_back" at bounding box center [18, 13] width 13 height 13
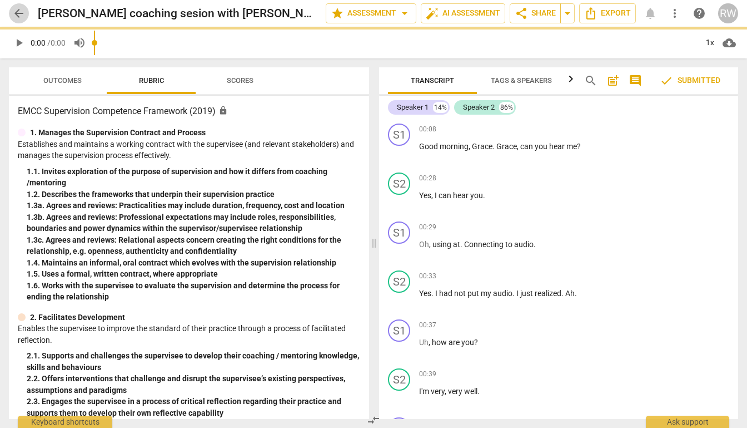
click at [16, 13] on span "arrow_back" at bounding box center [18, 13] width 13 height 13
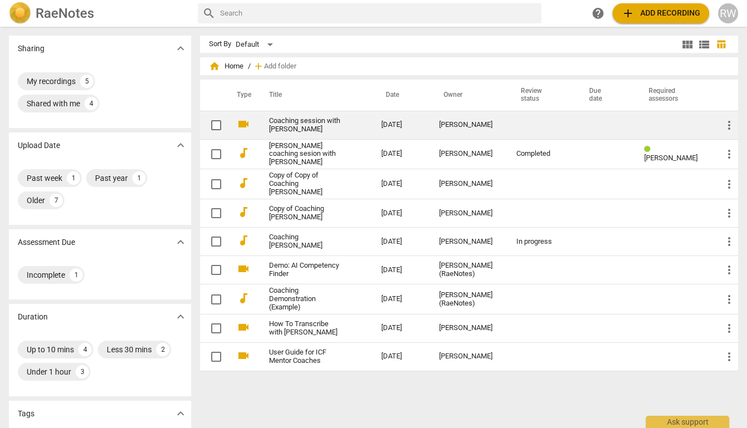
click at [291, 122] on link "Coaching session with [PERSON_NAME]" at bounding box center [305, 125] width 72 height 17
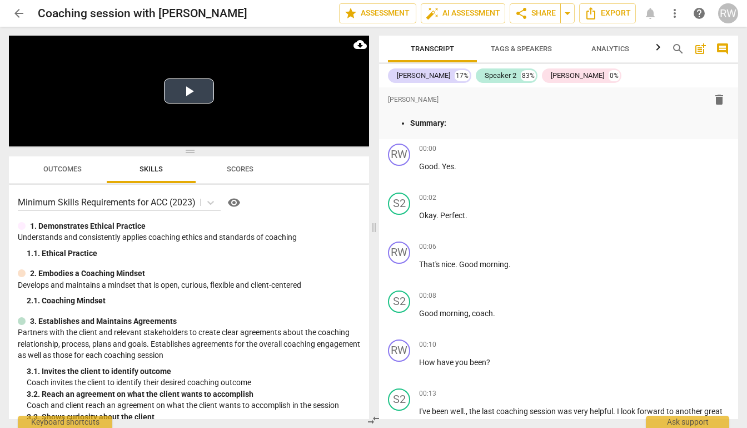
click at [190, 101] on button "Play Video" at bounding box center [189, 90] width 50 height 25
click at [363, 49] on span "cloud_download" at bounding box center [360, 44] width 13 height 13
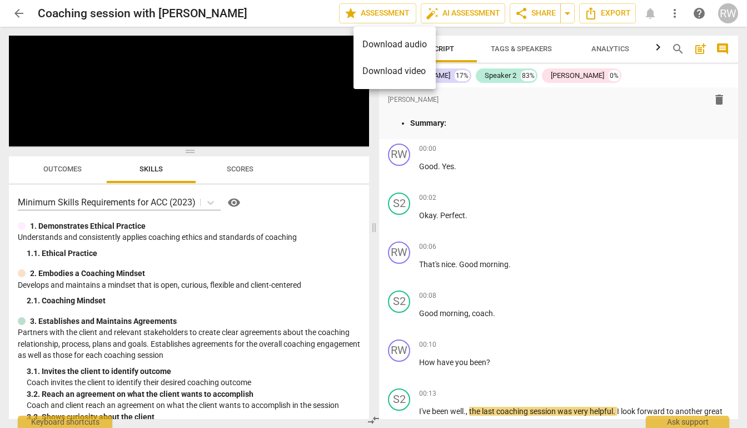
click at [601, 13] on div at bounding box center [373, 214] width 747 height 428
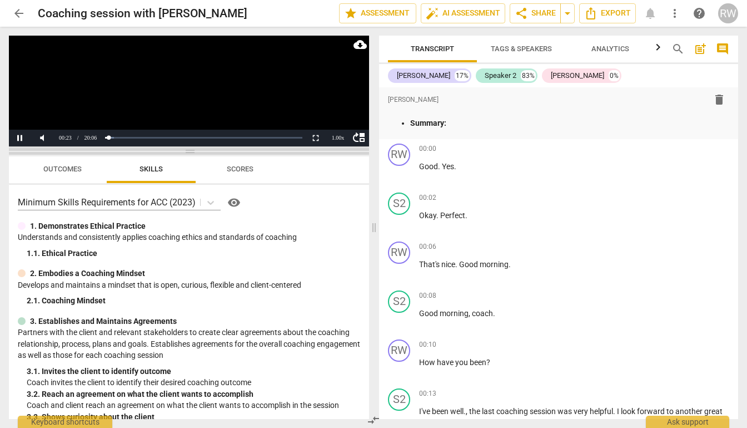
scroll to position [368, 0]
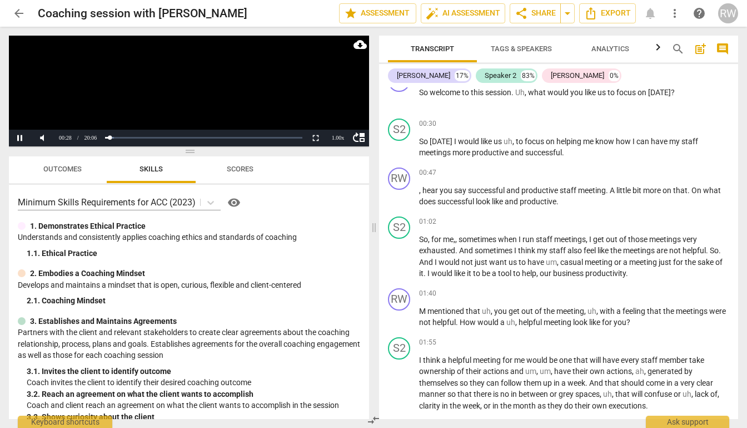
click at [179, 118] on video at bounding box center [189, 91] width 360 height 111
click at [18, 141] on button "Play" at bounding box center [20, 138] width 22 height 17
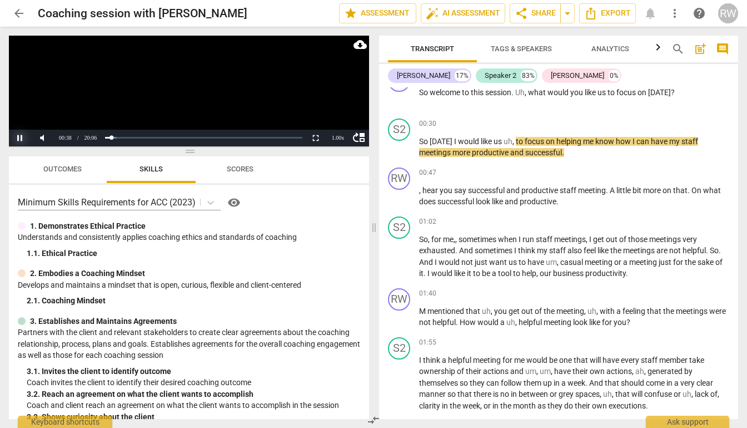
click at [21, 136] on button "Pause" at bounding box center [20, 138] width 22 height 17
click at [488, 78] on div "Speaker 2" at bounding box center [501, 75] width 32 height 11
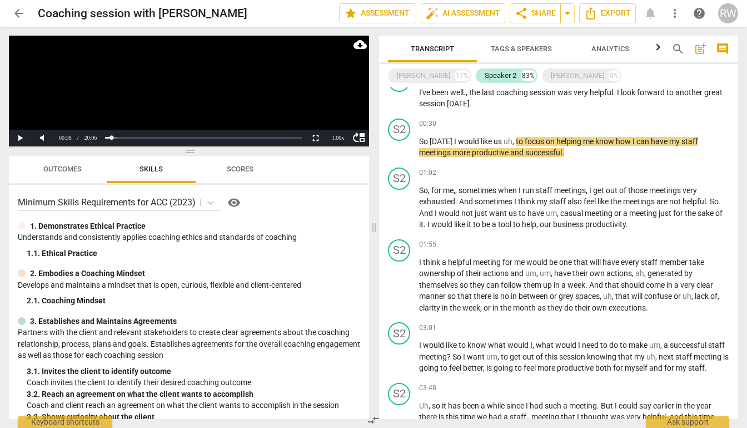
click at [698, 50] on span "post_add" at bounding box center [700, 48] width 13 height 13
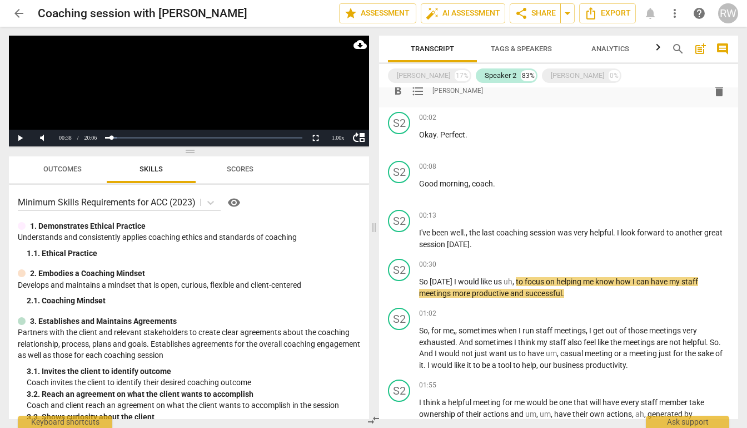
click at [725, 53] on span "comment" at bounding box center [722, 48] width 13 height 13
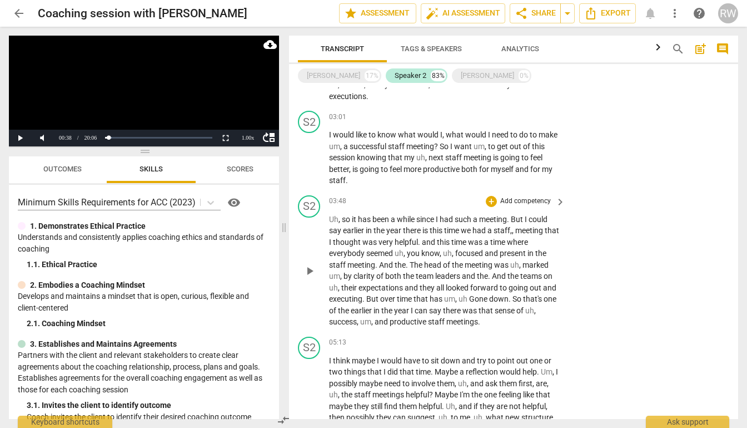
scroll to position [462, 0]
click at [672, 17] on span "more_vert" at bounding box center [674, 13] width 13 height 13
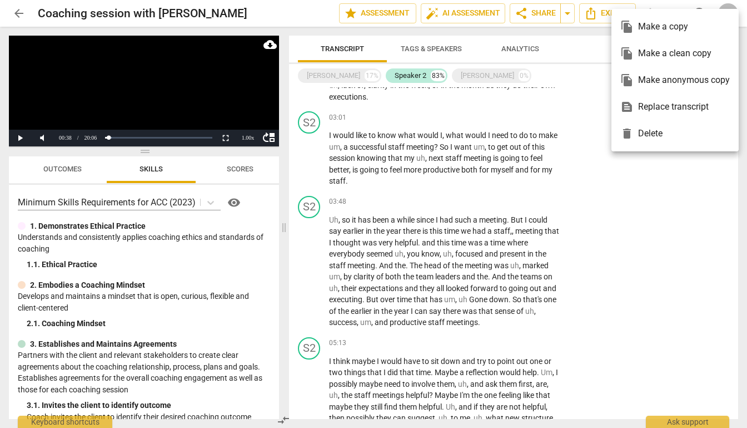
click at [644, 56] on div "file_copy Make a clean copy" at bounding box center [676, 53] width 110 height 27
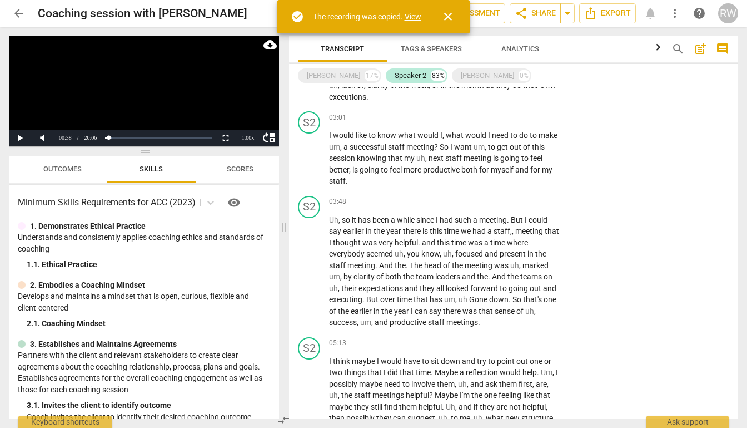
click at [412, 15] on link "View" at bounding box center [413, 16] width 17 height 9
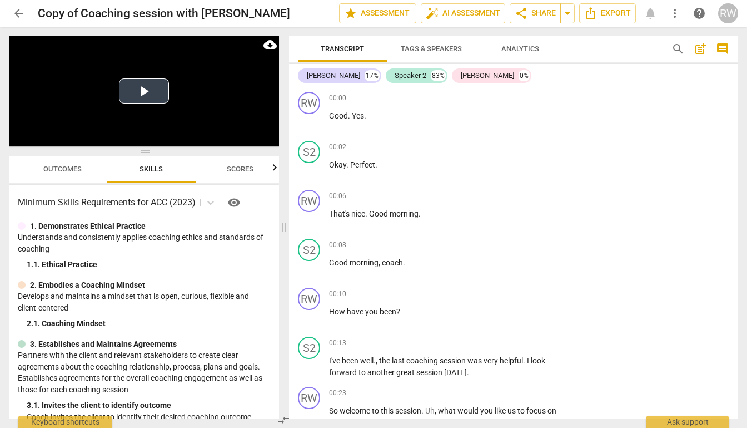
click at [144, 101] on button "Play Video" at bounding box center [144, 90] width 50 height 25
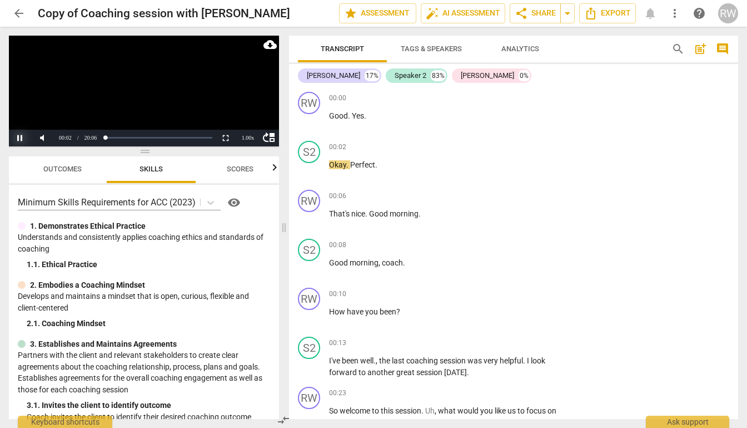
click at [18, 138] on button "Pause" at bounding box center [20, 138] width 22 height 17
click at [23, 138] on button "Play" at bounding box center [20, 138] width 22 height 17
click at [226, 140] on button "Non-Fullscreen" at bounding box center [226, 138] width 22 height 17
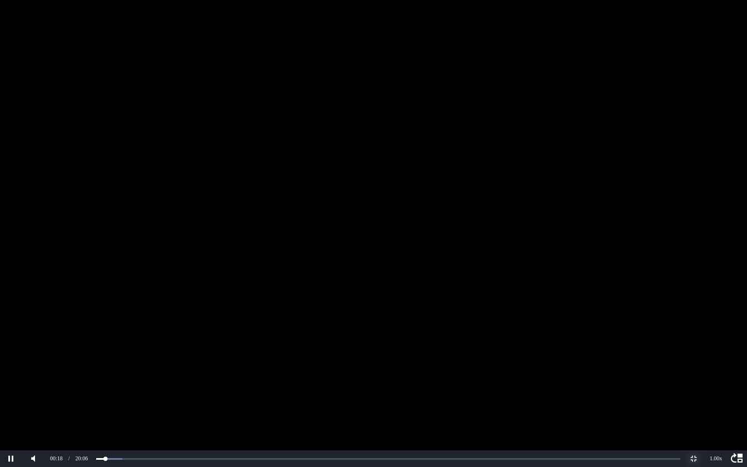
click at [697, 427] on button "Non-Fullscreen" at bounding box center [694, 458] width 22 height 17
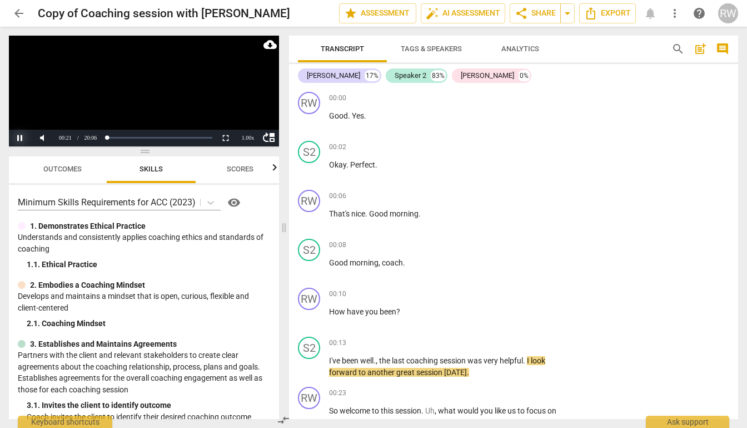
click at [16, 141] on button "Pause" at bounding box center [20, 138] width 22 height 17
click at [17, 16] on span "arrow_back" at bounding box center [18, 13] width 13 height 13
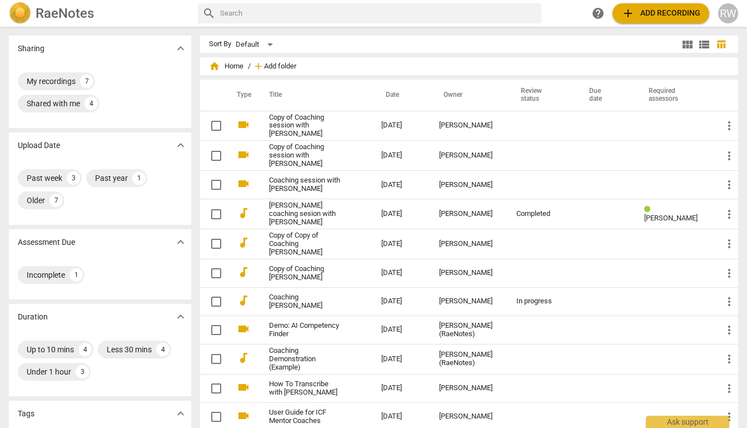
click at [279, 68] on span "Add folder" at bounding box center [280, 66] width 32 height 8
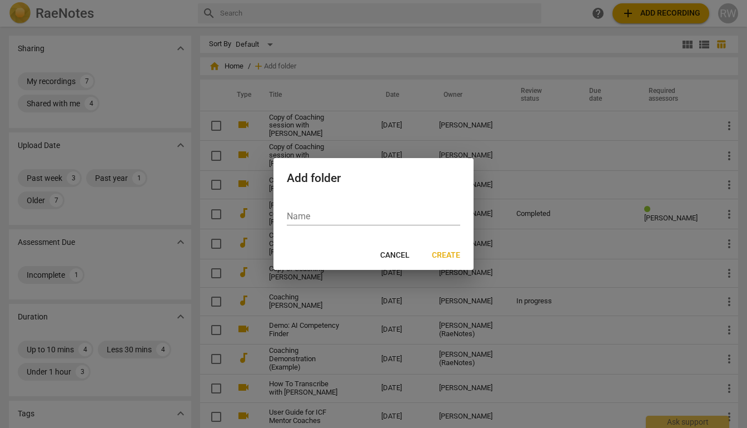
click at [217, 201] on div at bounding box center [373, 214] width 747 height 428
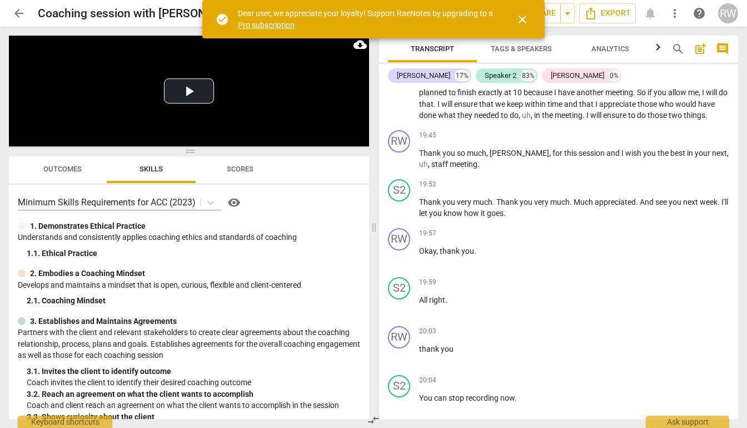
scroll to position [2981, 0]
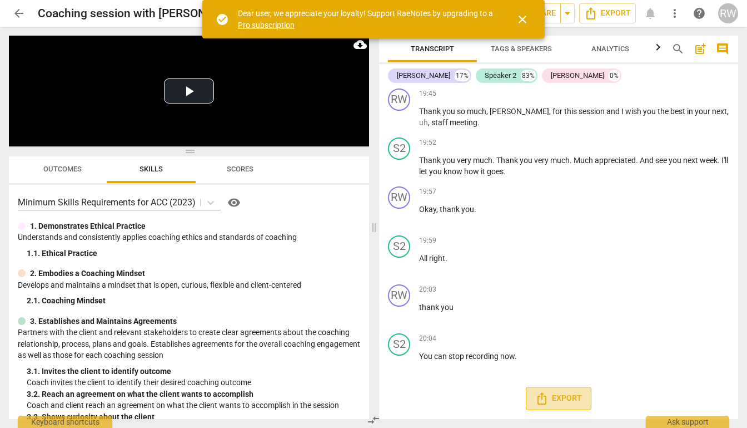
click at [557, 402] on span "Export" at bounding box center [559, 397] width 47 height 13
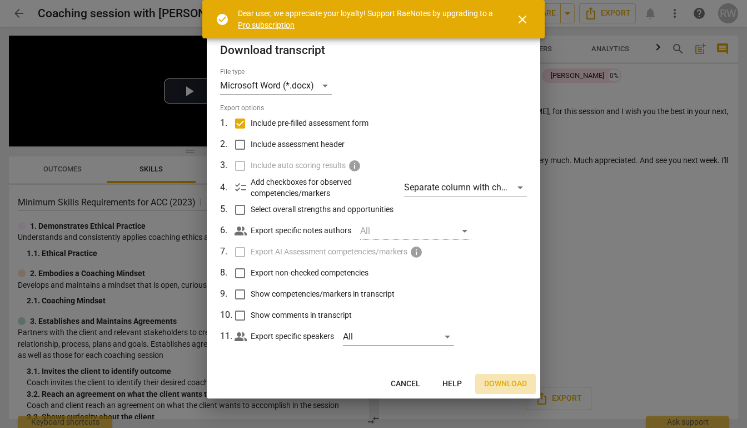
click at [515, 386] on span "Download" at bounding box center [505, 383] width 43 height 11
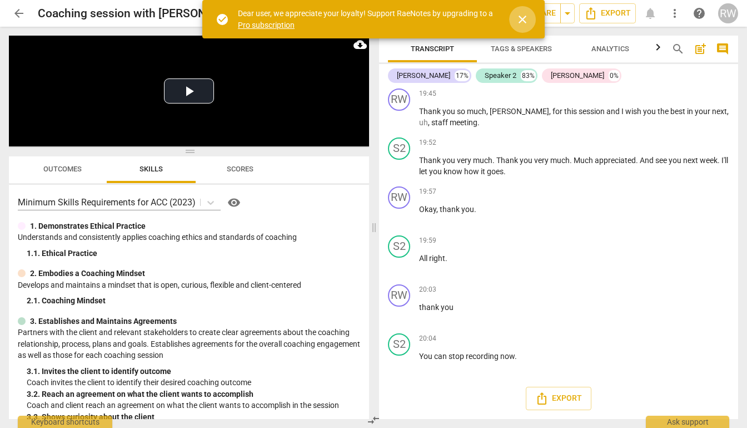
click at [528, 20] on span "close" at bounding box center [522, 19] width 13 height 13
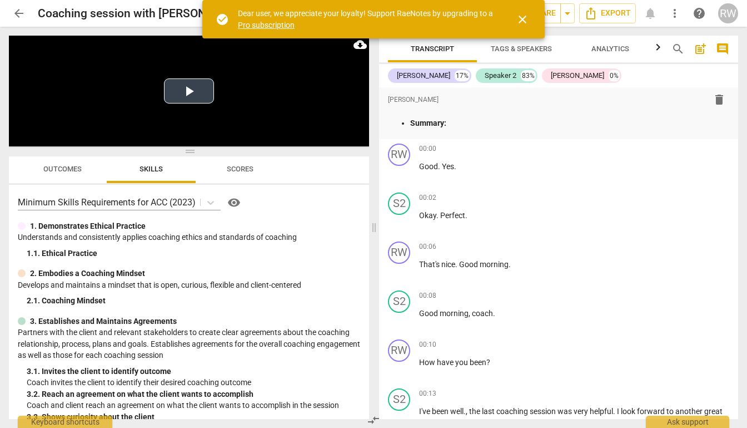
click at [187, 95] on button "Play Video" at bounding box center [189, 90] width 50 height 25
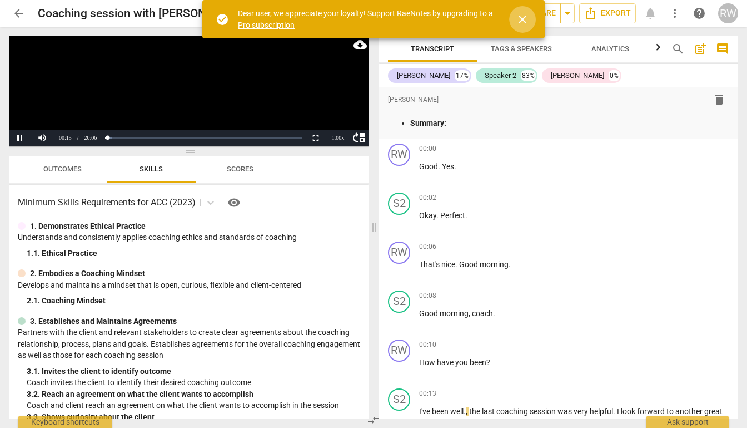
click at [531, 16] on span "close" at bounding box center [522, 19] width 27 height 13
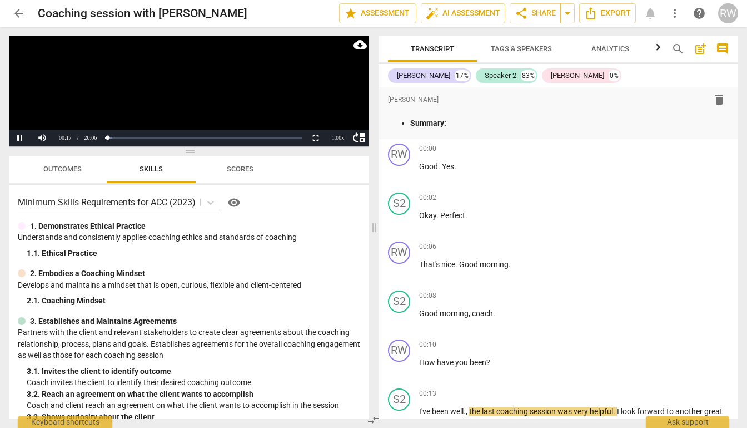
click at [194, 110] on video at bounding box center [189, 91] width 360 height 111
click at [673, 18] on span "more_vert" at bounding box center [674, 13] width 13 height 13
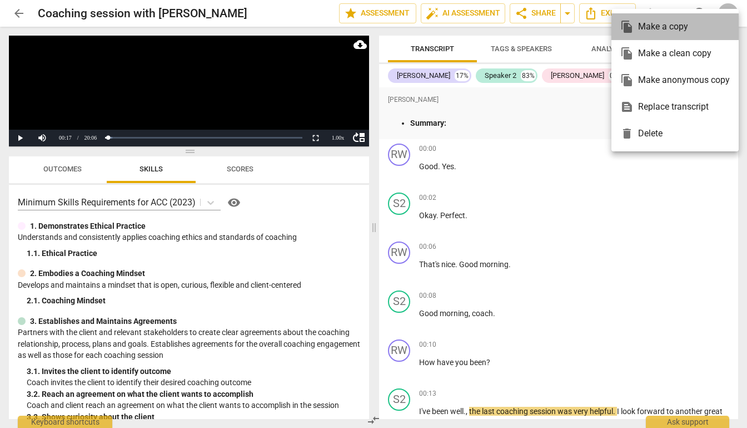
click at [660, 30] on div "file_copy Make a copy" at bounding box center [676, 26] width 110 height 27
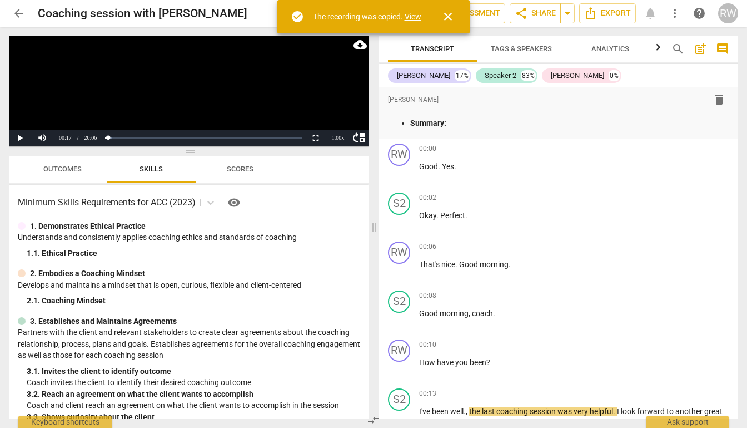
click at [413, 17] on link "View" at bounding box center [413, 16] width 17 height 9
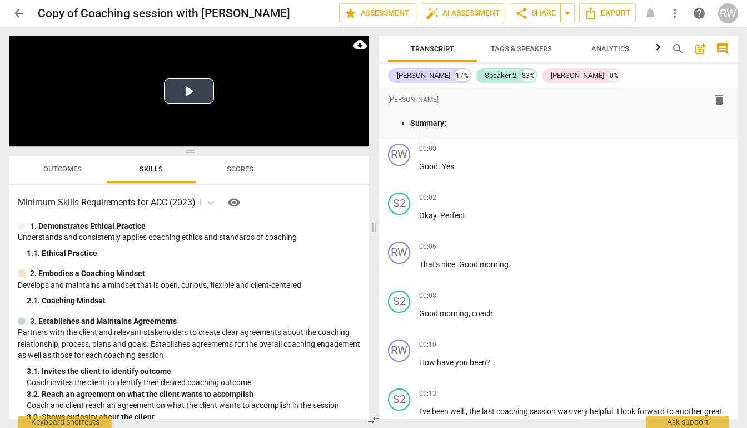
click at [188, 91] on button "Play Video" at bounding box center [189, 90] width 50 height 25
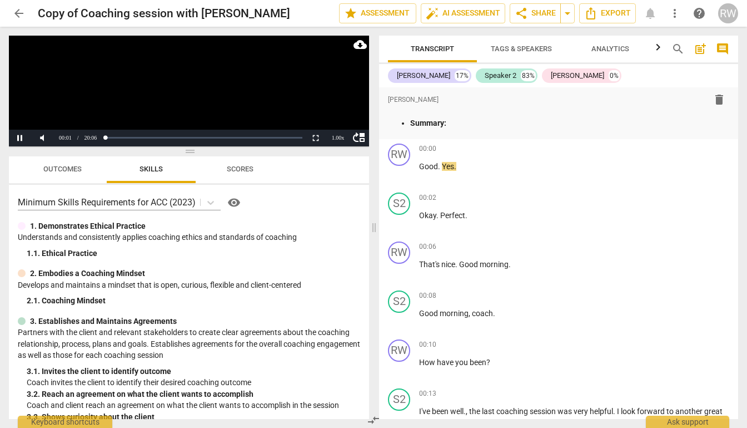
click at [212, 101] on video at bounding box center [189, 91] width 360 height 111
click at [21, 140] on button "Play" at bounding box center [20, 138] width 22 height 17
click at [22, 140] on button "Pause" at bounding box center [20, 138] width 22 height 17
click at [363, 137] on span "move_up" at bounding box center [359, 137] width 13 height 13
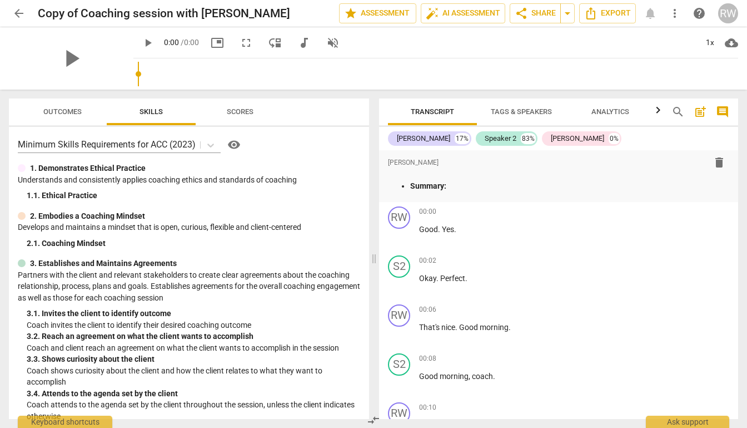
type input "4"
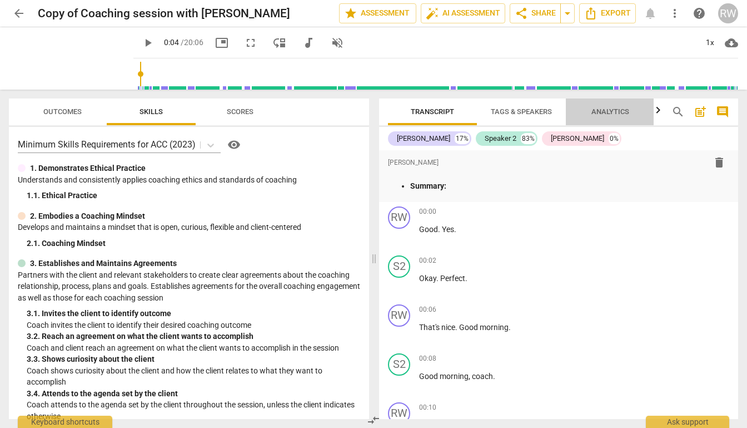
click at [601, 115] on span "Analytics" at bounding box center [611, 111] width 38 height 8
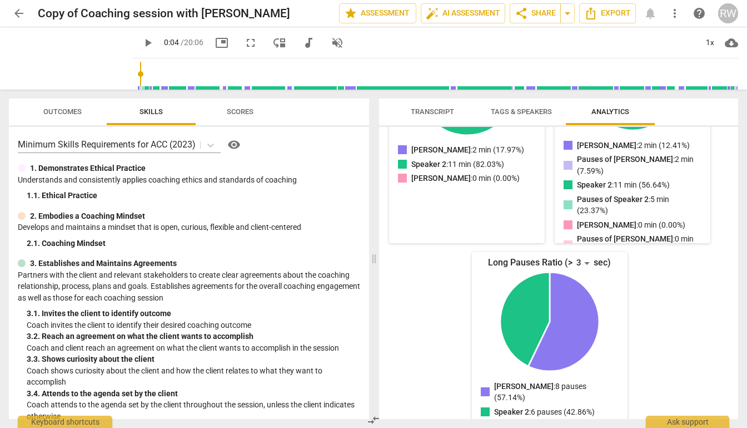
scroll to position [300, 0]
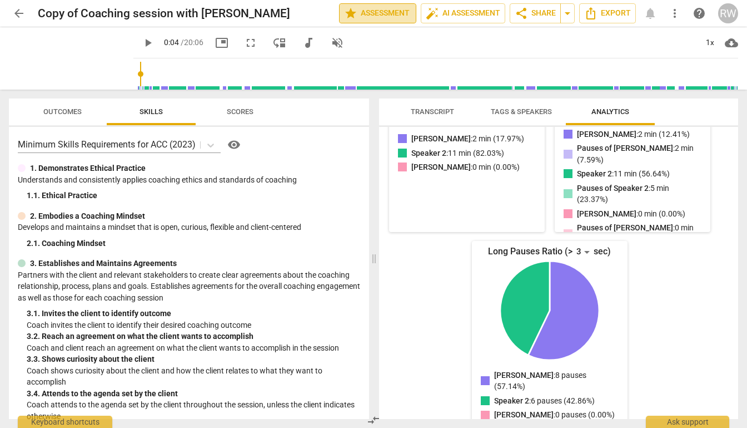
click at [373, 16] on span "star Assessment" at bounding box center [377, 13] width 67 height 13
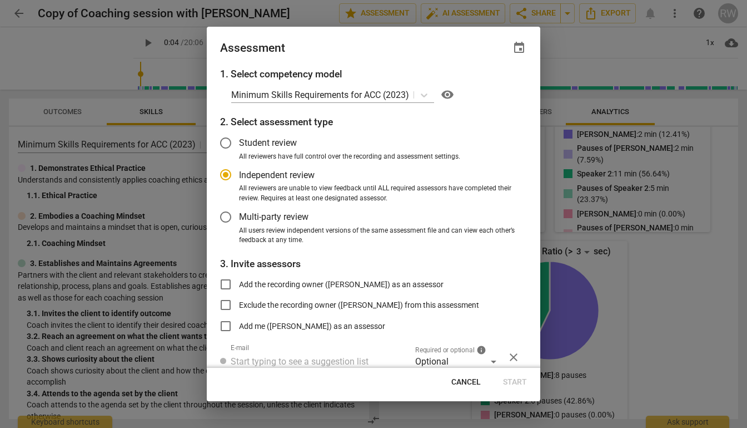
radio input "false"
click at [226, 140] on input "Student review" at bounding box center [225, 143] width 27 height 27
click at [227, 143] on input "Student review" at bounding box center [225, 143] width 27 height 27
click at [576, 59] on div at bounding box center [373, 214] width 747 height 428
radio input "false"
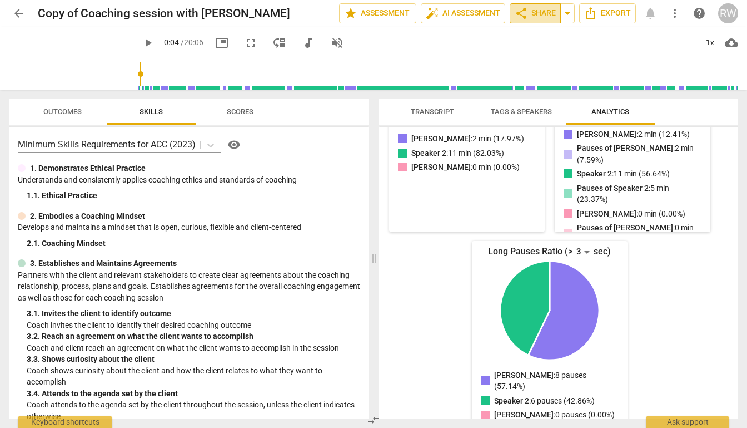
click at [540, 17] on span "share Share" at bounding box center [535, 13] width 41 height 13
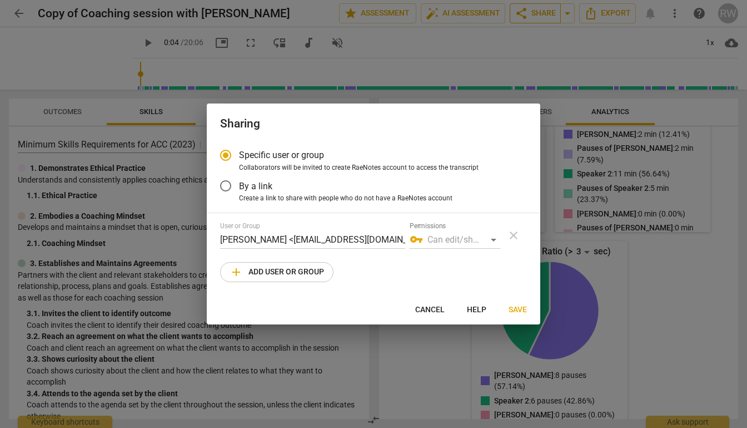
radio input "false"
click at [494, 240] on div "vpn_key Can edit/share" at bounding box center [455, 240] width 91 height 18
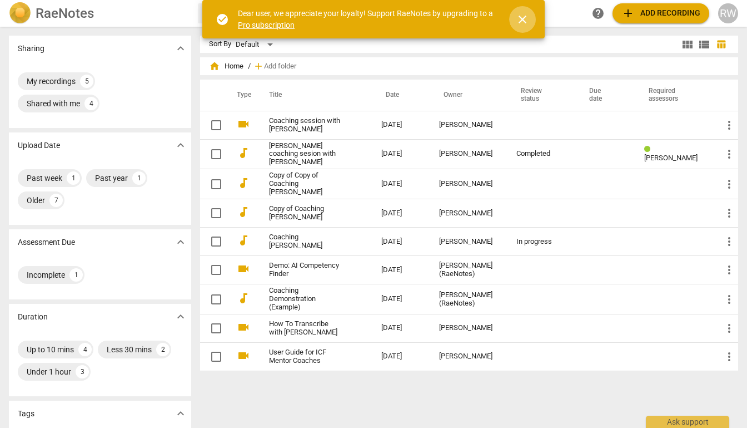
click at [524, 16] on span "close" at bounding box center [522, 19] width 13 height 13
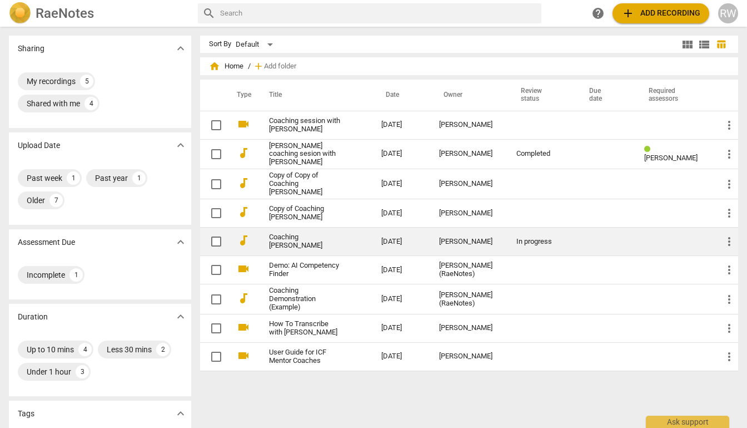
click at [454, 240] on div "[PERSON_NAME]" at bounding box center [469, 241] width 60 height 8
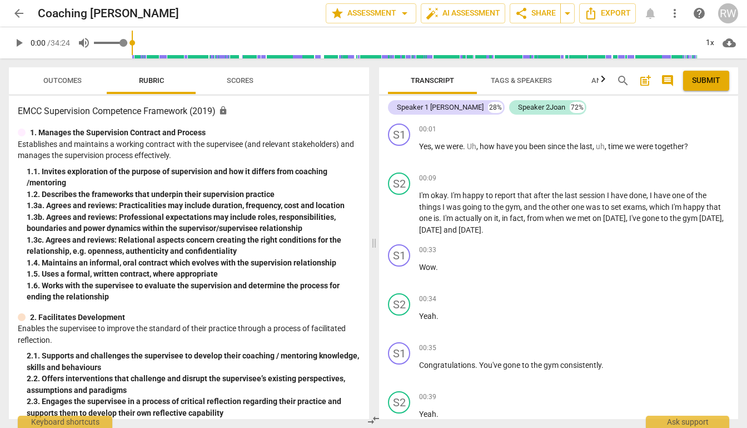
click at [87, 43] on span "volume_up" at bounding box center [83, 42] width 13 height 13
type input "0"
click at [19, 13] on span "arrow_back" at bounding box center [18, 13] width 13 height 13
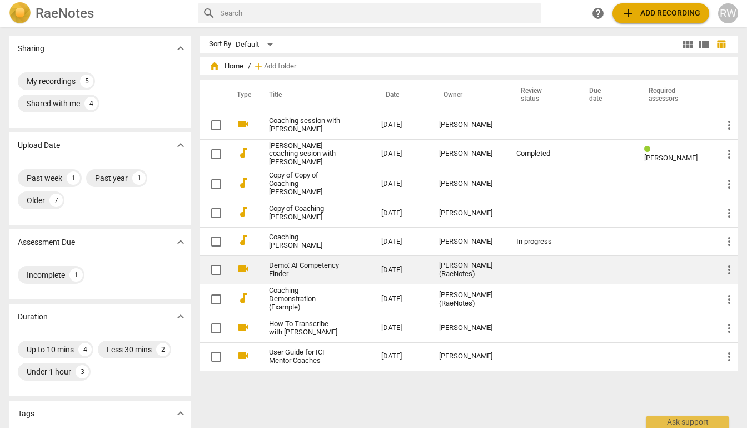
click at [290, 273] on link "Demo: AI Competency Finder" at bounding box center [305, 269] width 72 height 17
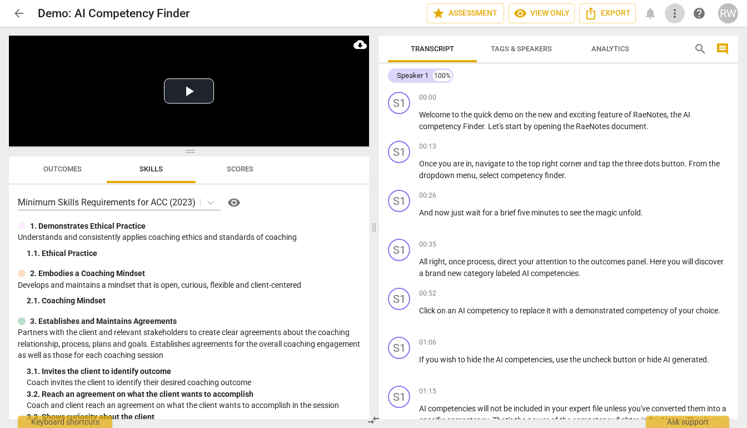
click at [675, 14] on span "more_vert" at bounding box center [674, 13] width 13 height 13
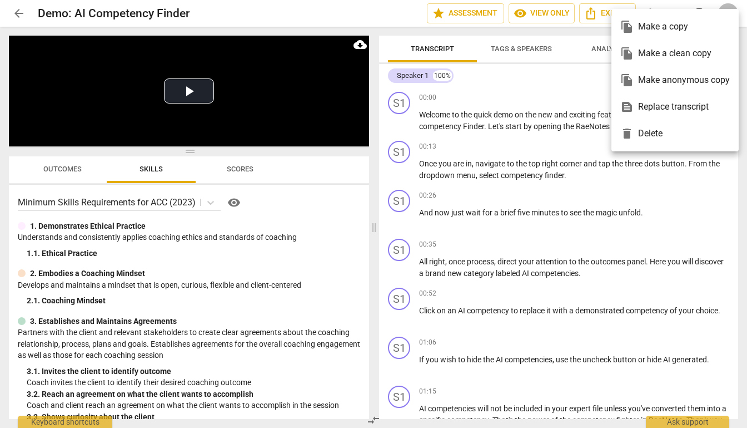
click at [563, 130] on div at bounding box center [373, 214] width 747 height 428
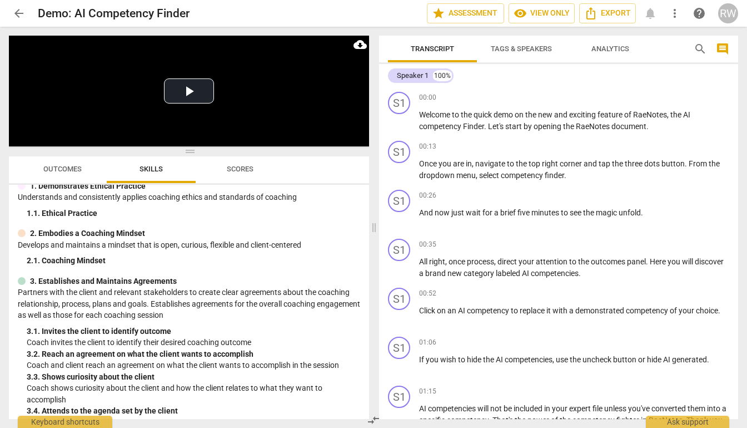
scroll to position [66, 0]
